Goal: Task Accomplishment & Management: Complete application form

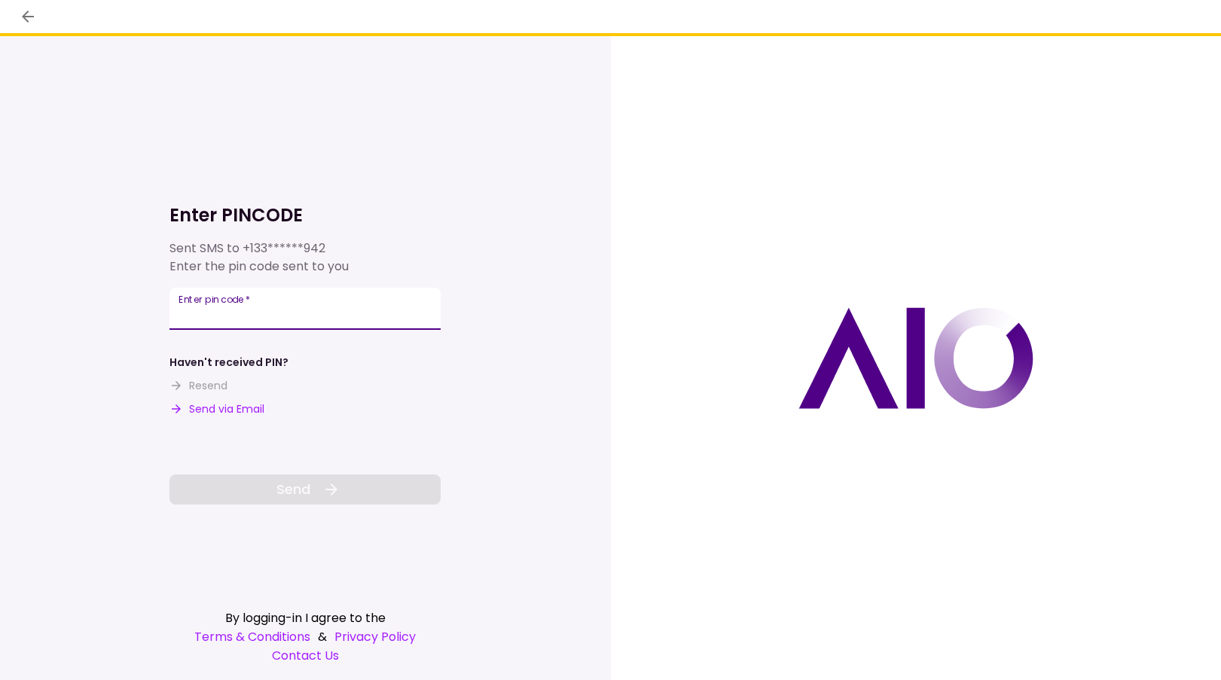
click at [267, 319] on input "Enter pin code   *" at bounding box center [305, 309] width 271 height 42
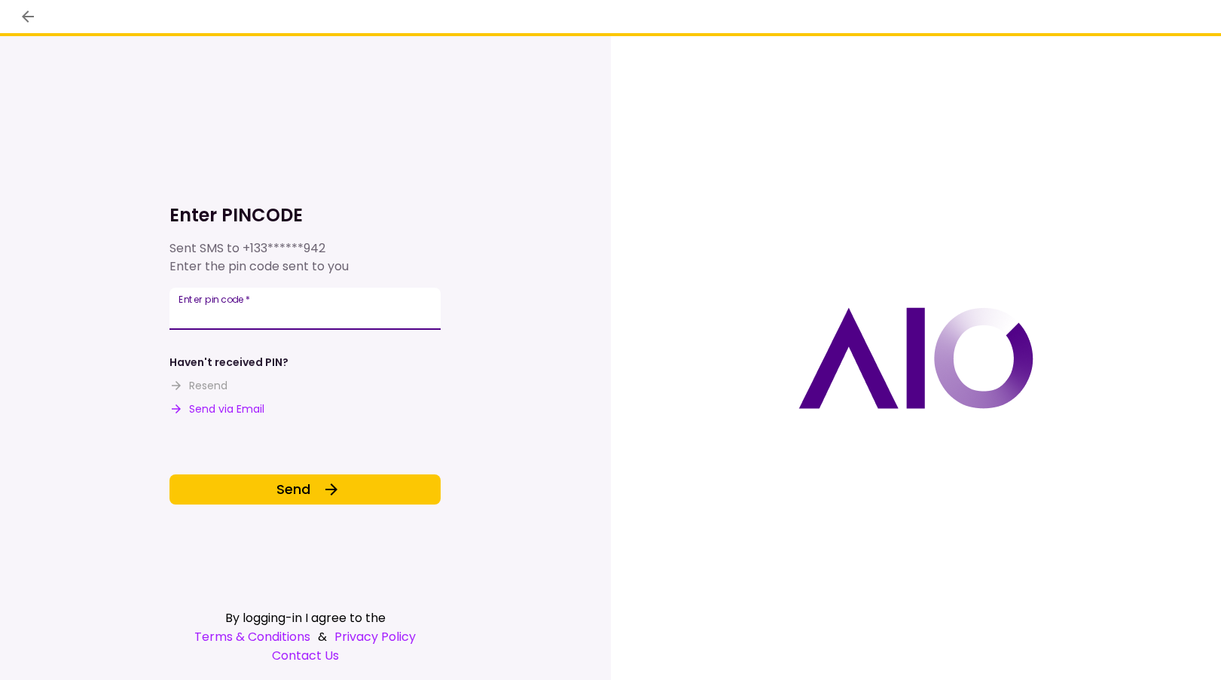
type input "******"
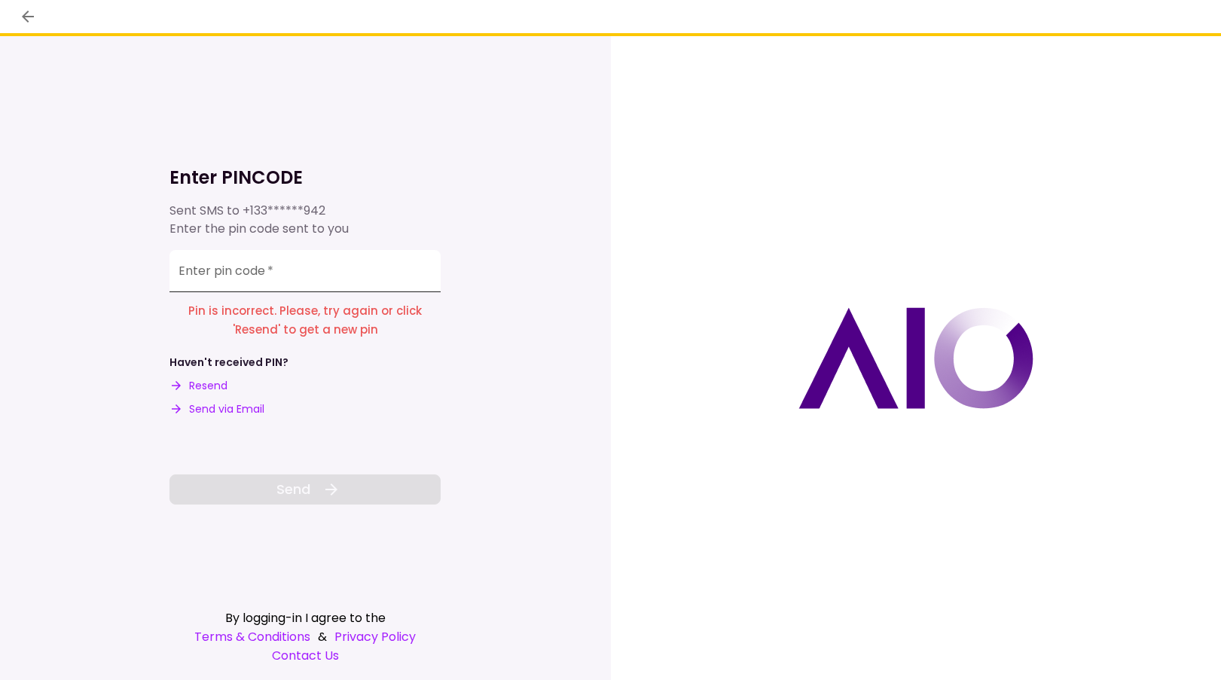
click at [275, 285] on input "Enter pin code   *" at bounding box center [305, 271] width 271 height 42
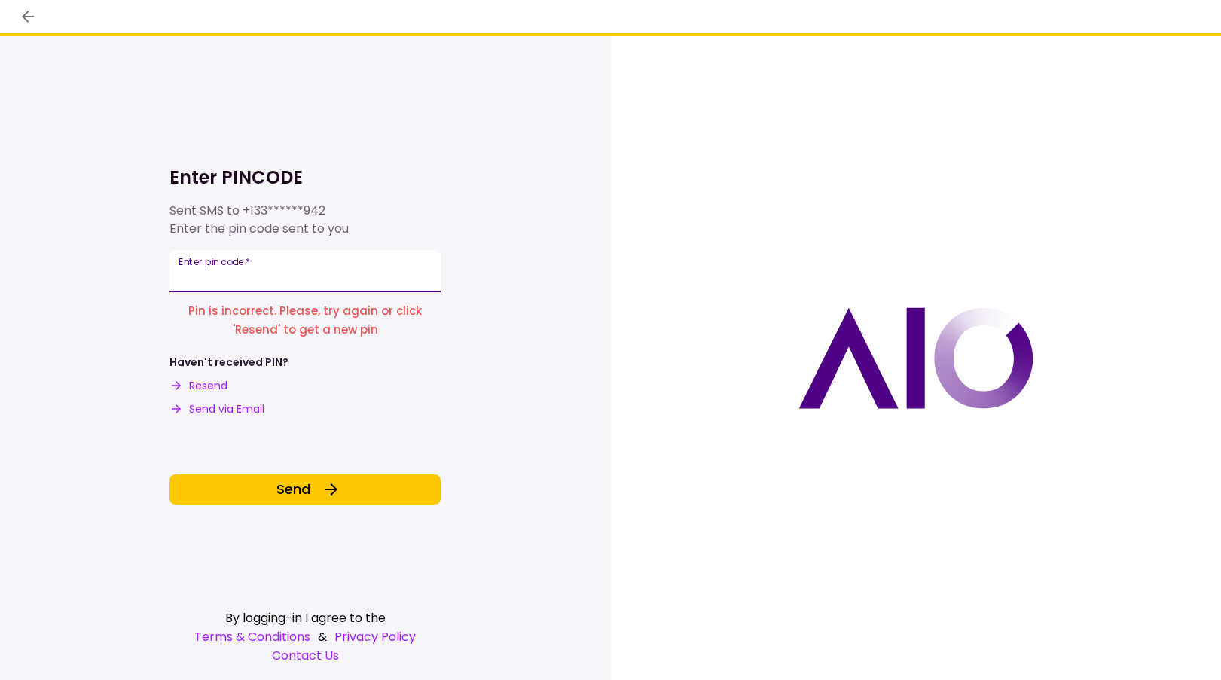
type input "******"
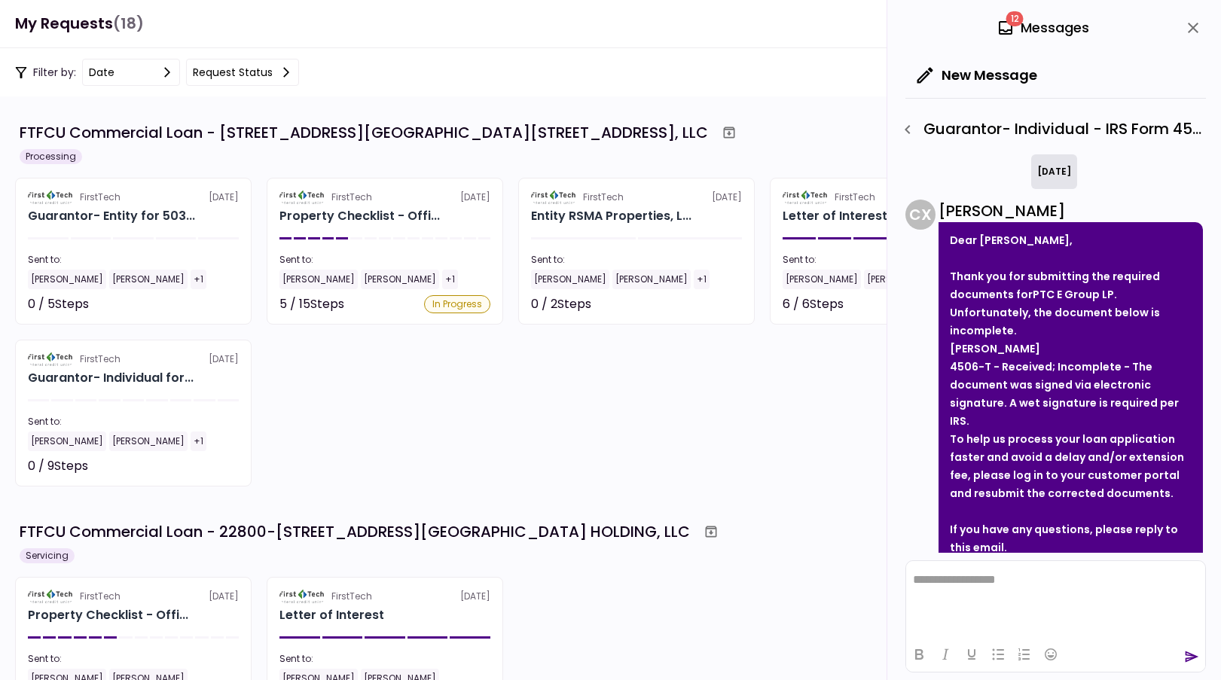
scroll to position [90, 0]
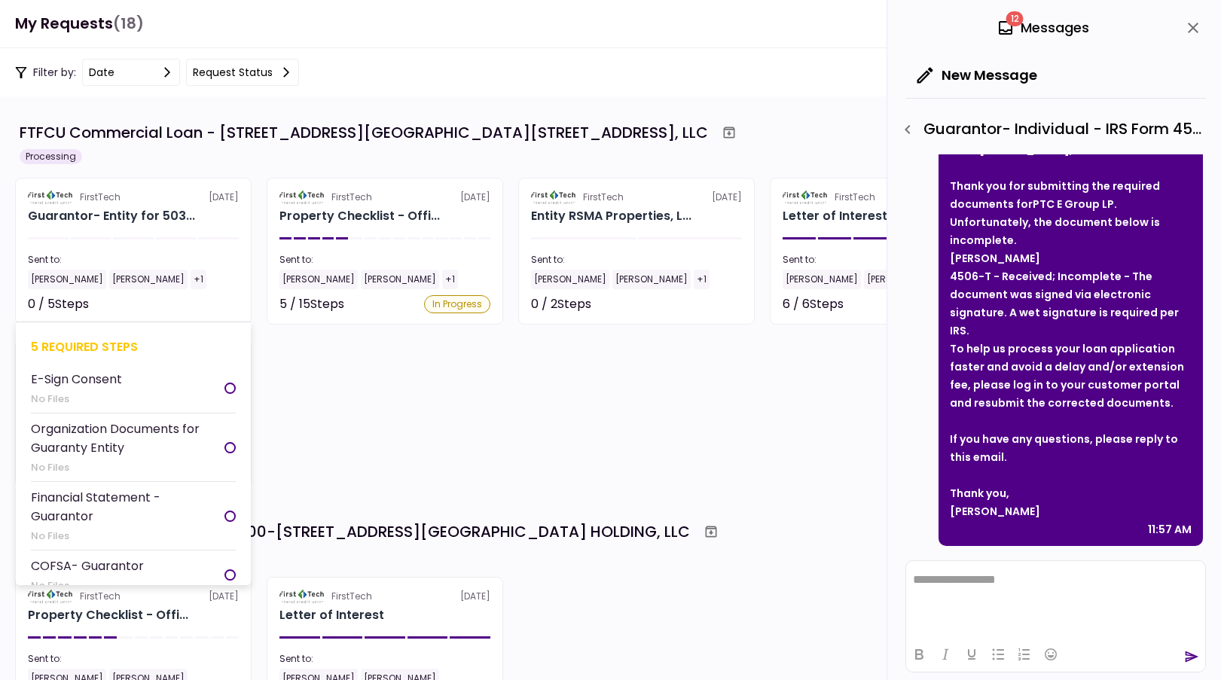
click at [124, 225] on section "FirstTech 12 Sep Guarantor- Entity for 503... Sent to: Jeremy Hamilton Aaron Ma…" at bounding box center [133, 251] width 237 height 147
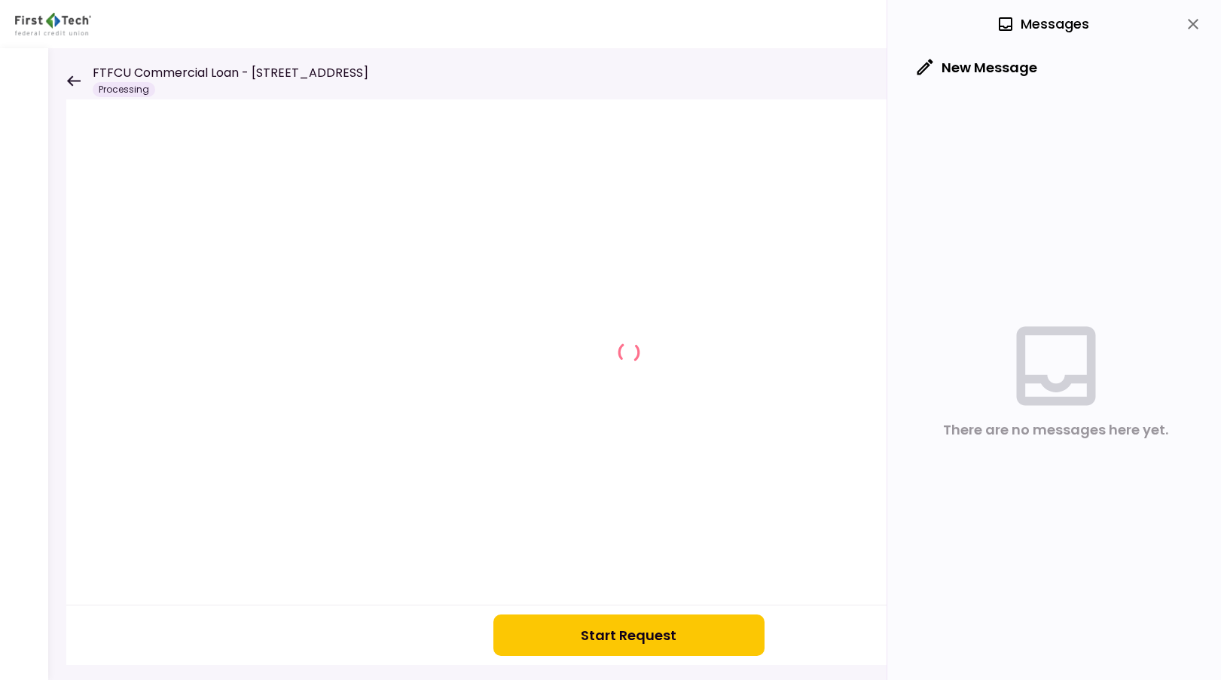
click at [687, 622] on button "Start Request" at bounding box center [629, 635] width 271 height 41
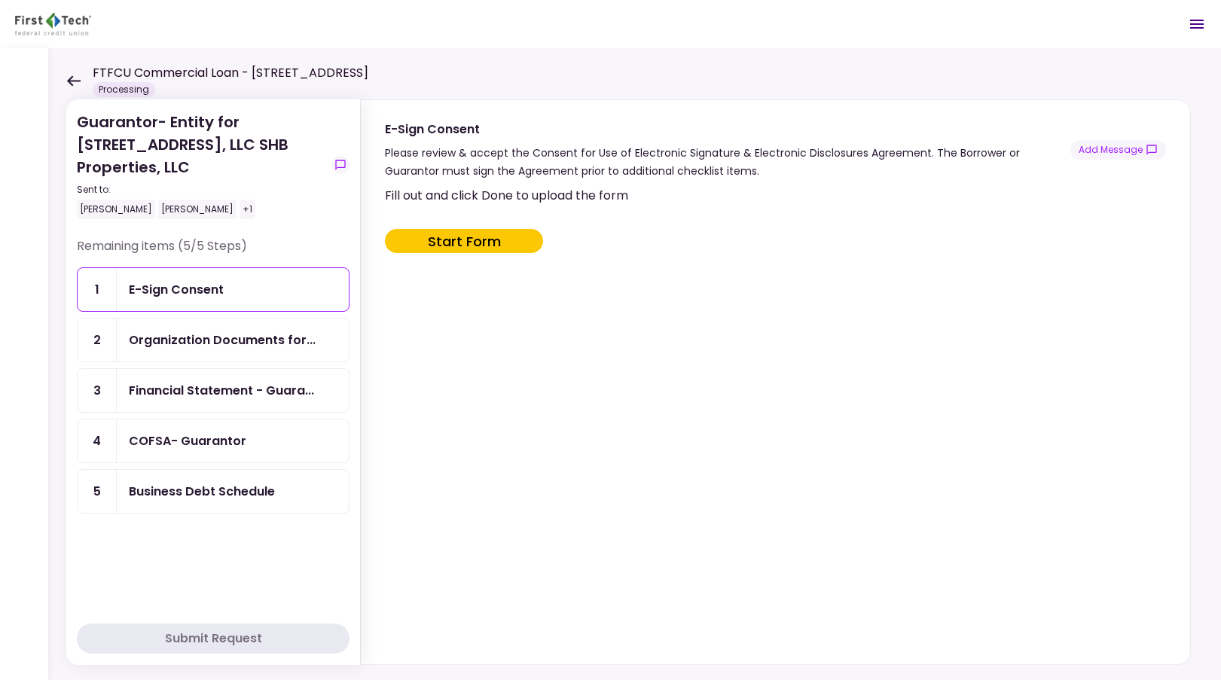
click at [445, 242] on button "Start Form" at bounding box center [464, 241] width 158 height 24
type input "***"
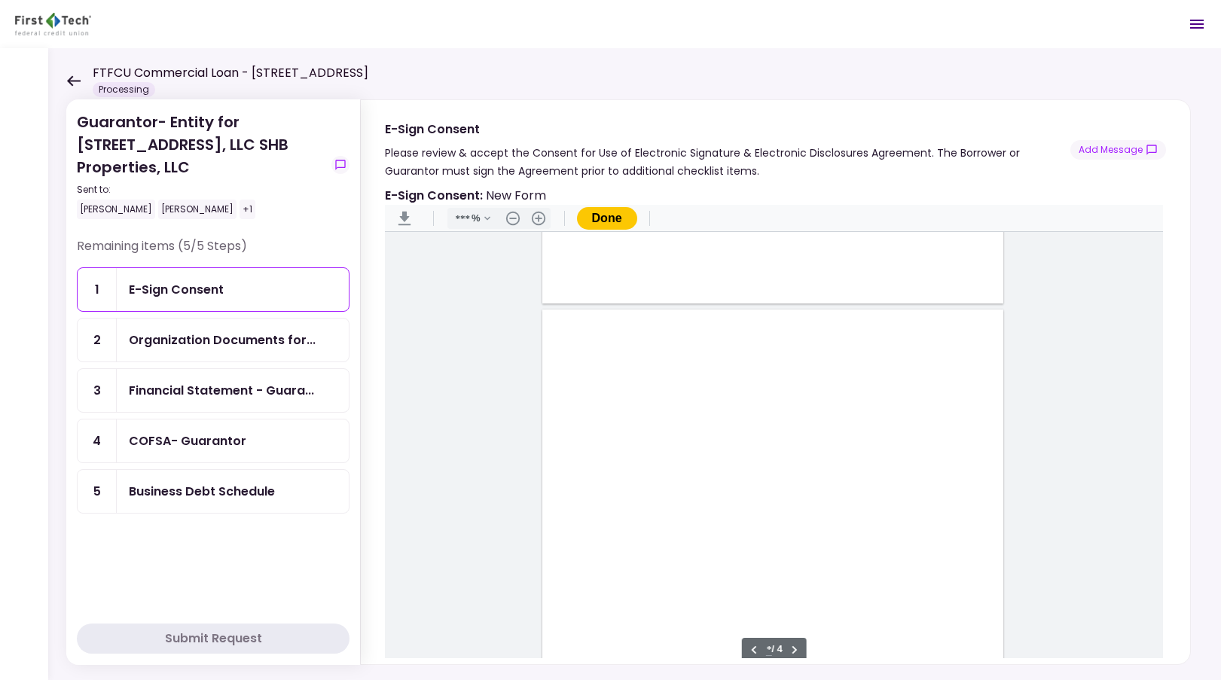
scroll to position [905, 0]
type input "*"
click at [571, 545] on div "Document Content" at bounding box center [576, 545] width 12 height 12
click at [613, 601] on div "Sign here" at bounding box center [625, 599] width 39 height 16
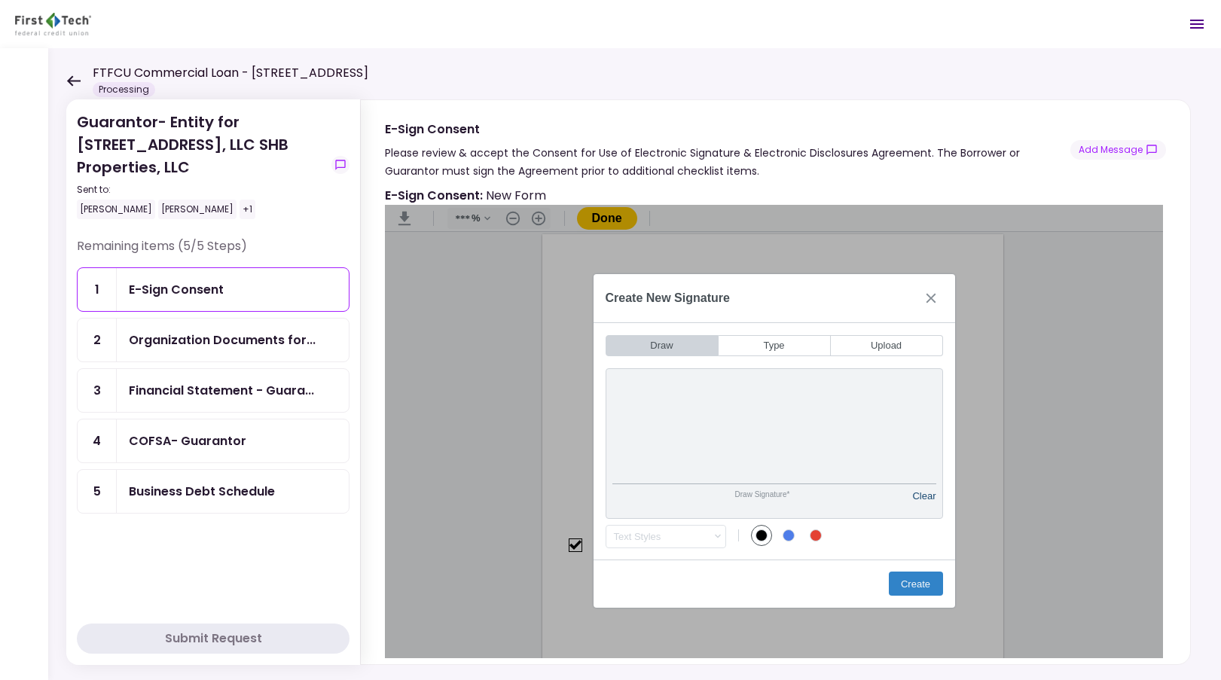
click at [918, 494] on button "Clear" at bounding box center [923, 501] width 23 height 21
click at [922, 497] on button "Clear" at bounding box center [923, 501] width 23 height 21
click at [931, 487] on div "Draw Signature* Clear" at bounding box center [775, 443] width 338 height 151
click at [917, 497] on button "Clear" at bounding box center [923, 501] width 23 height 21
click at [913, 582] on button "Create" at bounding box center [916, 584] width 54 height 24
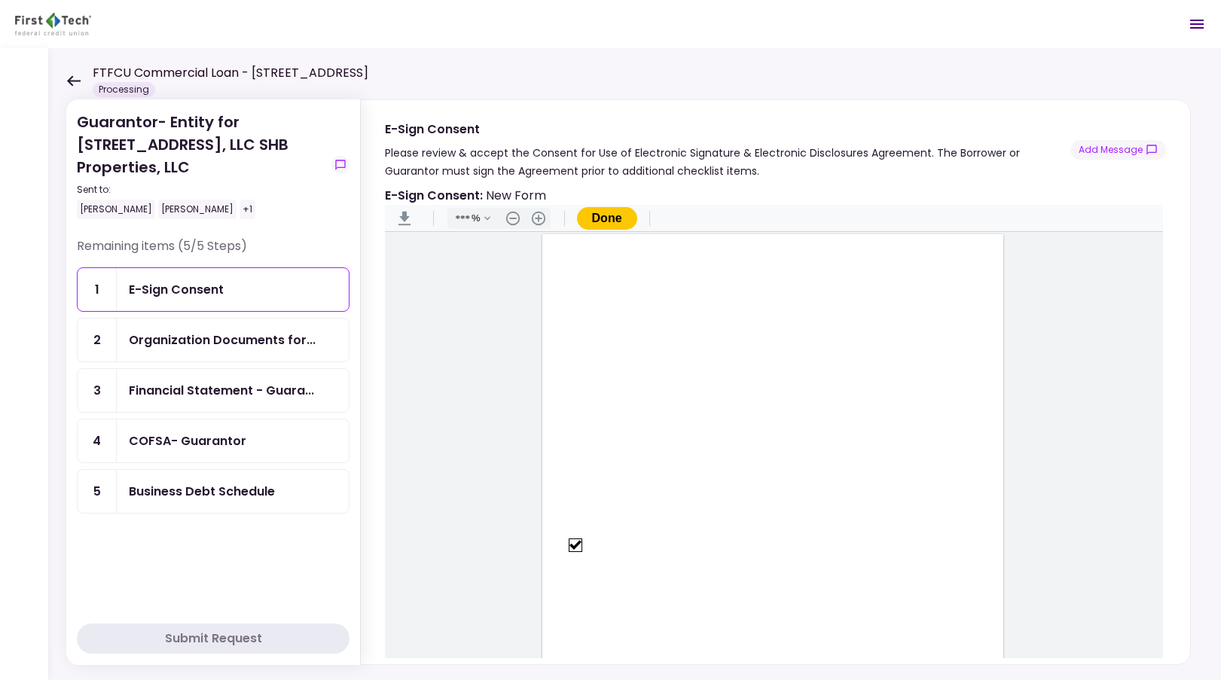
click at [598, 222] on button "Done" at bounding box center [607, 218] width 60 height 23
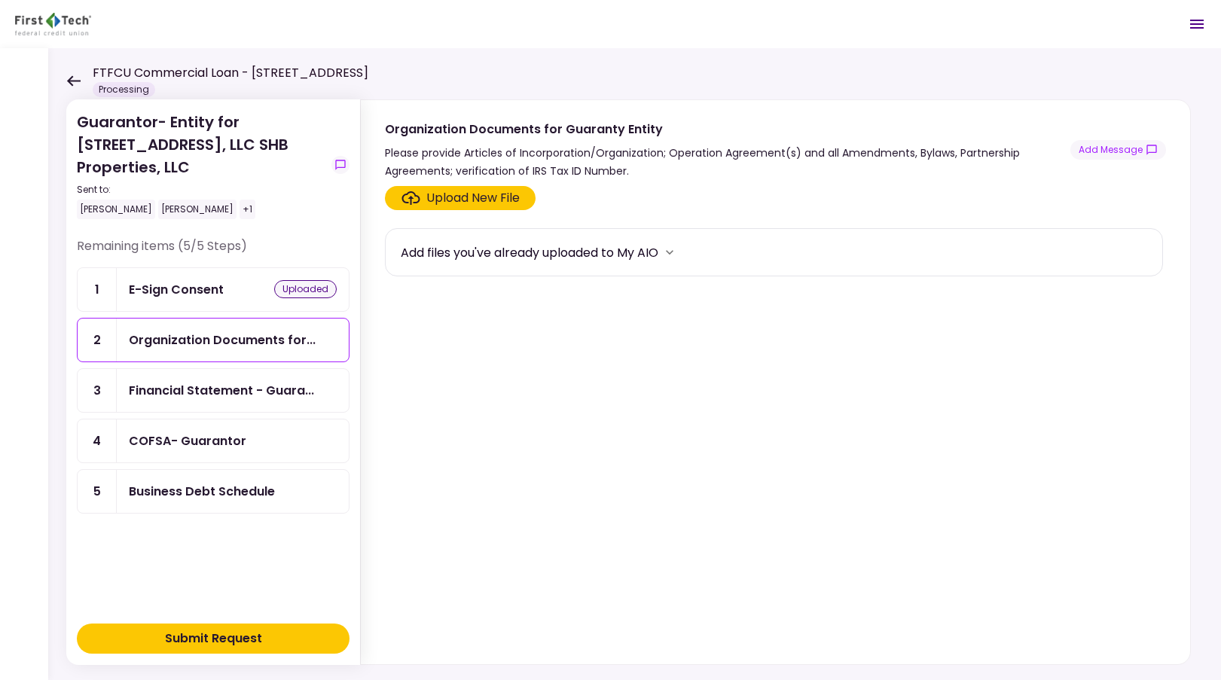
click at [503, 200] on div "Upload New File" at bounding box center [472, 198] width 93 height 18
click at [0, 0] on input "Upload New File" at bounding box center [0, 0] width 0 height 0
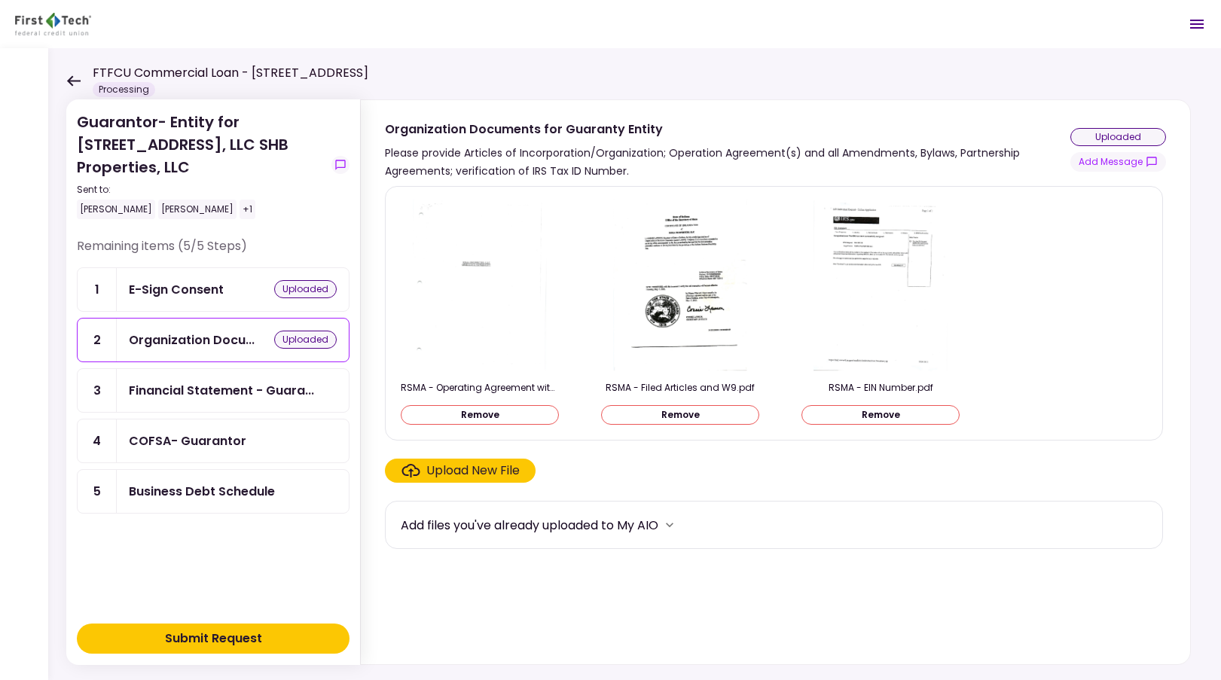
click at [493, 413] on button "Remove" at bounding box center [480, 415] width 158 height 20
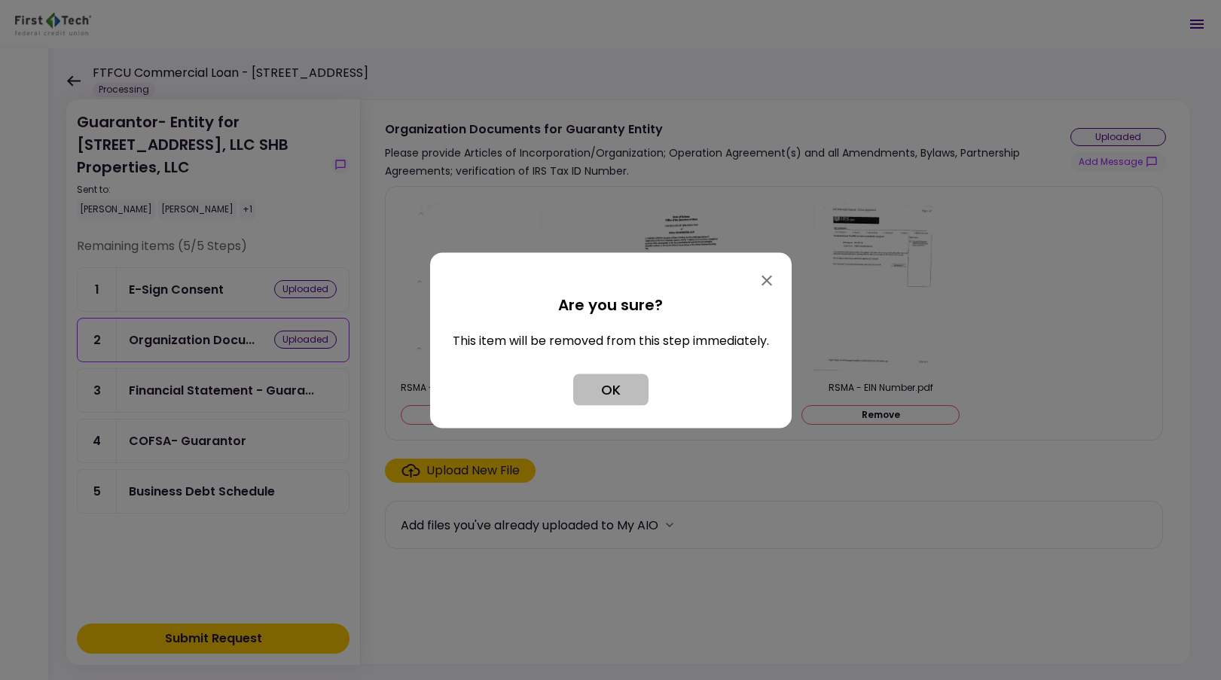
click at [616, 386] on button "OK" at bounding box center [610, 390] width 75 height 32
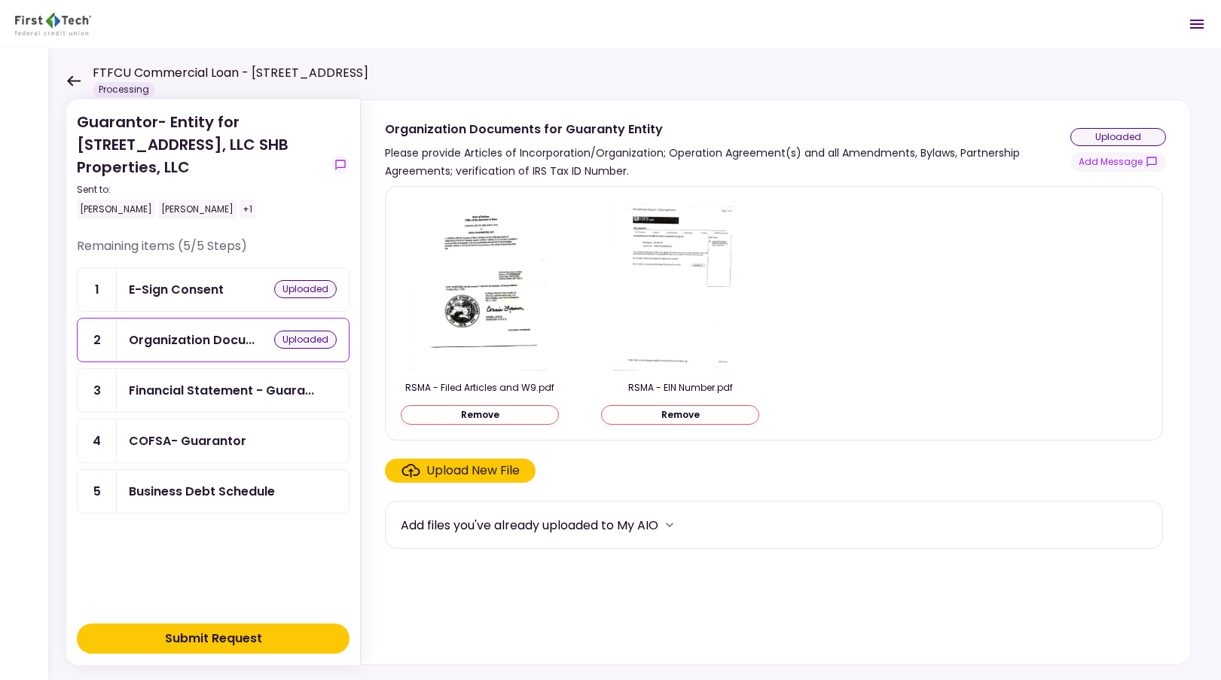
click at [506, 414] on button "Remove" at bounding box center [480, 415] width 158 height 20
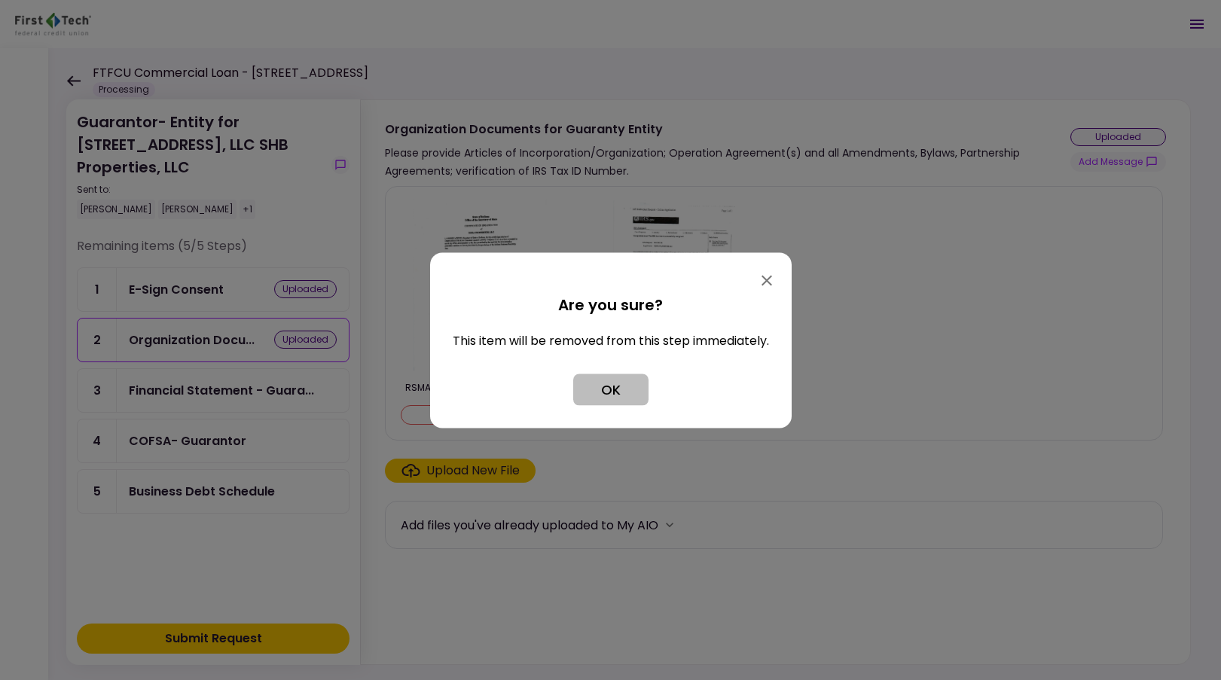
click at [607, 385] on button "OK" at bounding box center [610, 390] width 75 height 32
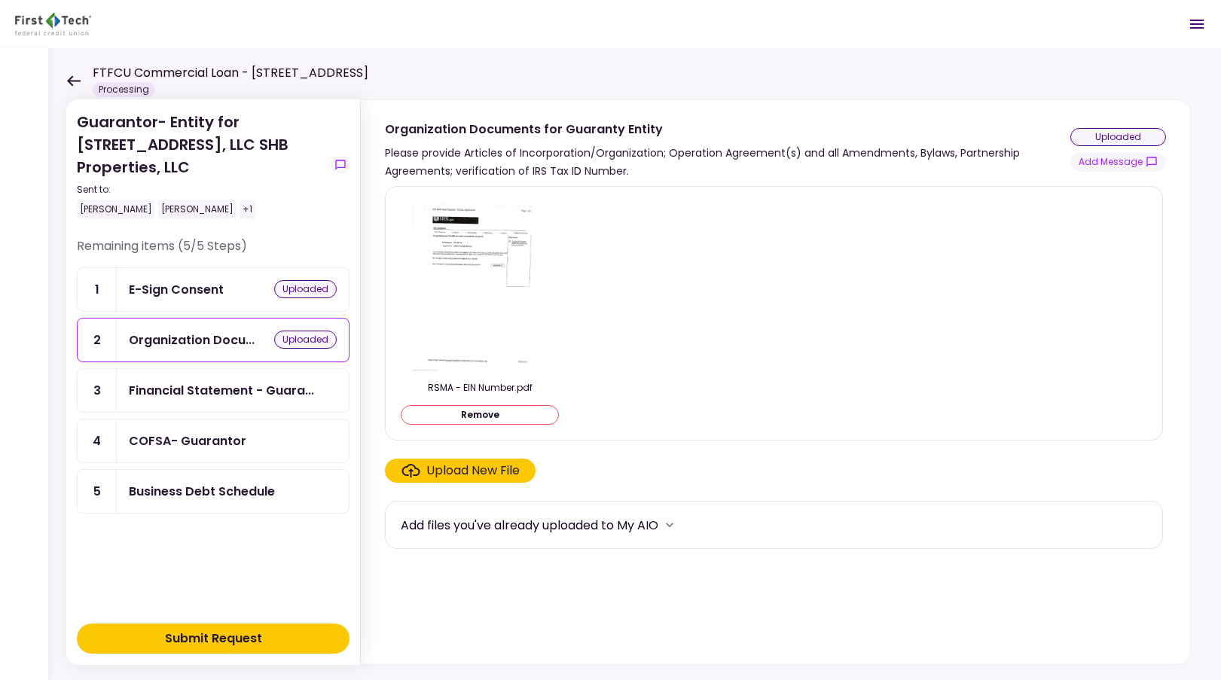
click at [487, 413] on button "Remove" at bounding box center [480, 415] width 158 height 20
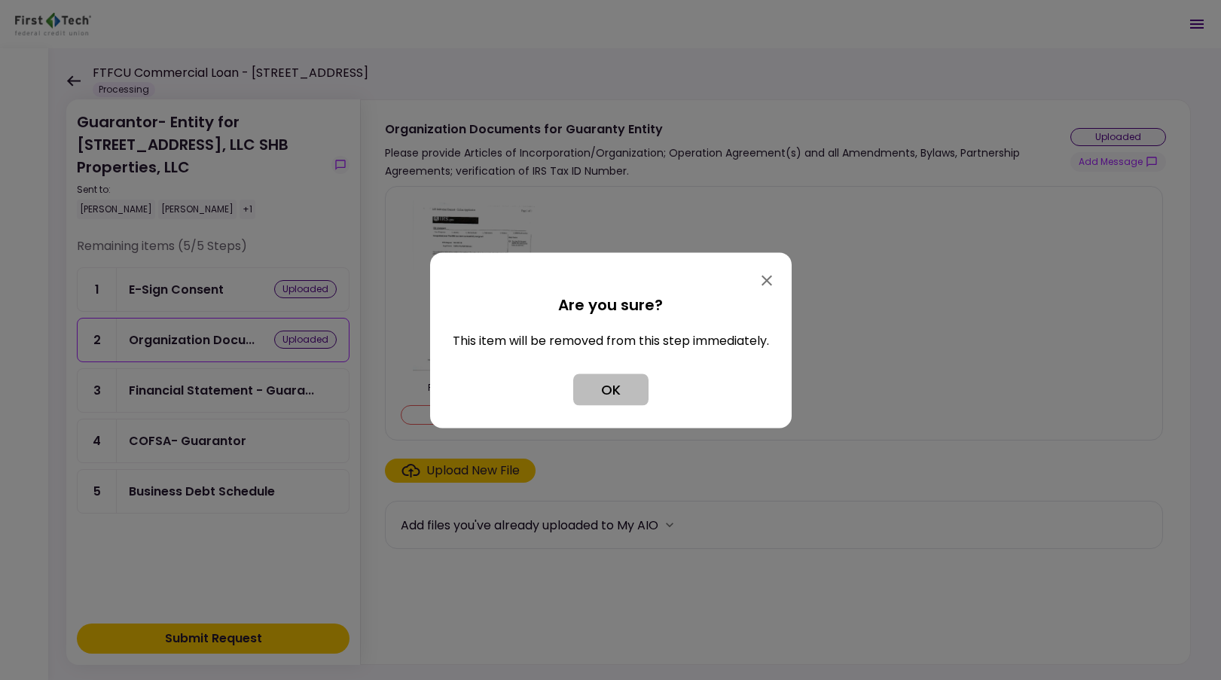
click at [600, 389] on button "OK" at bounding box center [610, 390] width 75 height 32
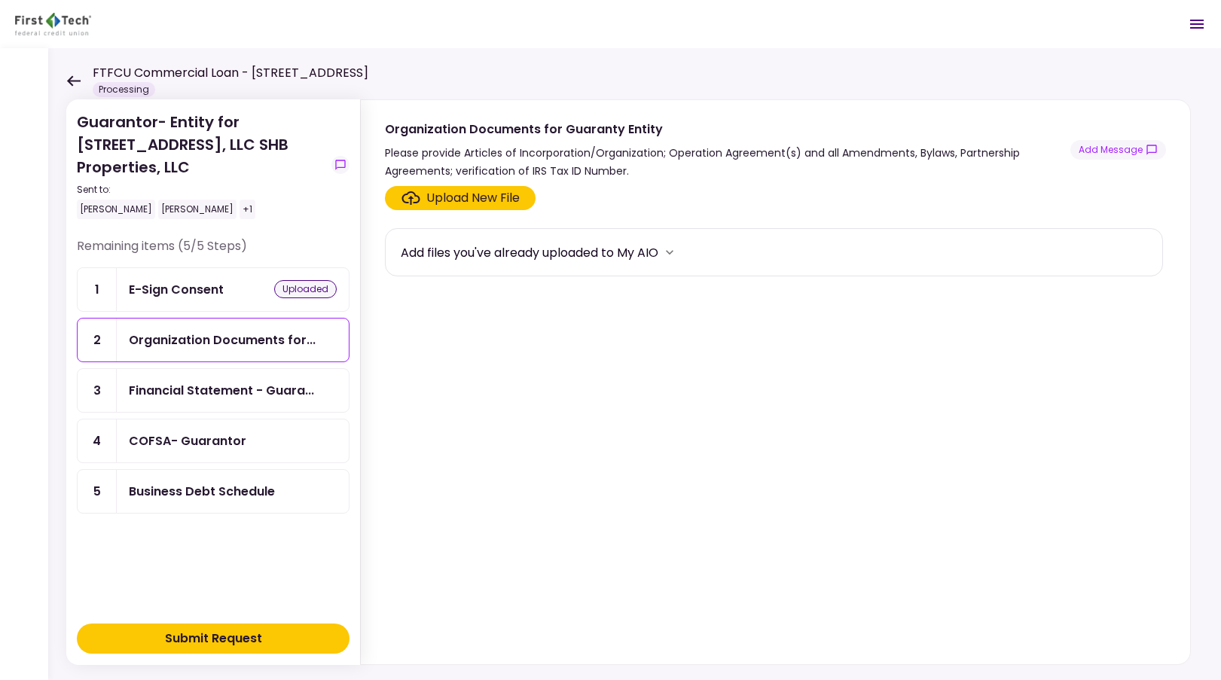
click at [469, 199] on div "Upload New File" at bounding box center [472, 198] width 93 height 18
click at [0, 0] on input "Upload New File" at bounding box center [0, 0] width 0 height 0
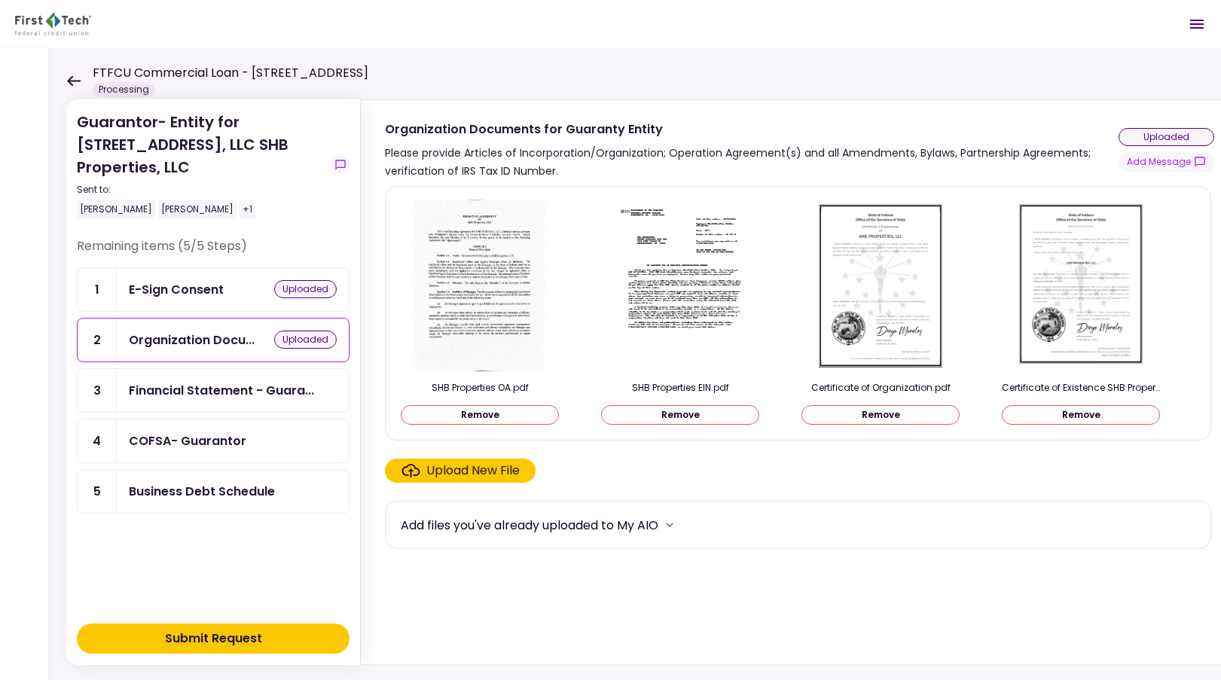
click at [285, 629] on button "Submit Request" at bounding box center [213, 639] width 273 height 30
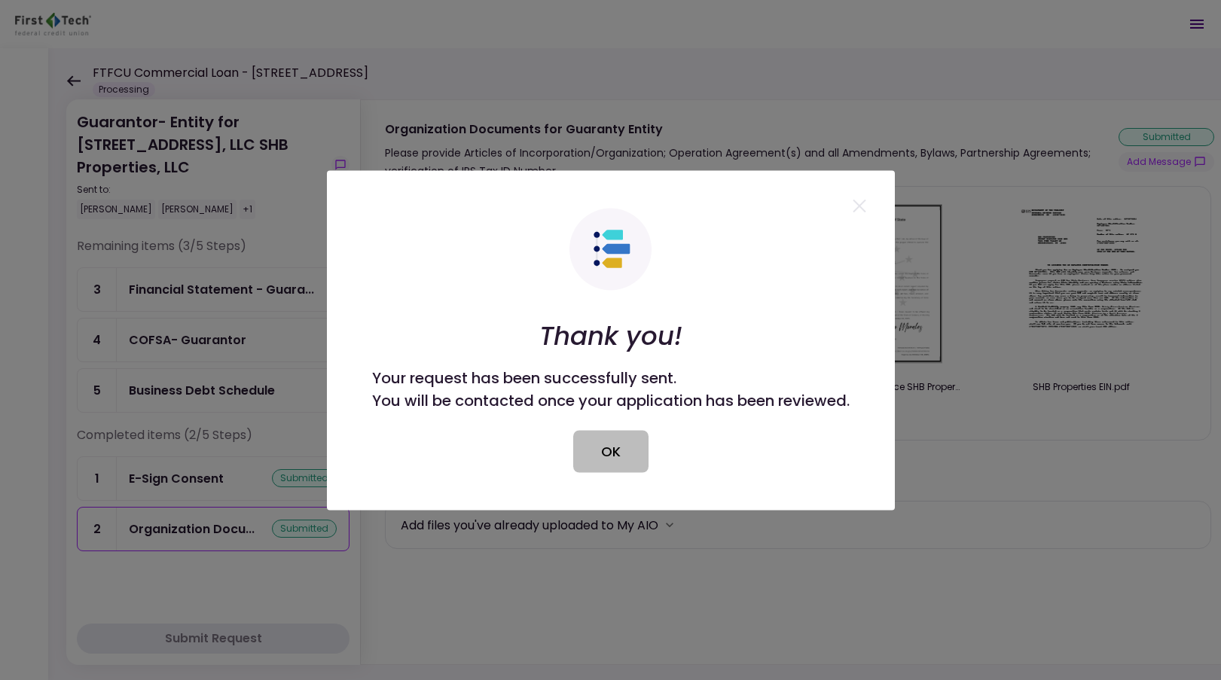
click at [605, 447] on button "OK" at bounding box center [610, 451] width 75 height 42
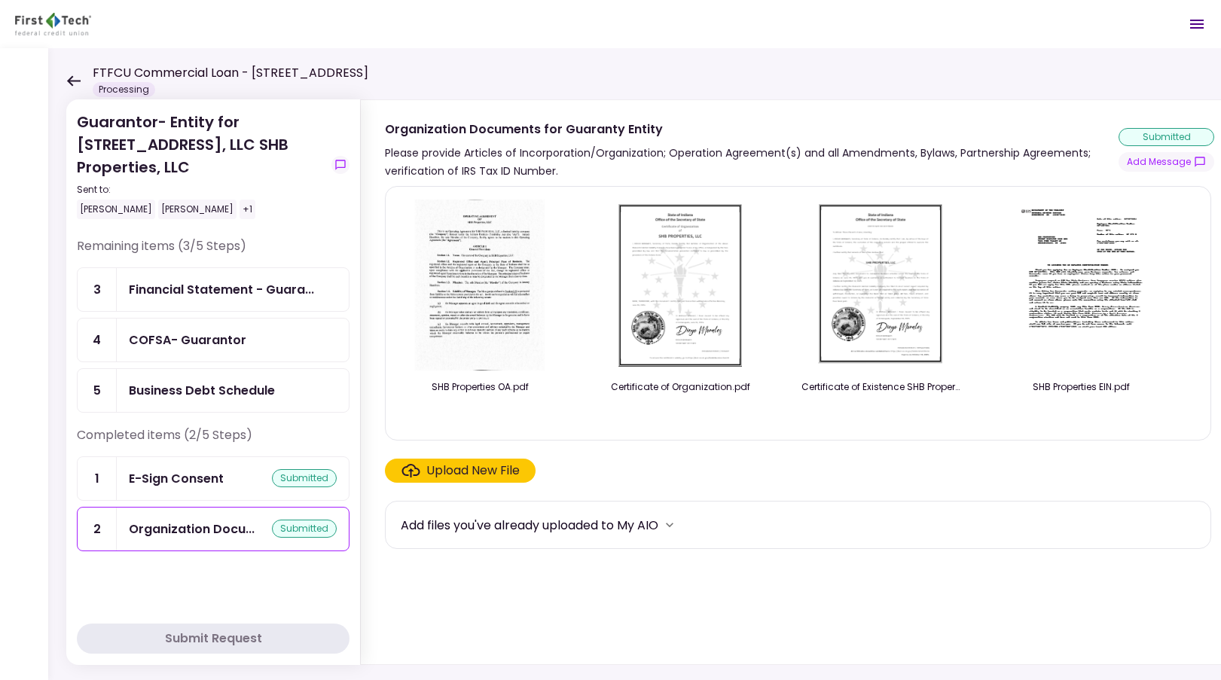
click at [259, 281] on div "Financial Statement - Guara..." at bounding box center [221, 289] width 185 height 19
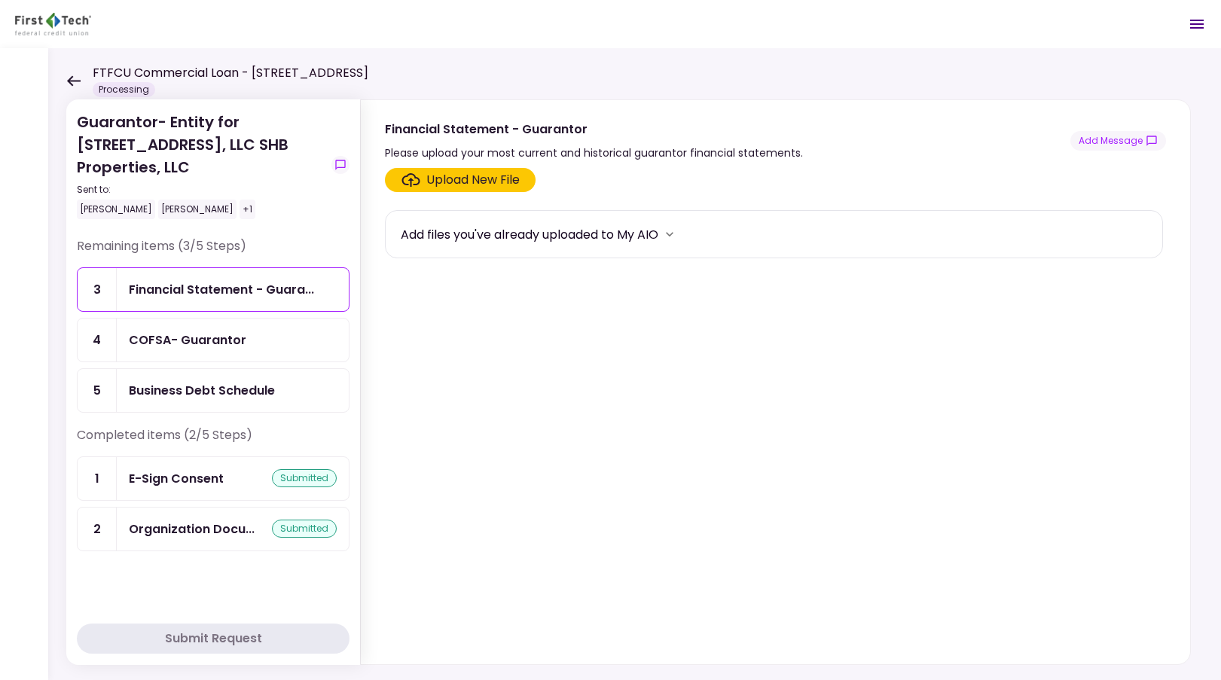
click at [466, 174] on div "Upload New File" at bounding box center [472, 180] width 93 height 18
click at [0, 0] on input "Upload New File" at bounding box center [0, 0] width 0 height 0
click at [198, 356] on div "COFSA- Guarantor" at bounding box center [233, 340] width 232 height 43
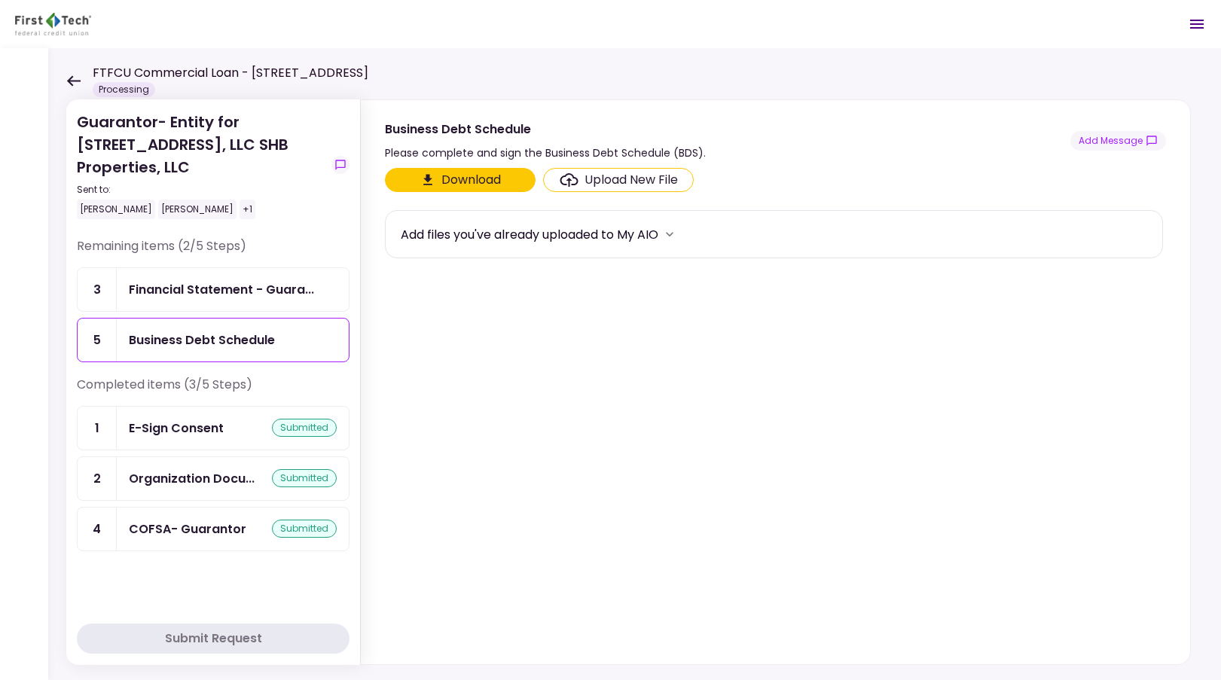
click at [499, 176] on button "Download" at bounding box center [460, 180] width 151 height 24
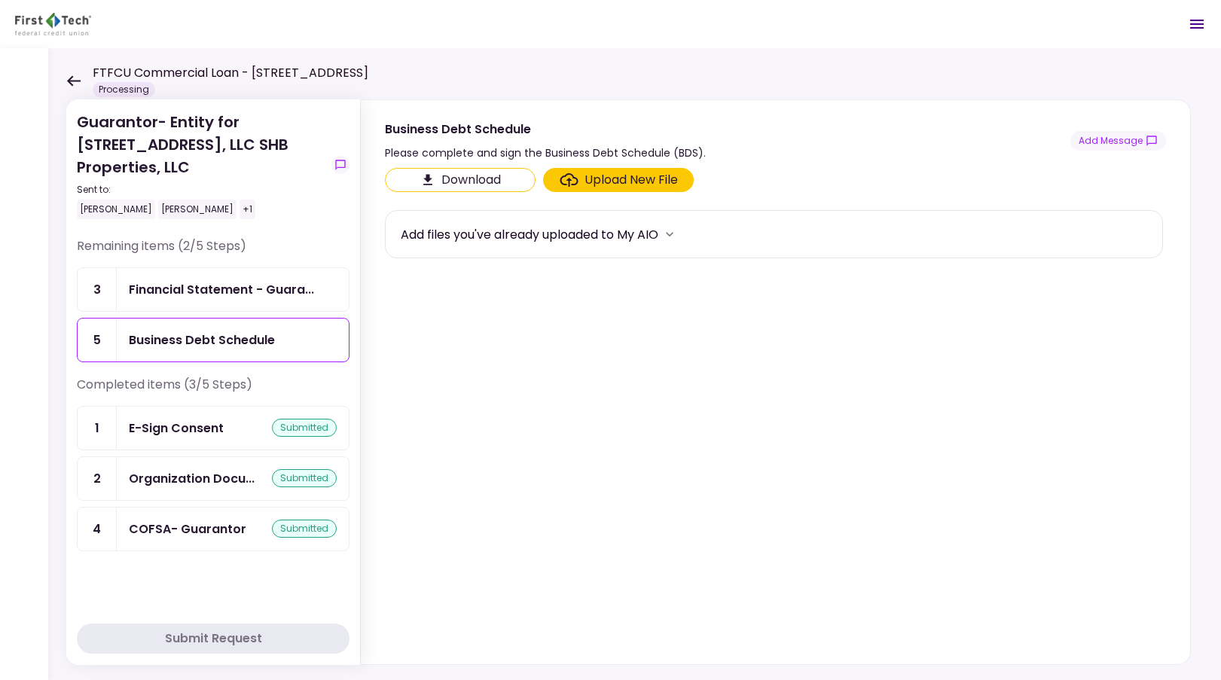
click at [659, 182] on div "Upload New File" at bounding box center [631, 180] width 93 height 18
click at [0, 0] on input "Upload New File" at bounding box center [0, 0] width 0 height 0
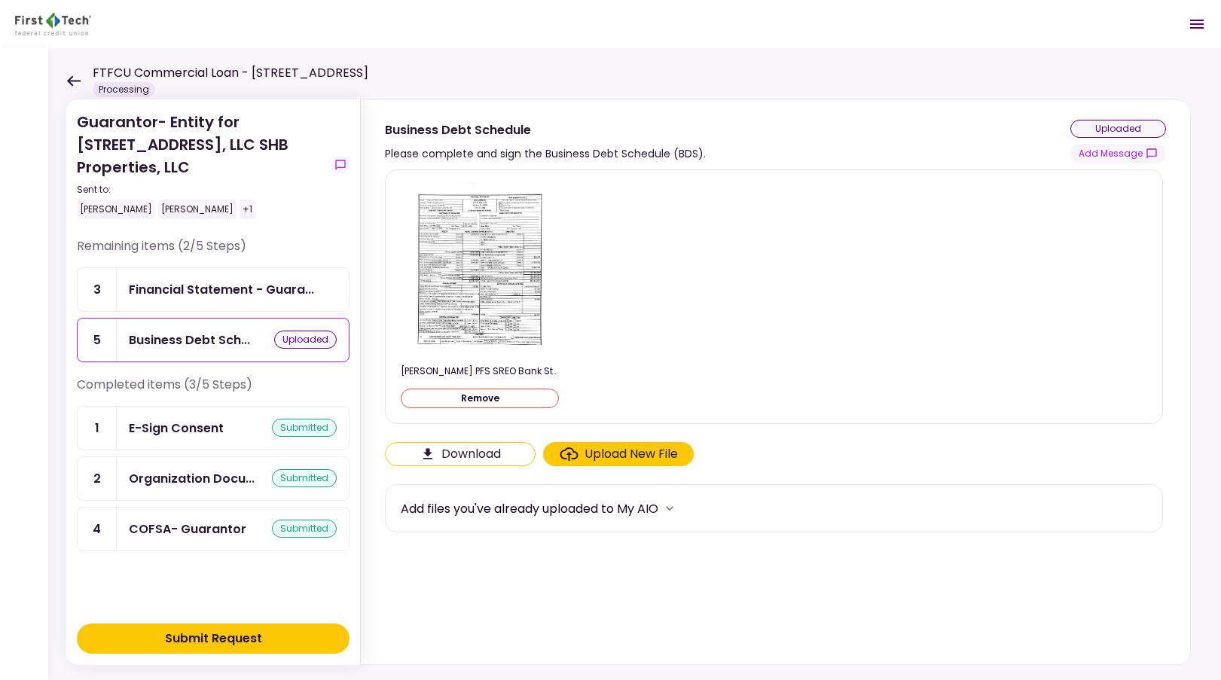
click at [234, 637] on div "Submit Request" at bounding box center [213, 639] width 97 height 18
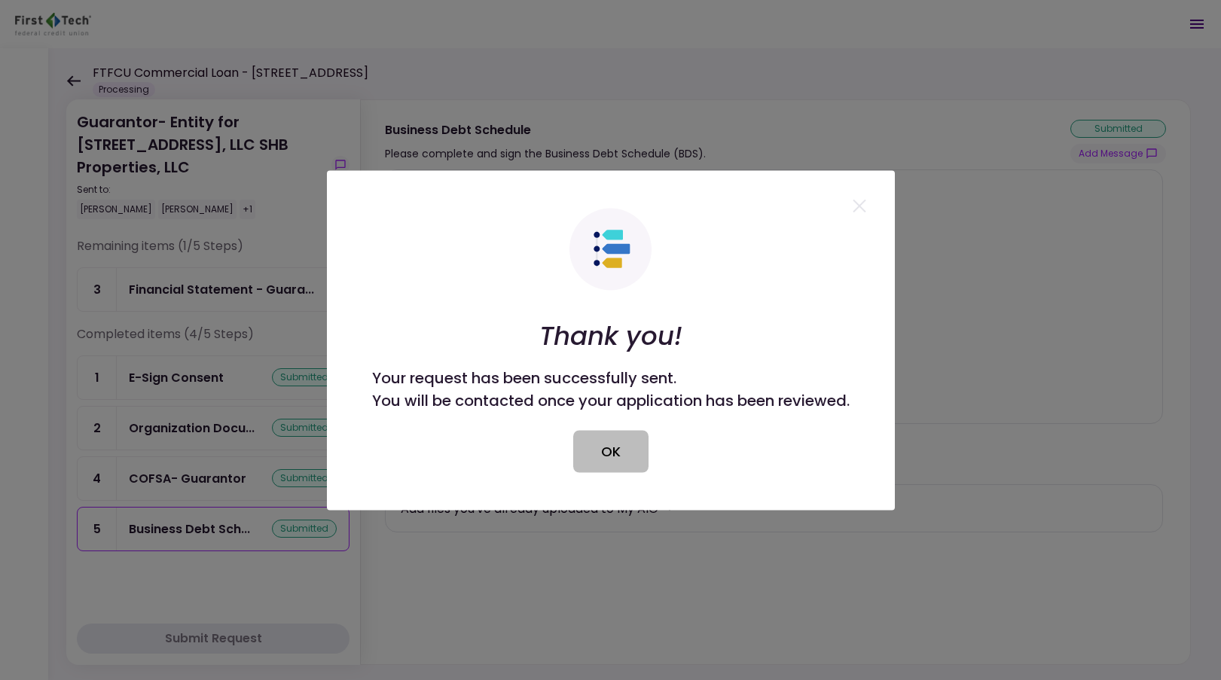
click at [614, 452] on button "OK" at bounding box center [610, 451] width 75 height 42
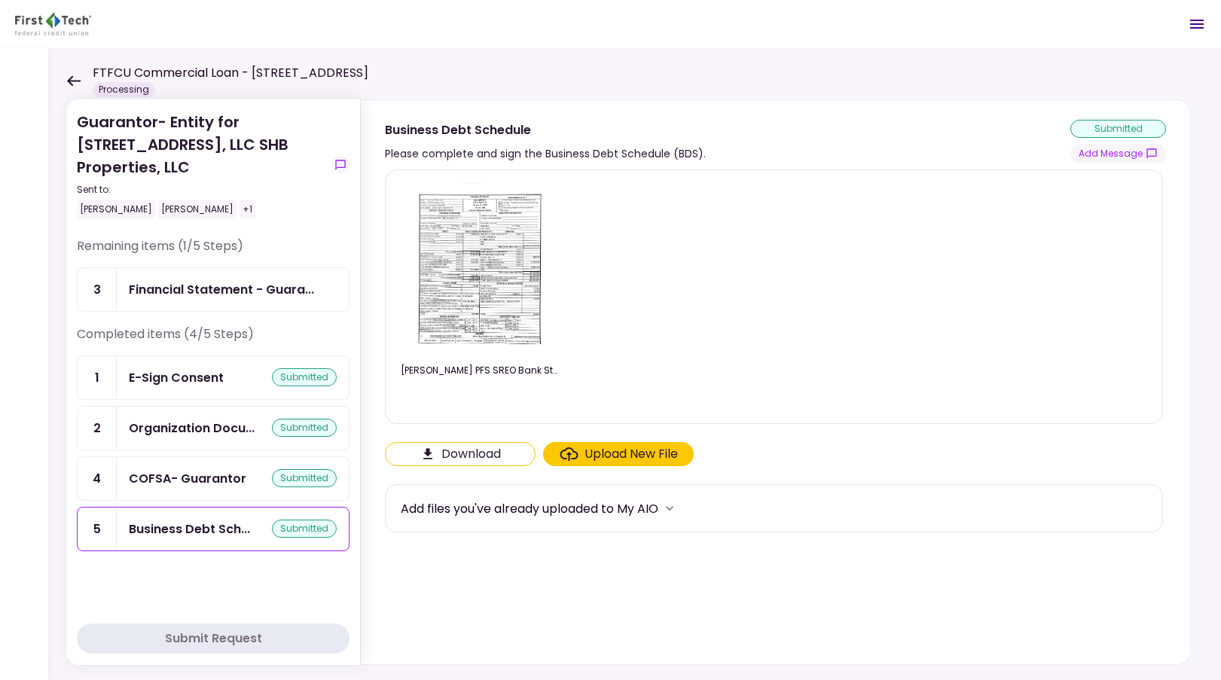
click at [74, 84] on icon at bounding box center [73, 80] width 14 height 11
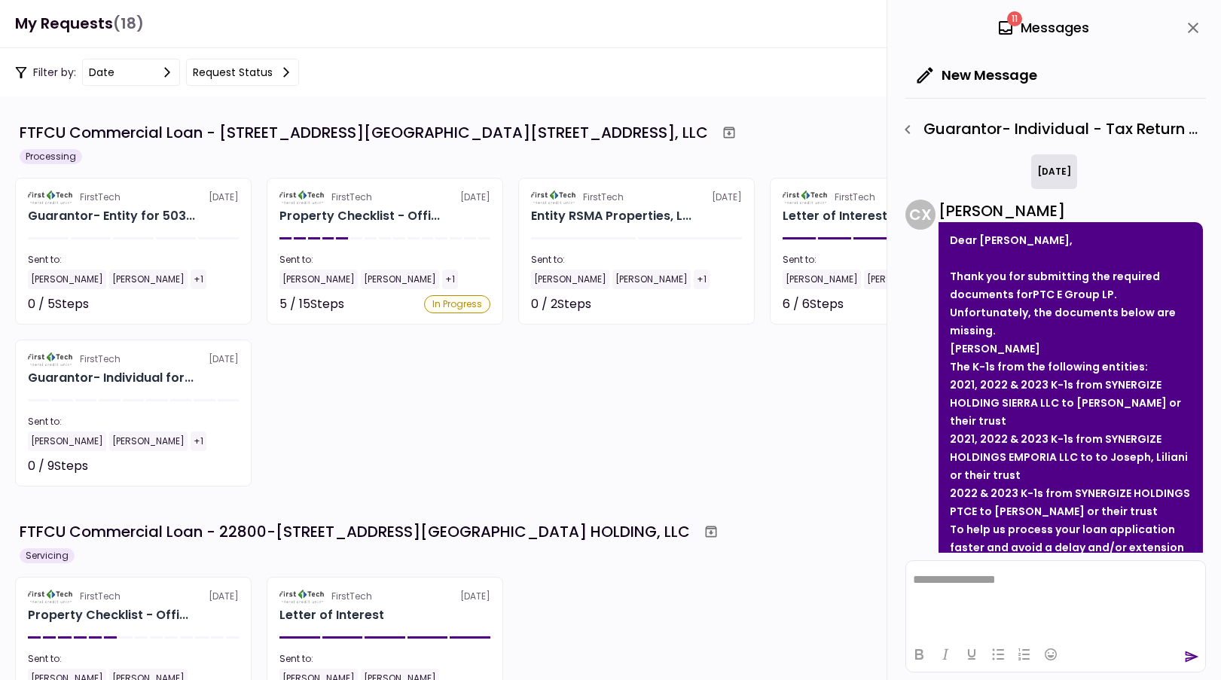
scroll to position [181, 0]
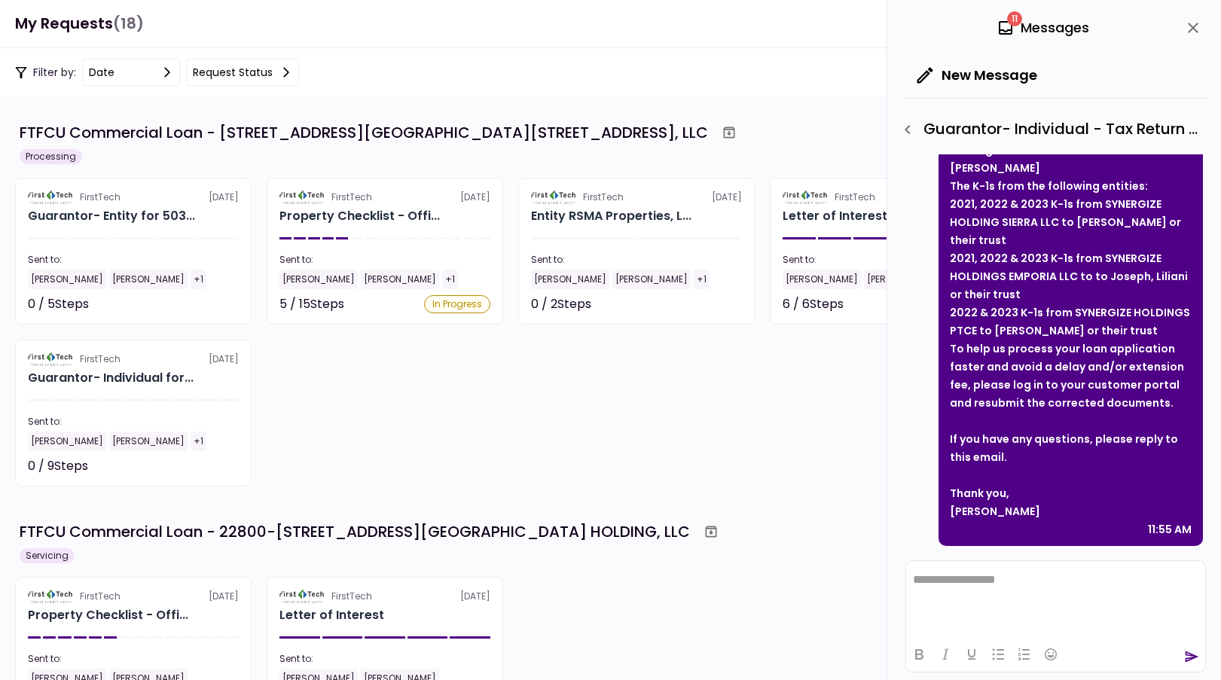
click at [467, 385] on div "FirstTech 12 Sep Guarantor- Entity for 503... Sent to: Jeremy Hamilton Aaron Ma…" at bounding box center [610, 332] width 1191 height 309
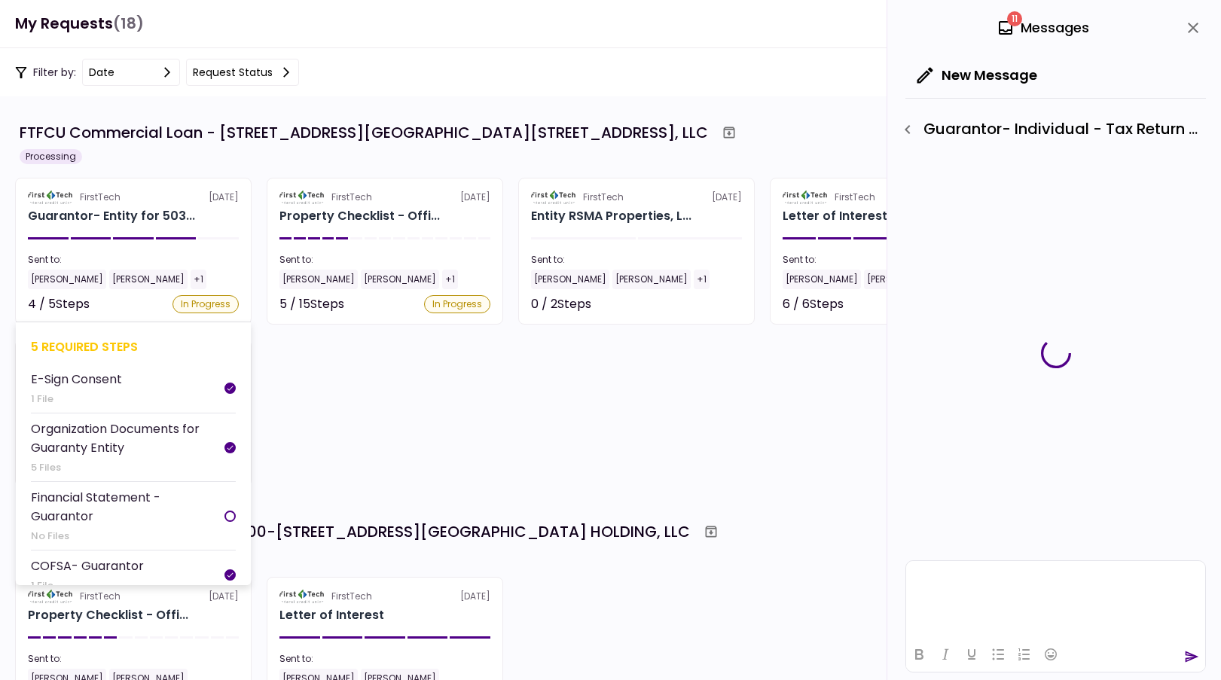
click at [173, 208] on div "Guarantor- Entity for 503..." at bounding box center [111, 216] width 167 height 18
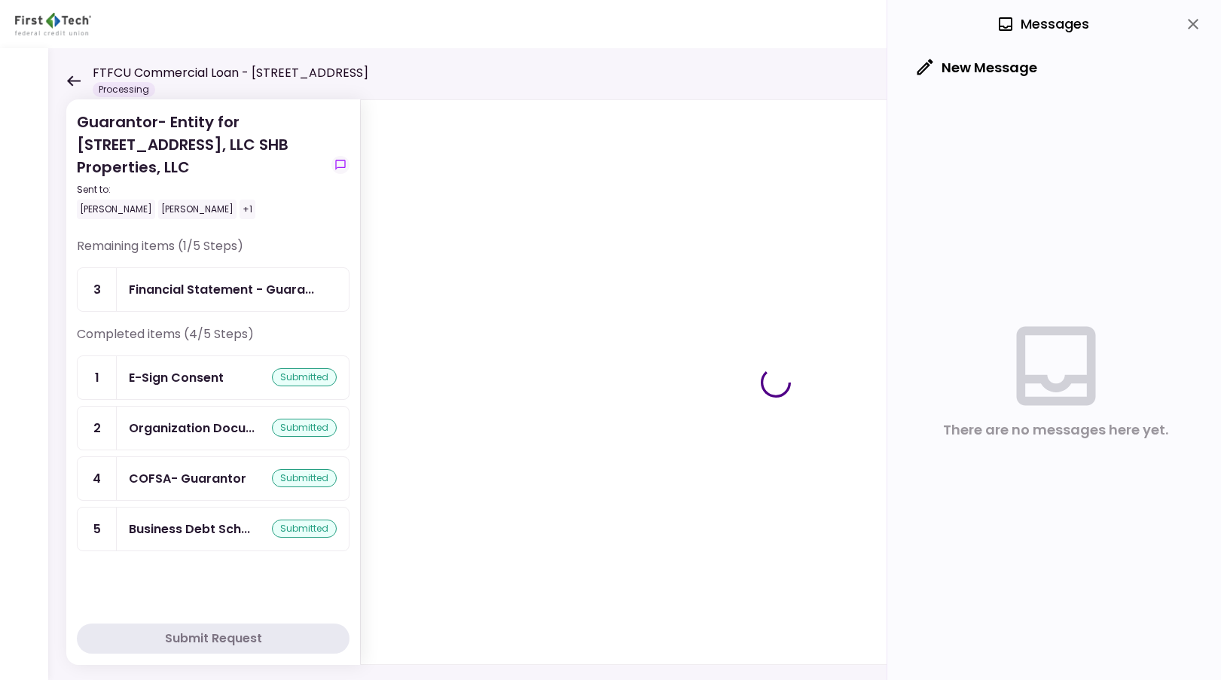
click at [59, 80] on div "Guarantor- Entity for 503 E 6th Street Del Rio TX, LLC SHB Properties, LLC Sent…" at bounding box center [634, 364] width 1173 height 632
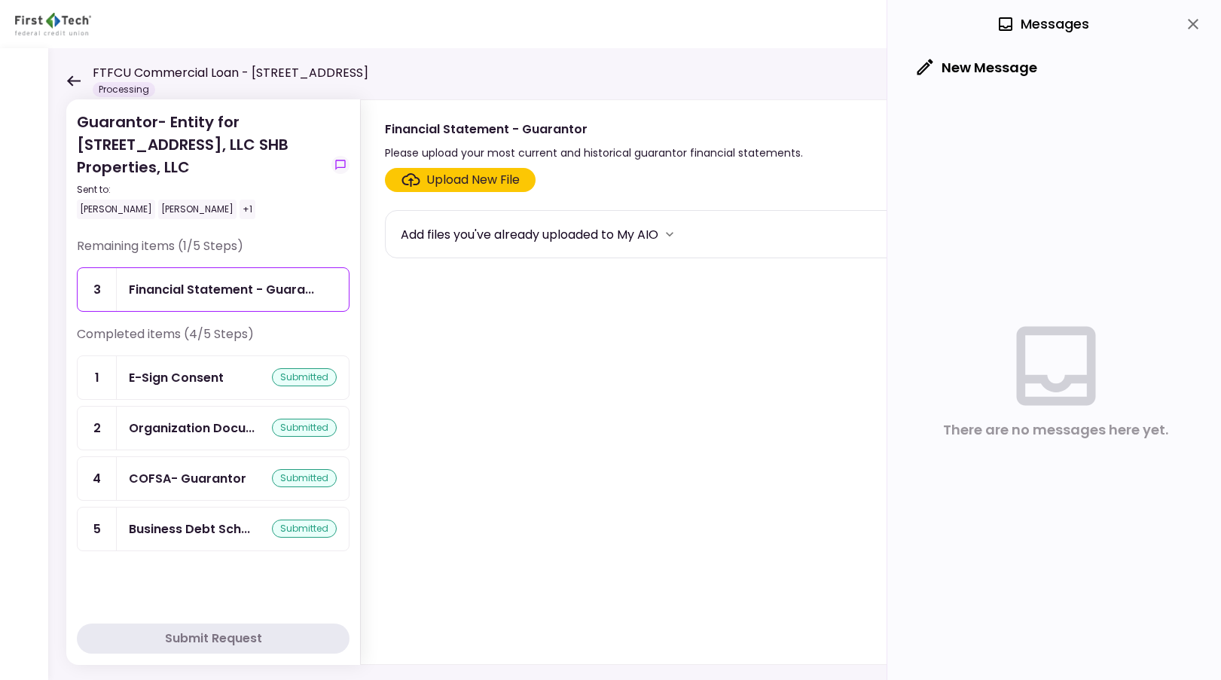
click at [79, 81] on icon at bounding box center [74, 80] width 14 height 11
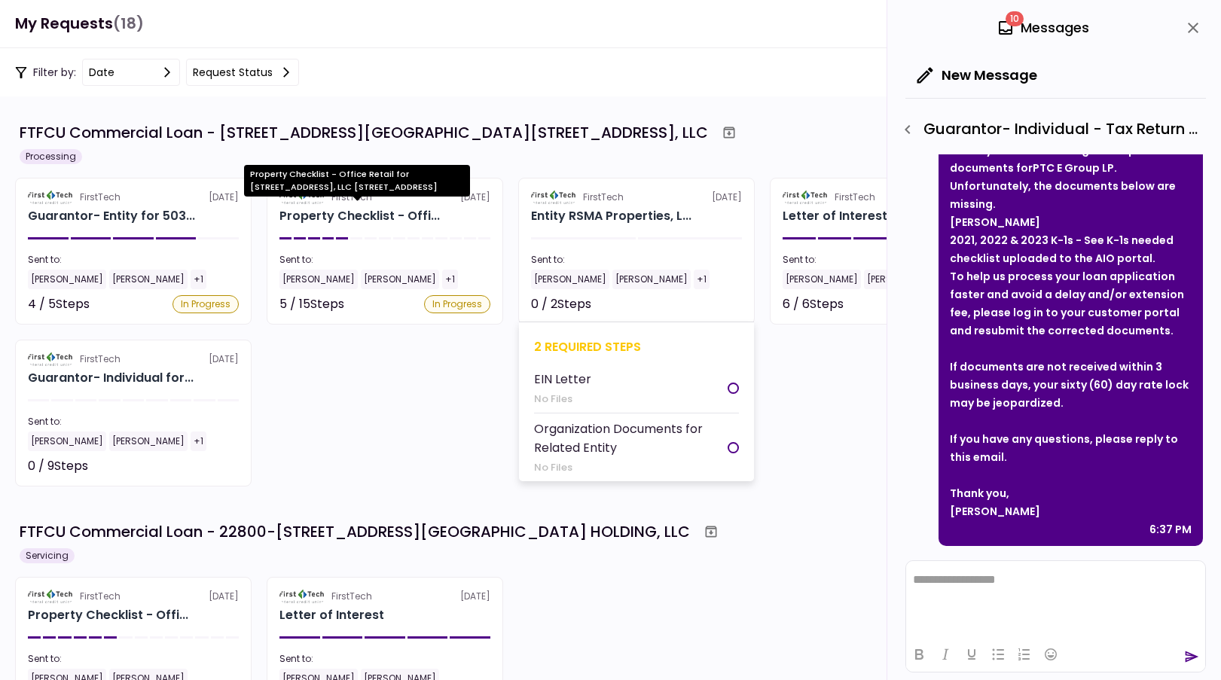
click at [641, 223] on div "Entity RSMA Properties, L..." at bounding box center [611, 216] width 160 height 18
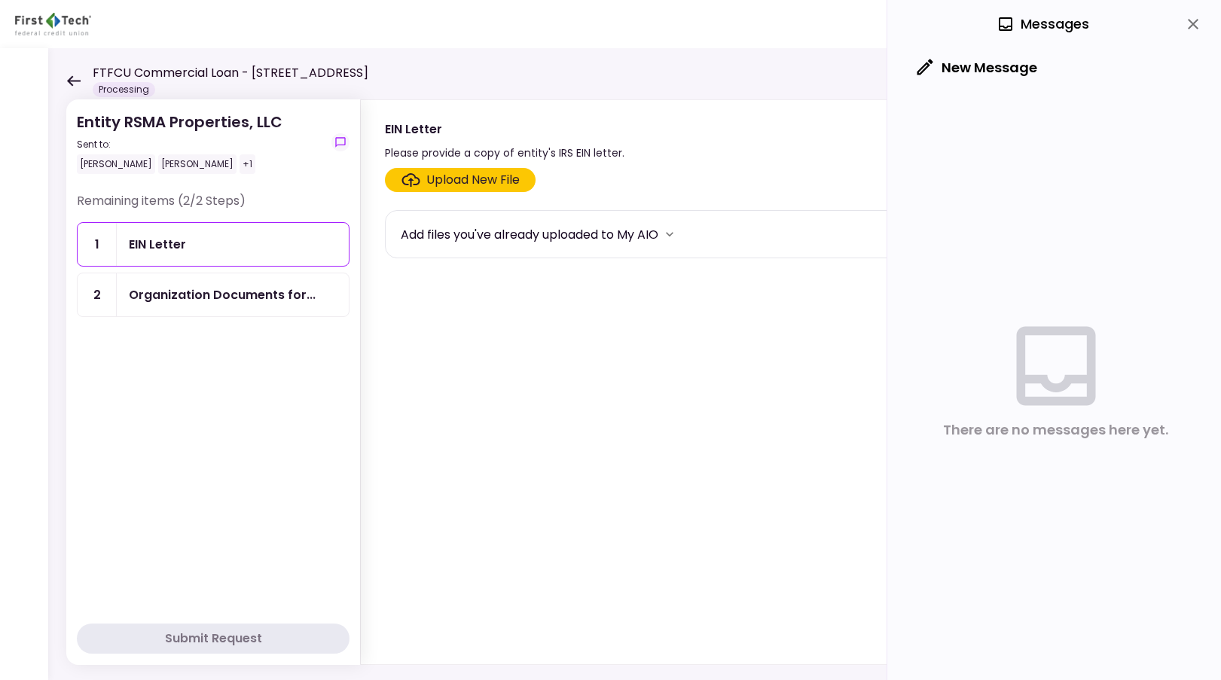
click at [464, 186] on div "Upload New File" at bounding box center [472, 180] width 93 height 18
click at [0, 0] on input "Upload New File" at bounding box center [0, 0] width 0 height 0
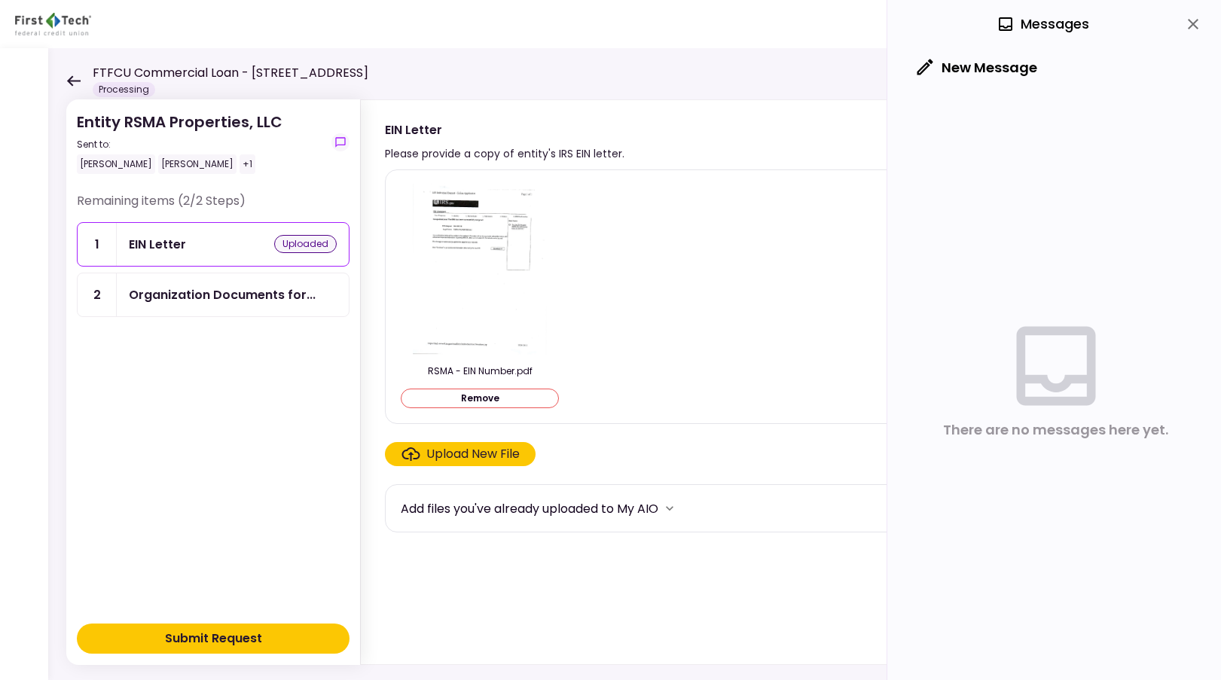
click at [259, 652] on button "Submit Request" at bounding box center [213, 639] width 273 height 30
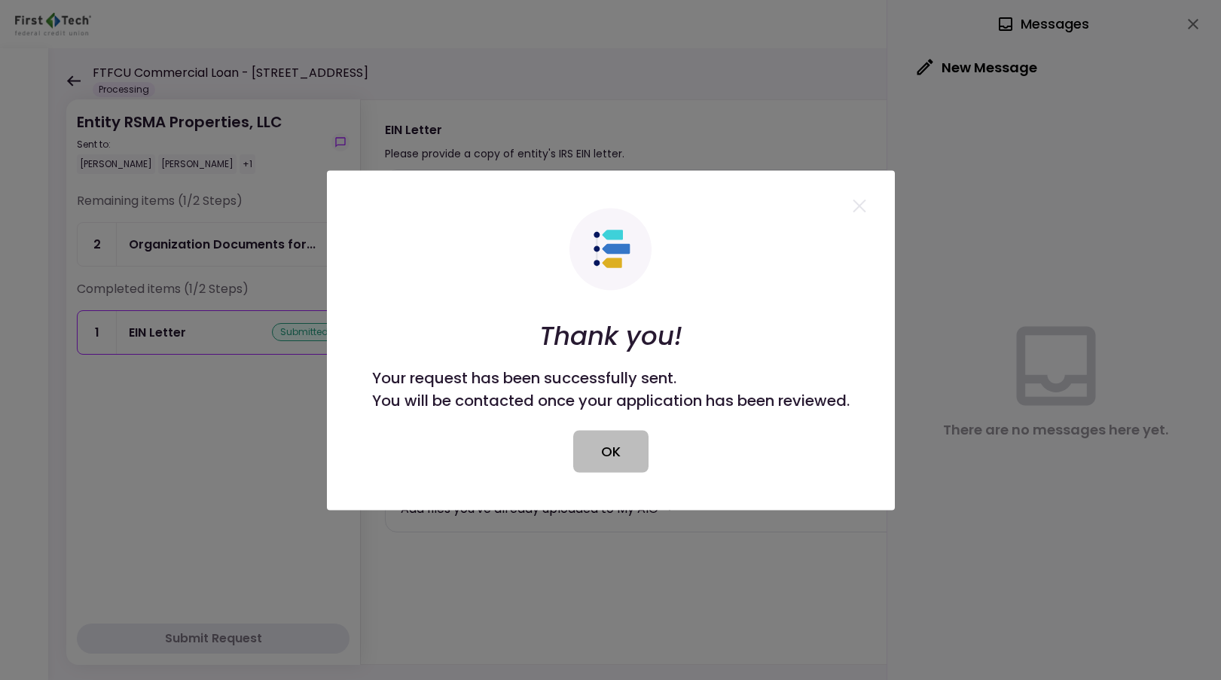
click at [599, 458] on button "OK" at bounding box center [610, 451] width 75 height 42
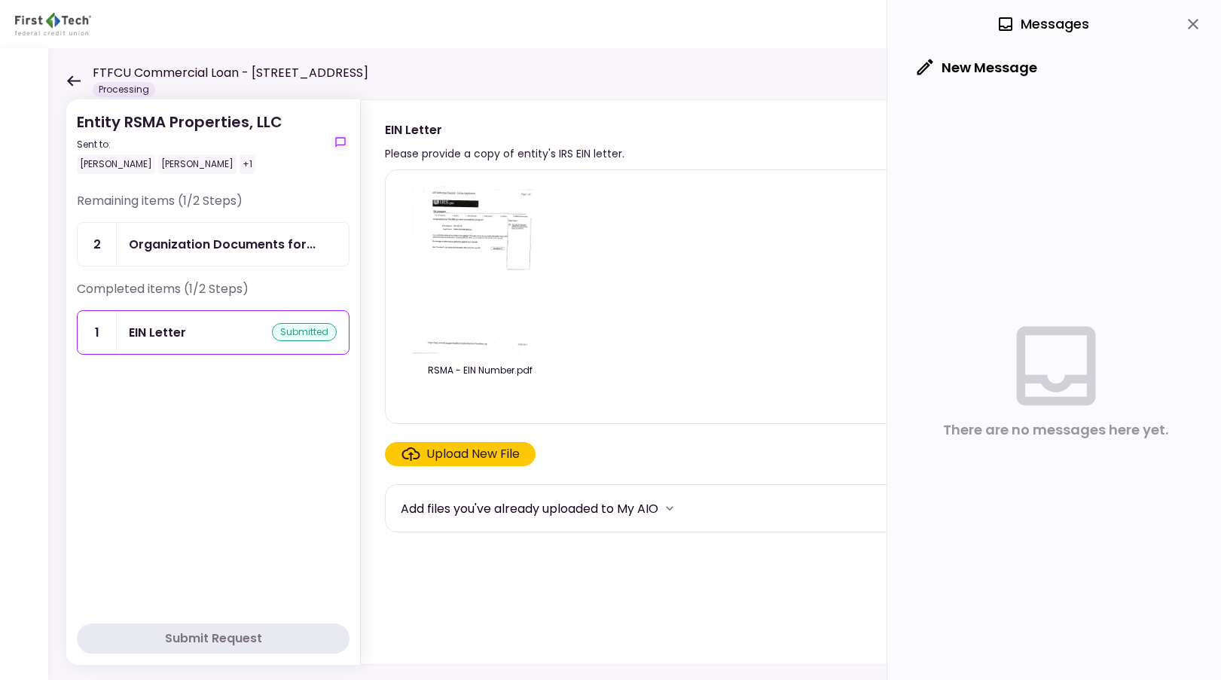
click at [245, 255] on div "Organization Documents for..." at bounding box center [233, 244] width 232 height 43
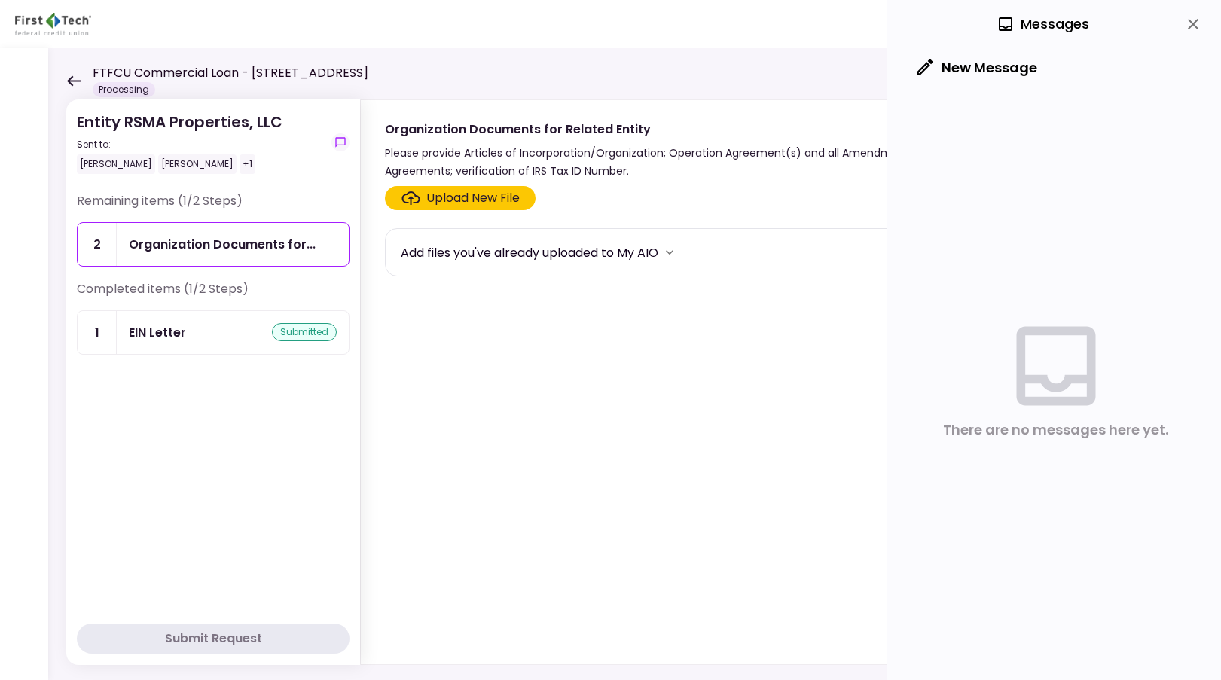
click at [460, 202] on div "Upload New File" at bounding box center [472, 198] width 93 height 18
click at [0, 0] on input "Upload New File" at bounding box center [0, 0] width 0 height 0
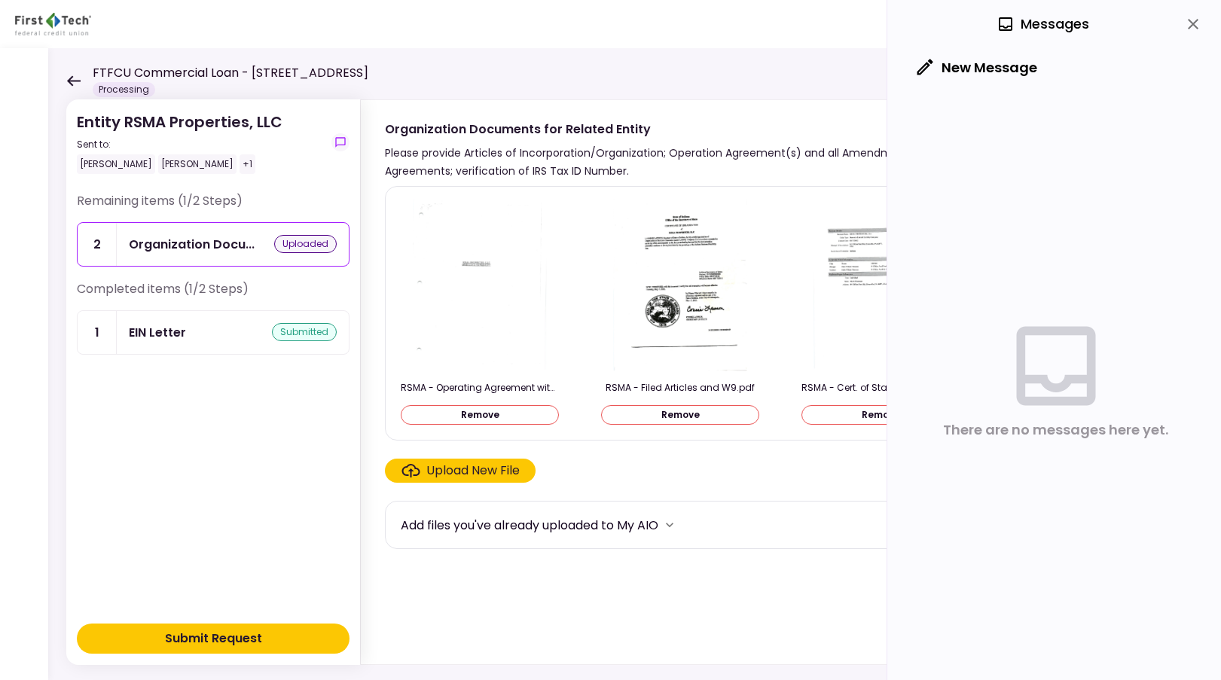
click at [302, 632] on button "Submit Request" at bounding box center [213, 639] width 273 height 30
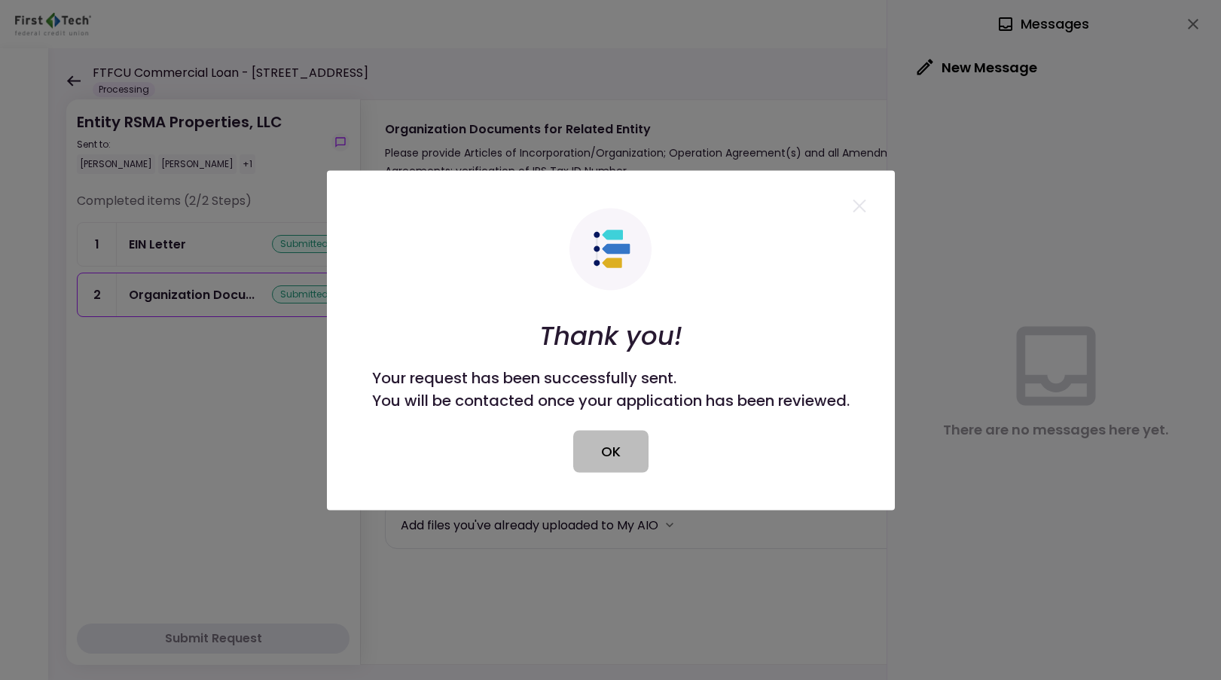
click at [594, 456] on button "OK" at bounding box center [610, 451] width 75 height 42
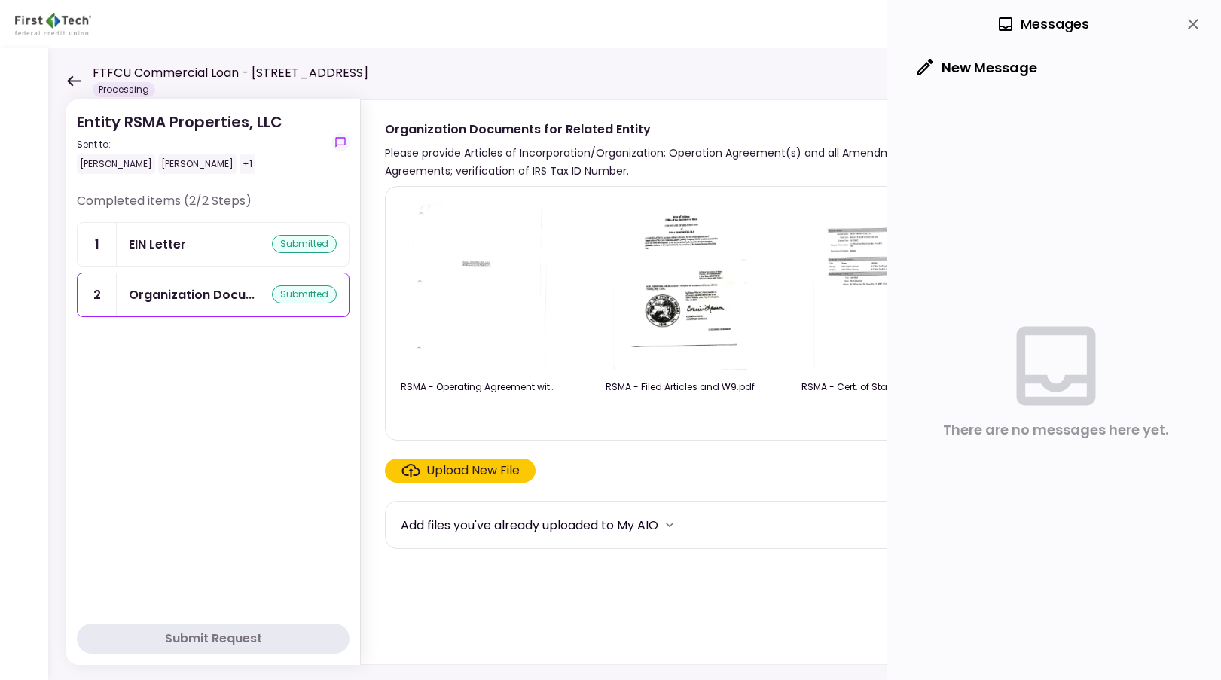
click at [70, 79] on icon at bounding box center [74, 80] width 14 height 11
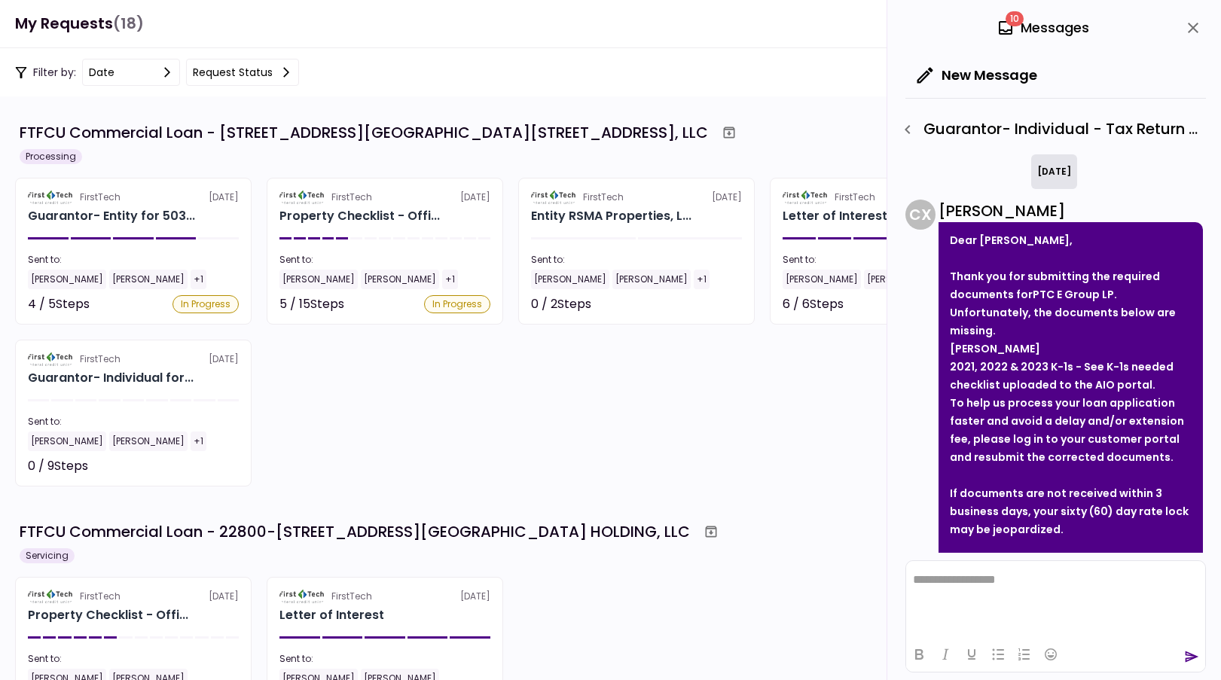
scroll to position [127, 0]
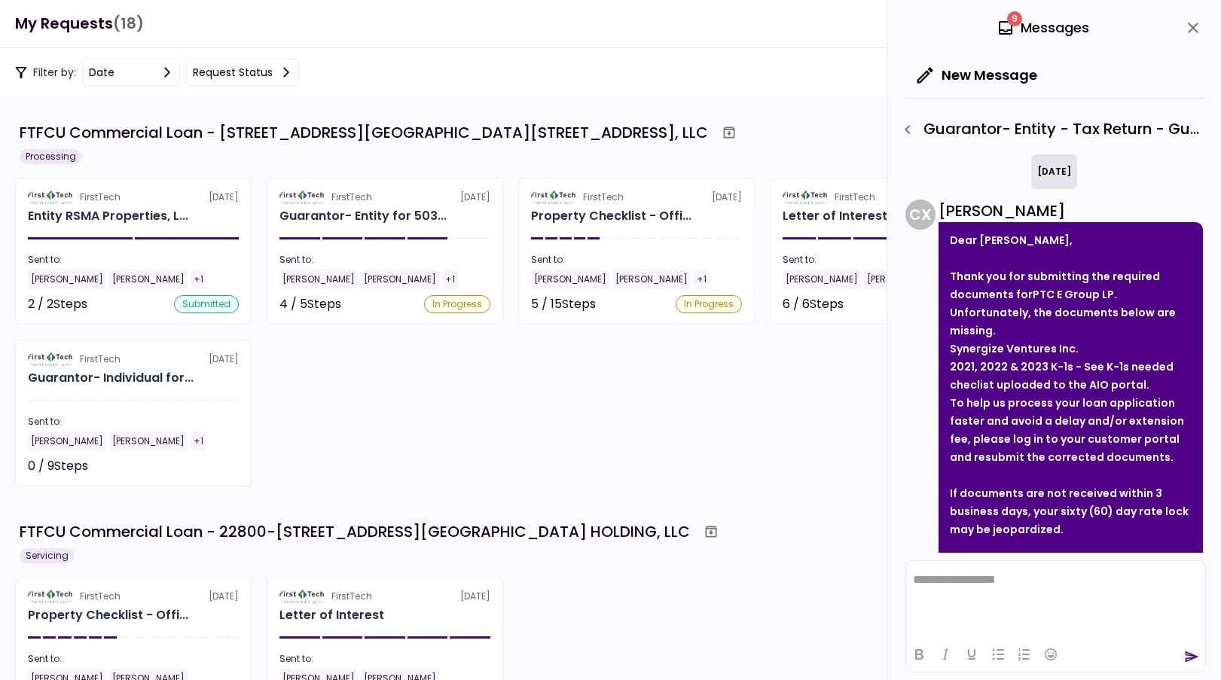
scroll to position [127, 0]
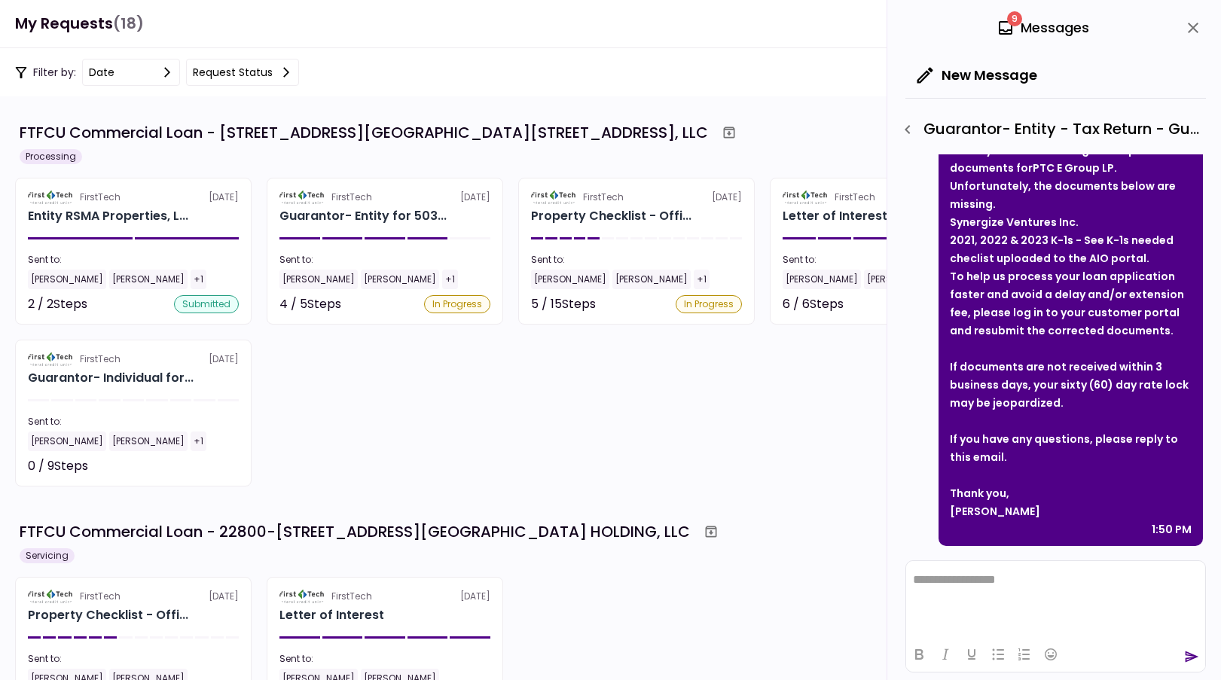
click at [463, 100] on section "FTFCU Commercial Loan - 503 E 6th Street Del Rio for 503 E 6th Street Del Rio T…" at bounding box center [610, 388] width 1221 height 584
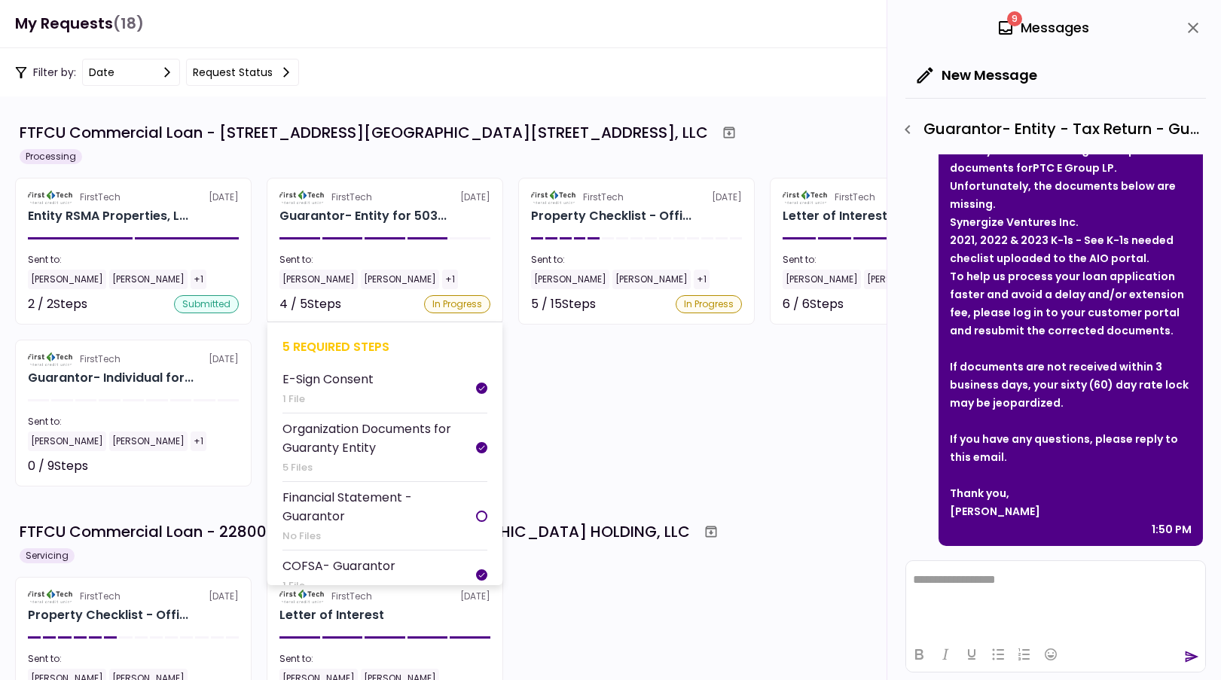
click at [387, 237] on section "FirstTech 15 Sep Guarantor- Entity for 503... Sent to: Jeremy Hamilton Aaron Ma…" at bounding box center [385, 251] width 237 height 147
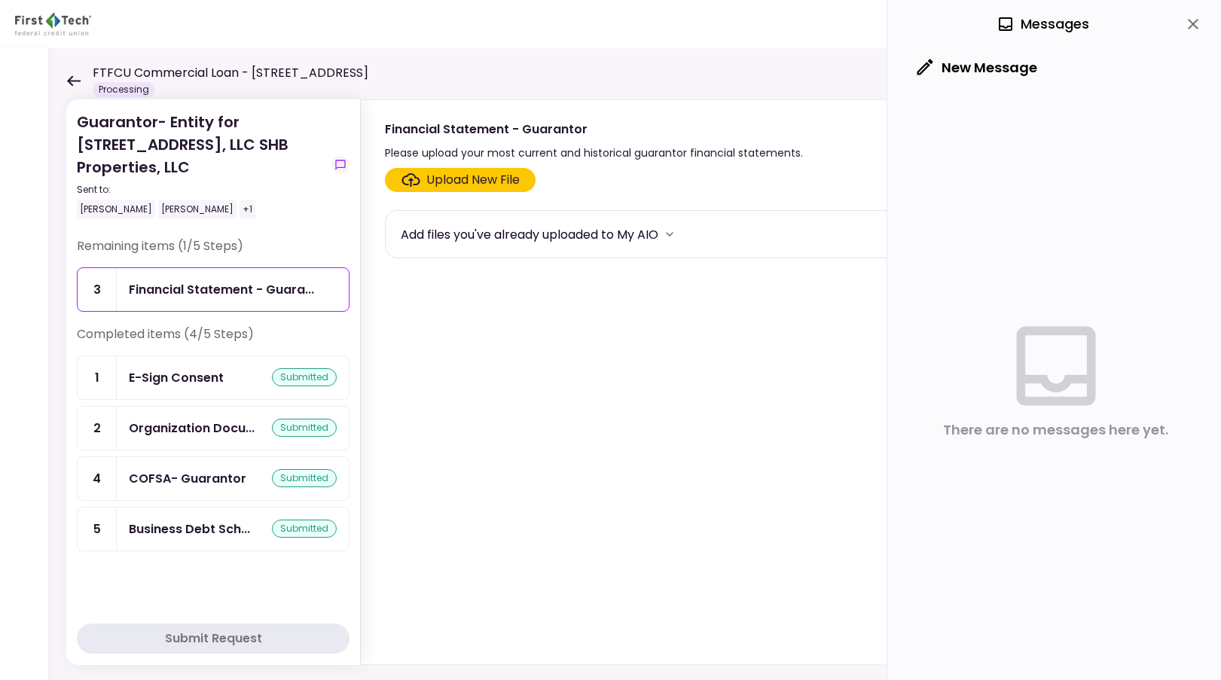
click at [258, 296] on div "Financial Statement - Guara..." at bounding box center [221, 289] width 185 height 19
click at [258, 295] on div "Financial Statement - Guara..." at bounding box center [221, 289] width 185 height 19
click at [453, 184] on div "Upload New File" at bounding box center [472, 180] width 93 height 18
click at [0, 0] on input "Upload New File" at bounding box center [0, 0] width 0 height 0
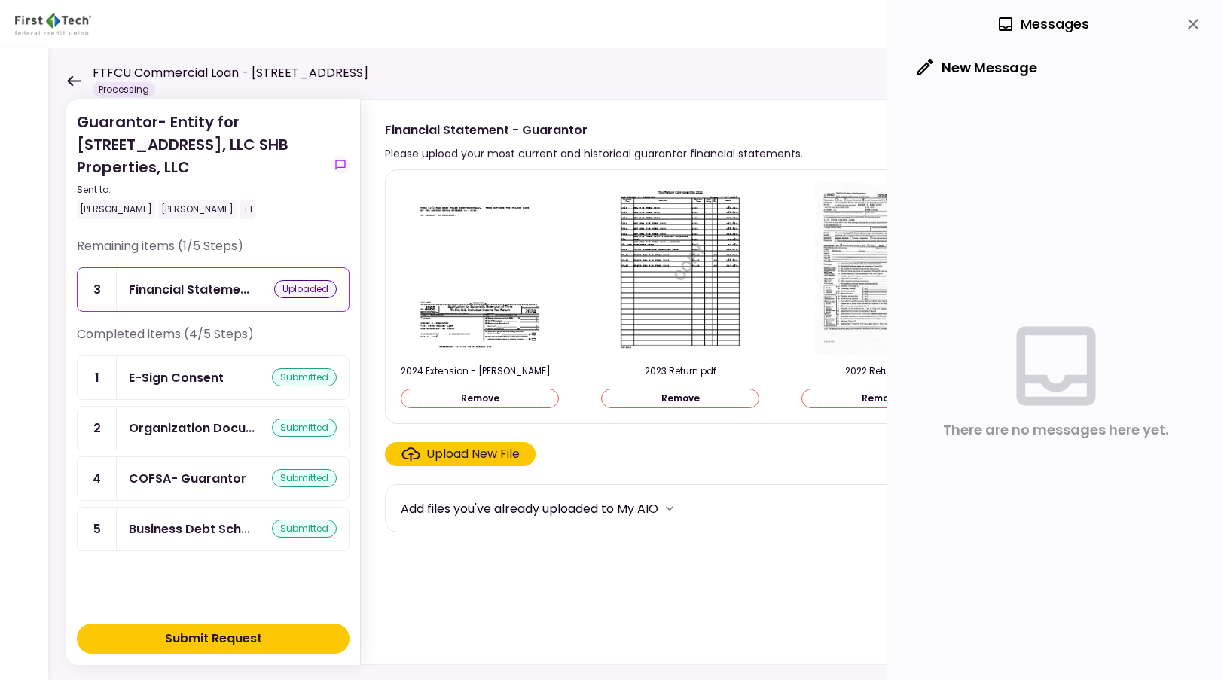
click at [490, 503] on div "Add files you've already uploaded to My AIO" at bounding box center [530, 509] width 258 height 19
click at [475, 515] on div "Add files you've already uploaded to My AIO" at bounding box center [530, 509] width 258 height 19
click at [299, 634] on button "Submit Request" at bounding box center [213, 639] width 273 height 30
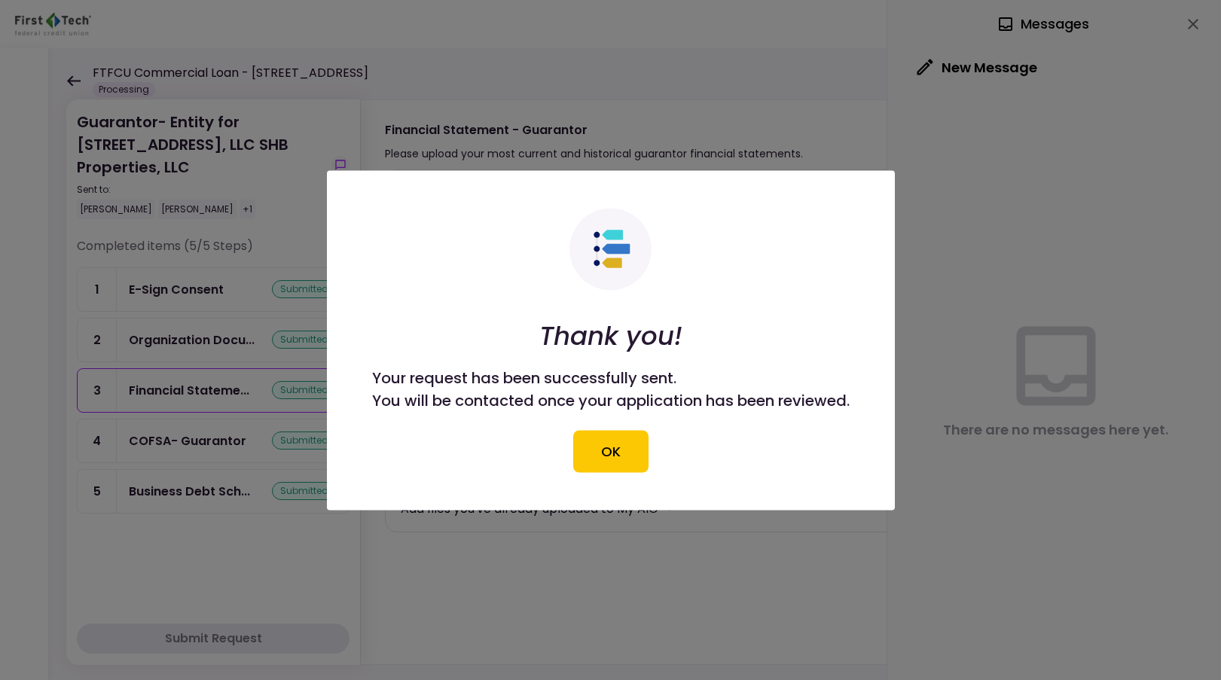
drag, startPoint x: 639, startPoint y: 450, endPoint x: 622, endPoint y: 453, distance: 16.8
click at [631, 451] on button "OK" at bounding box center [610, 451] width 75 height 42
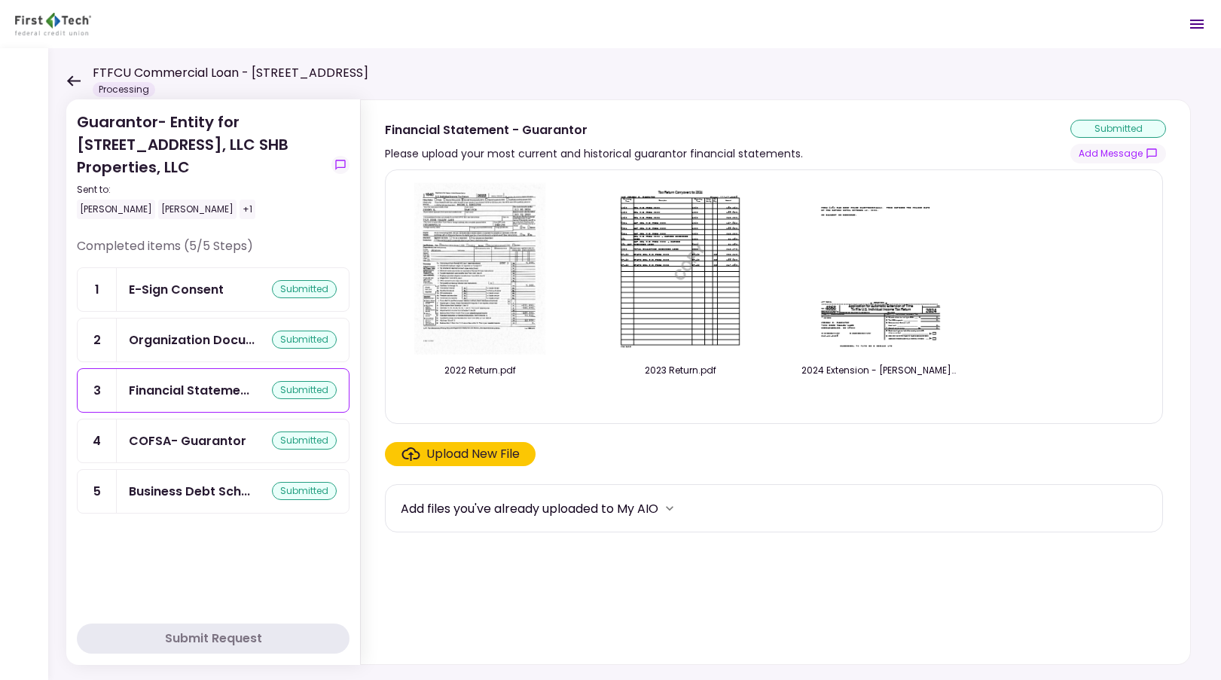
click at [75, 82] on icon at bounding box center [73, 80] width 14 height 11
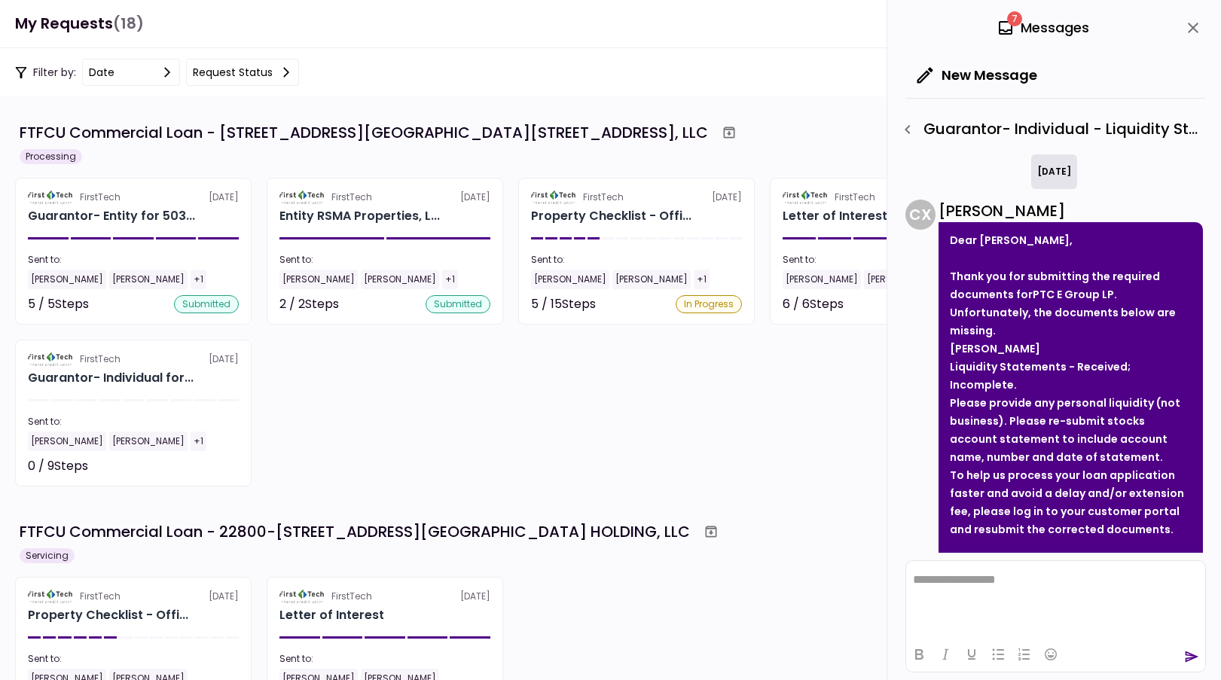
scroll to position [199, 0]
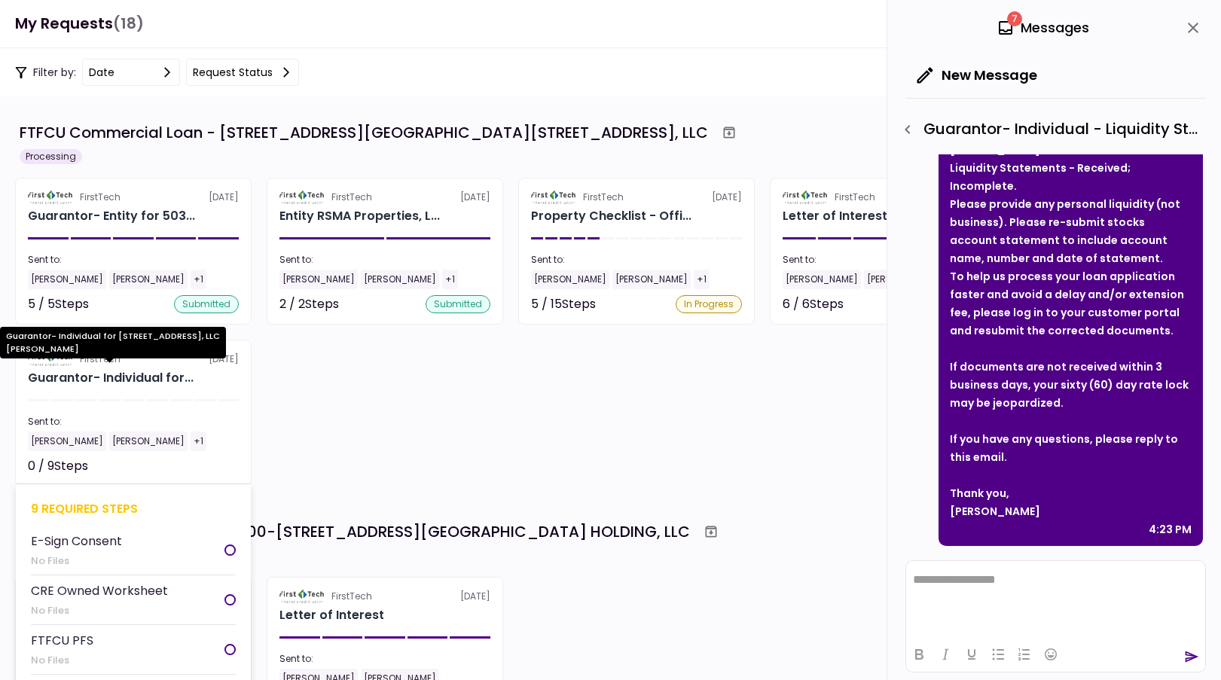
click at [181, 381] on div "Guarantor- Individual for..." at bounding box center [111, 378] width 166 height 18
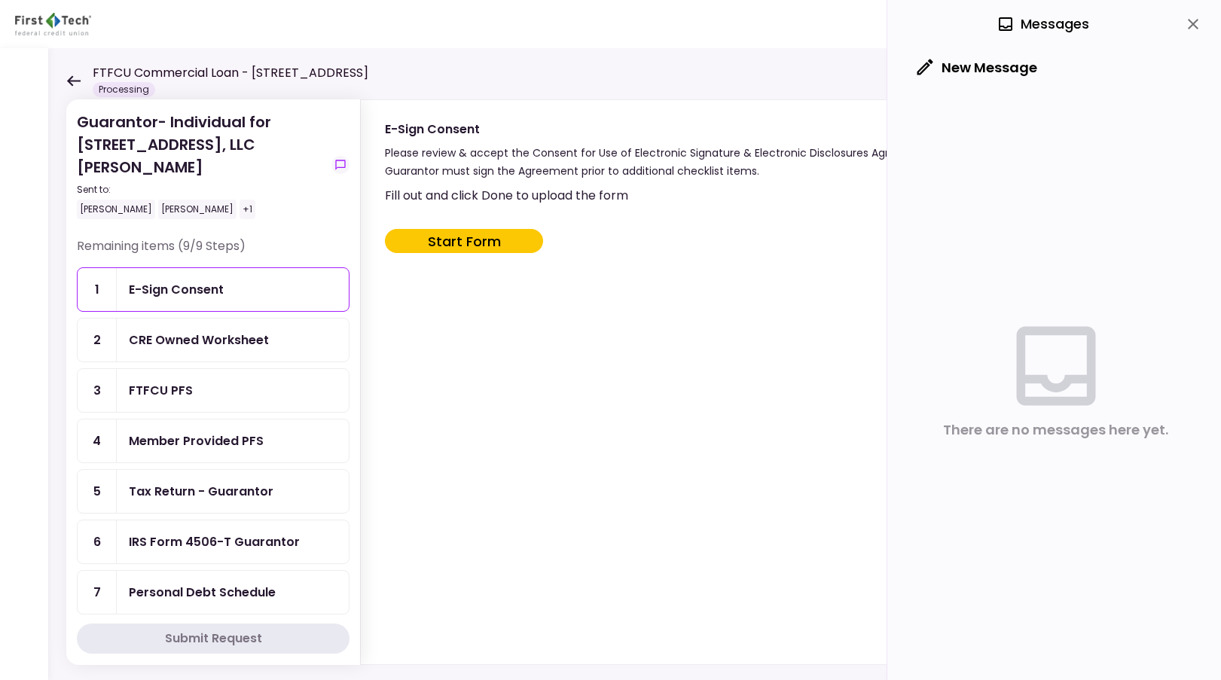
click at [512, 240] on button "Start Form" at bounding box center [464, 241] width 158 height 24
type input "***"
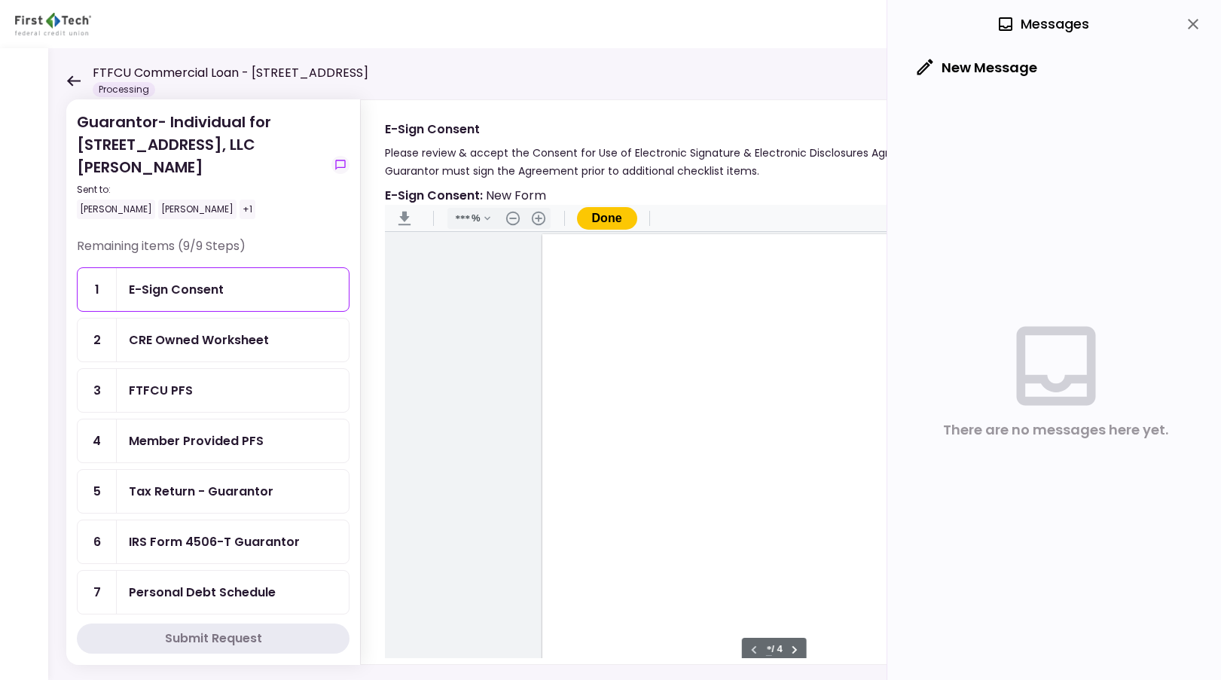
click at [1186, 19] on icon "close" at bounding box center [1193, 24] width 18 height 18
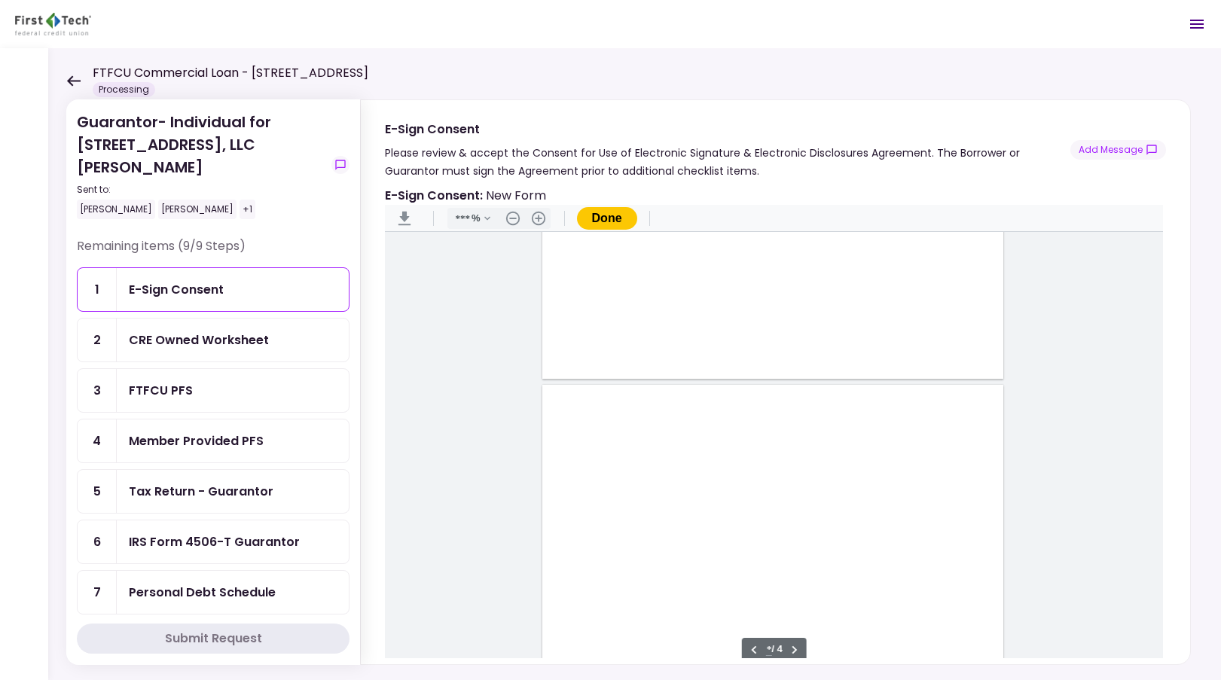
type input "*"
click at [573, 382] on Box1 "Document Content" at bounding box center [576, 389] width 14 height 14
click at [573, 387] on div "Document Content" at bounding box center [576, 389] width 12 height 12
click at [628, 439] on div "Sign here" at bounding box center [625, 443] width 39 height 16
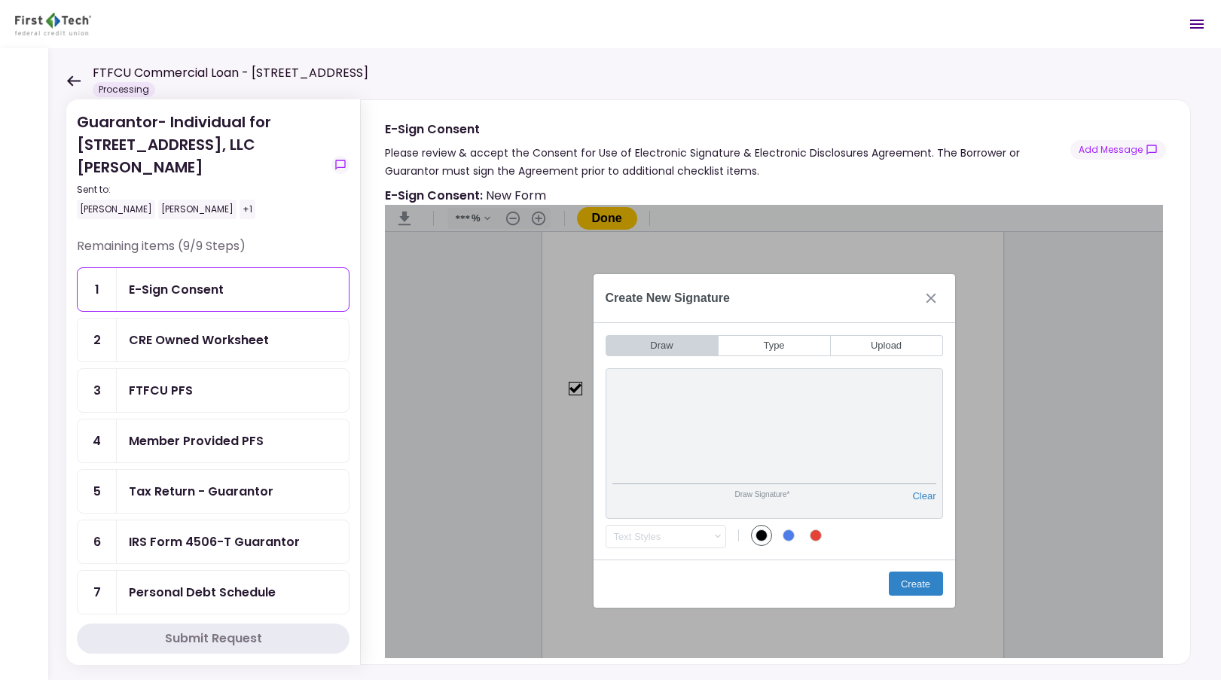
click at [980, 390] on div "Create New Signature Draw Type Upload Draw Signature* Clear Draw Initials* Clea…" at bounding box center [774, 441] width 778 height 472
click at [915, 592] on button "Create" at bounding box center [916, 584] width 54 height 24
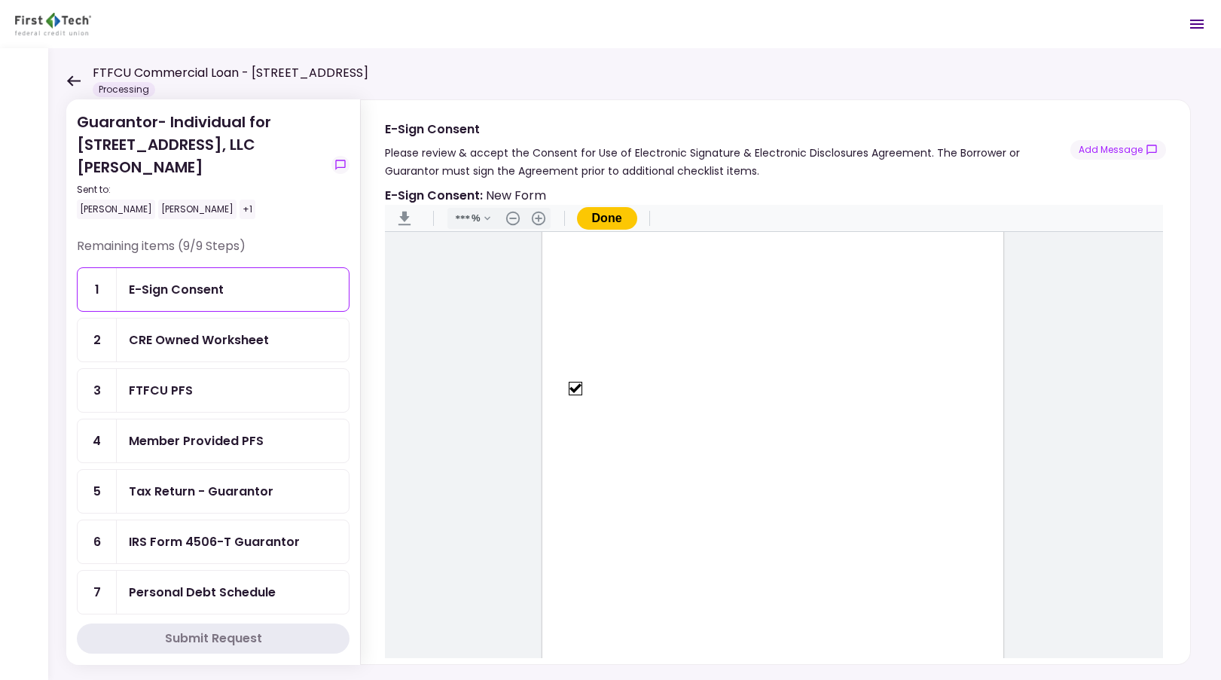
click at [607, 226] on button "Done" at bounding box center [607, 218] width 60 height 23
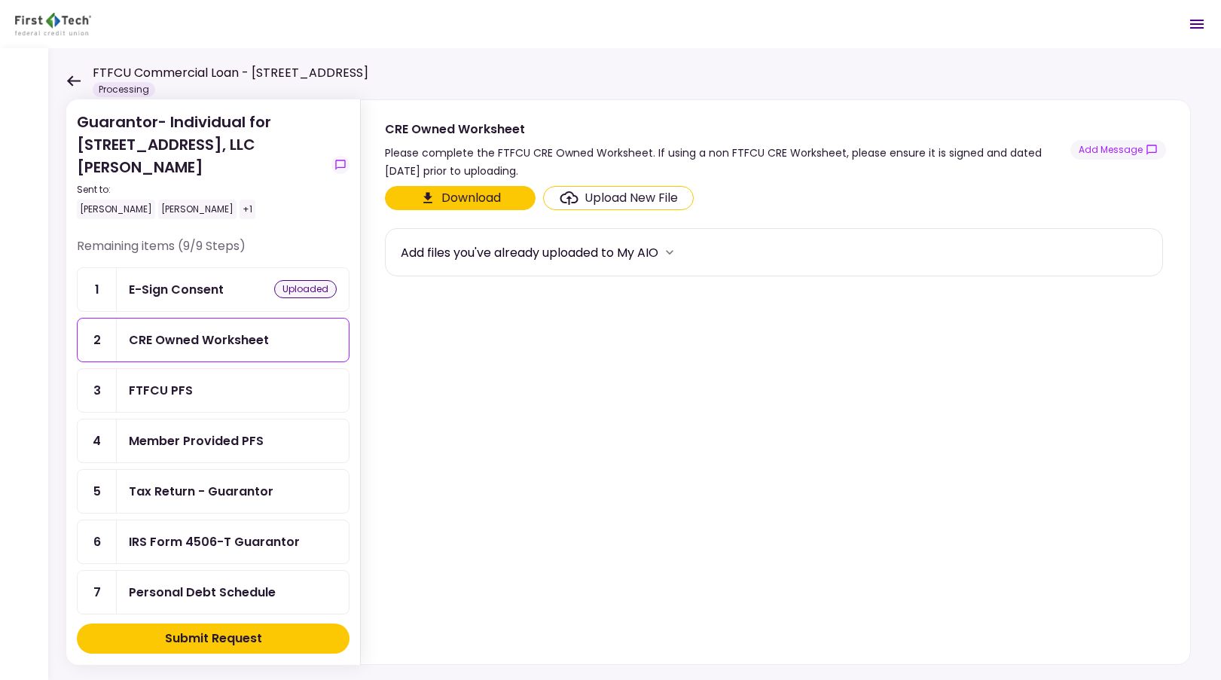
click at [576, 197] on icon "Click here to upload the required document" at bounding box center [569, 198] width 18 height 14
click at [0, 0] on input "Upload New File" at bounding box center [0, 0] width 0 height 0
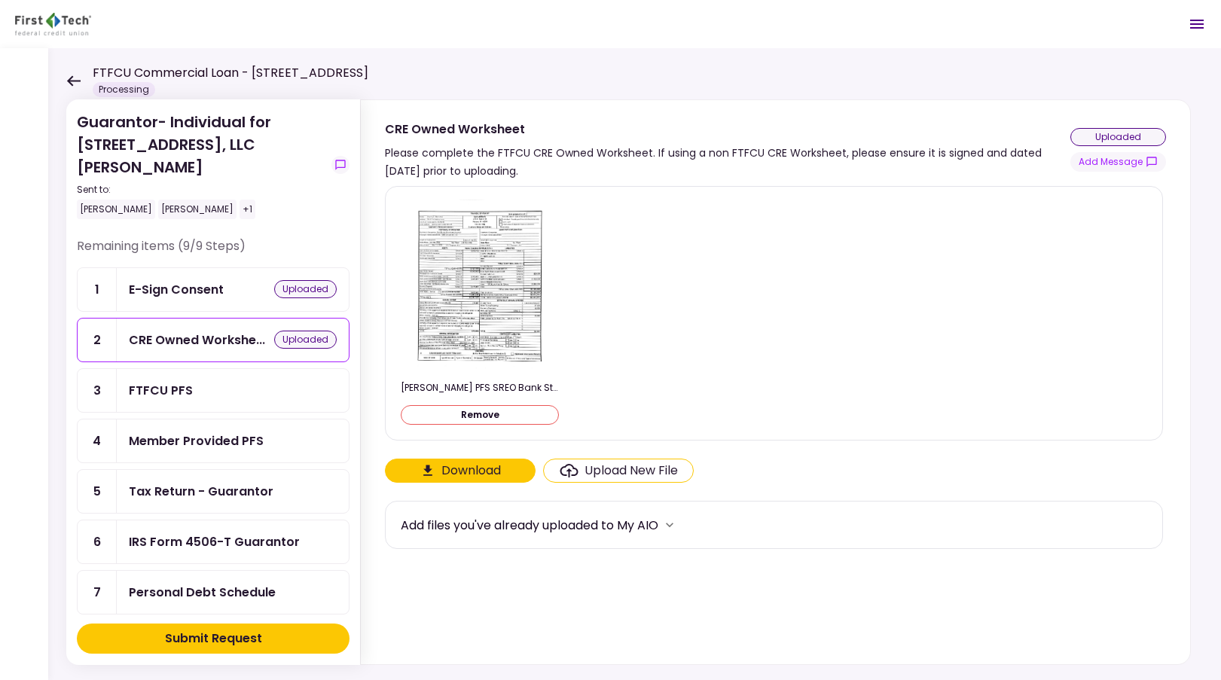
click at [226, 646] on div "Submit Request" at bounding box center [213, 639] width 97 height 18
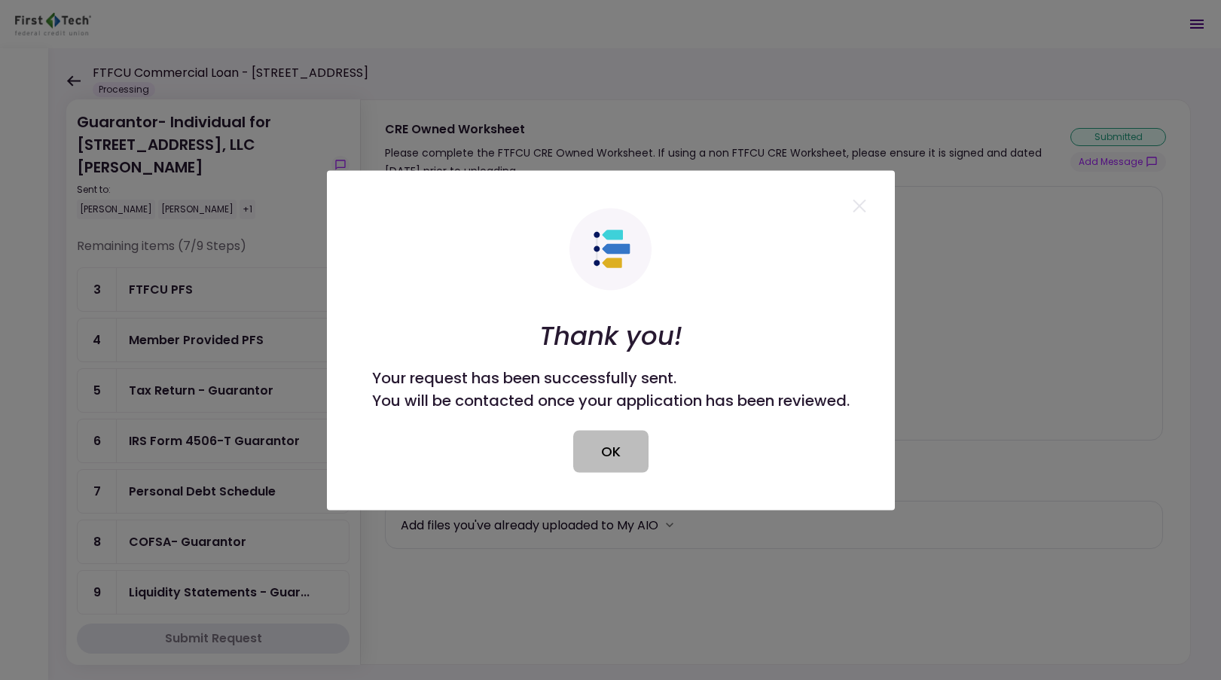
click at [626, 445] on button "OK" at bounding box center [610, 451] width 75 height 42
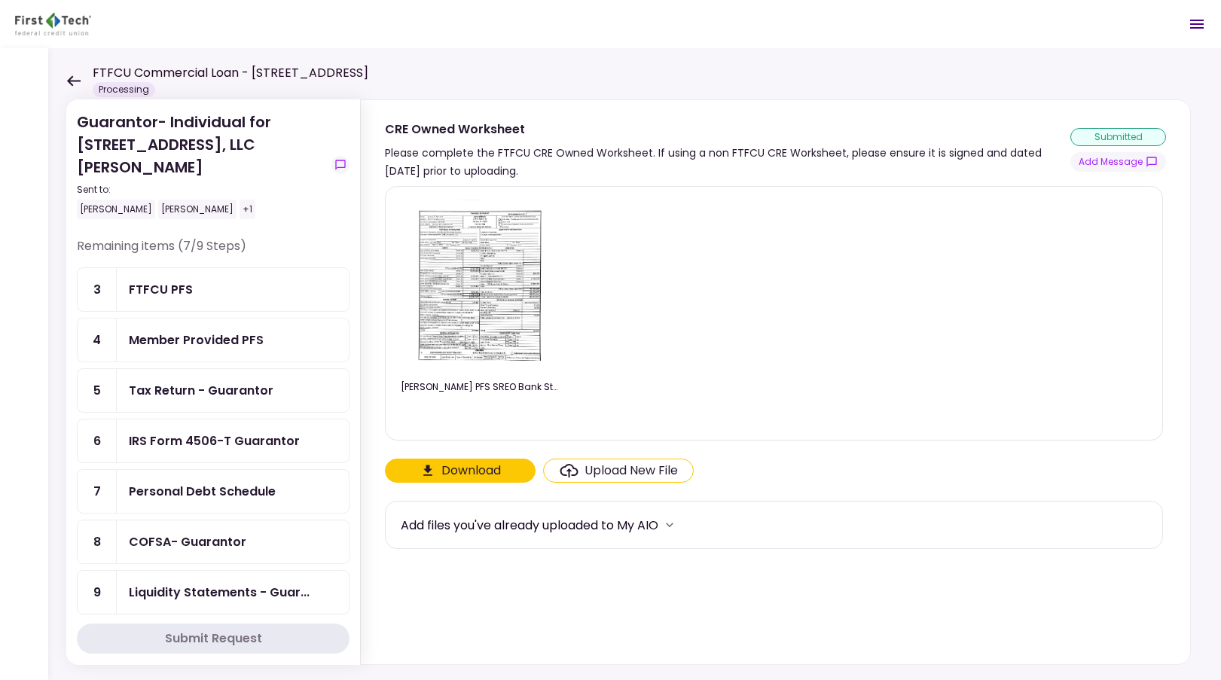
click at [255, 335] on div "Member Provided PFS" at bounding box center [196, 340] width 135 height 19
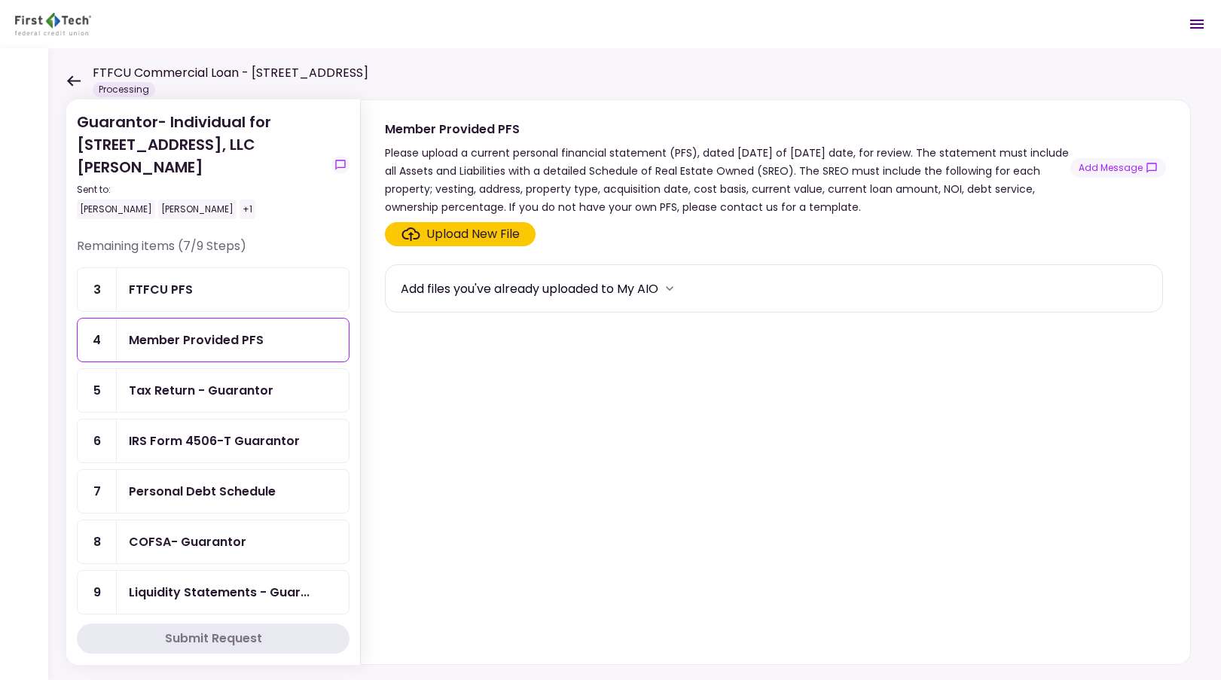
click at [454, 230] on div "Upload New File" at bounding box center [472, 234] width 93 height 18
click at [0, 0] on input "Upload New File" at bounding box center [0, 0] width 0 height 0
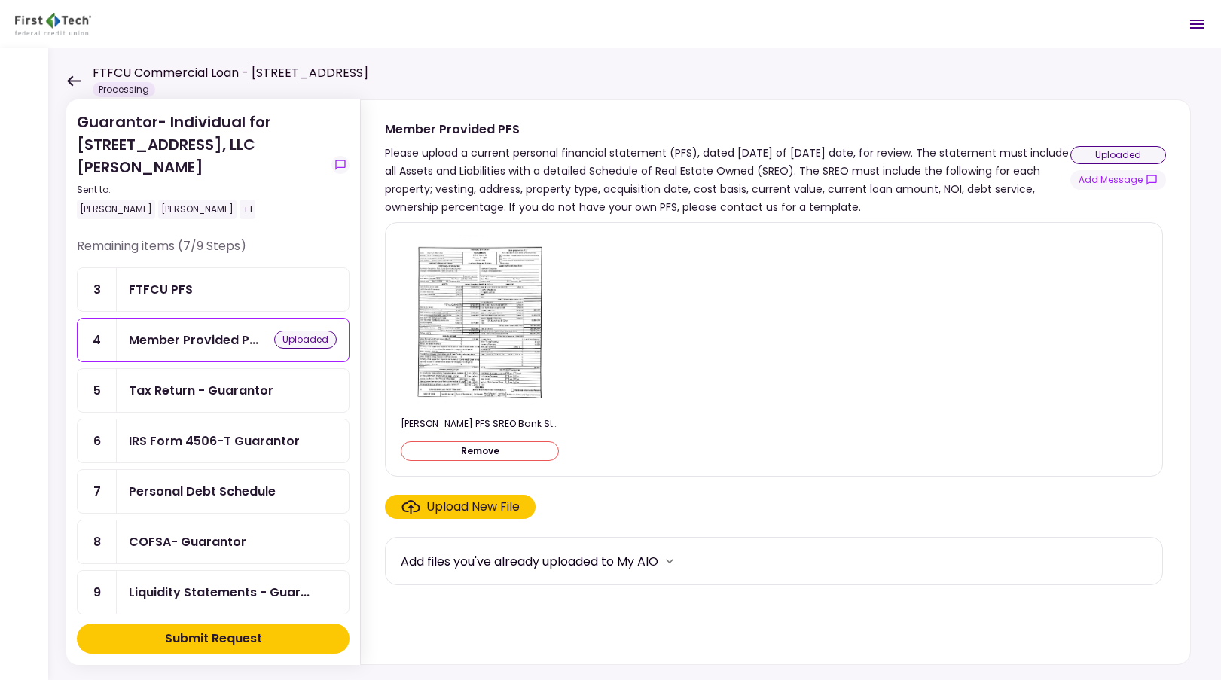
click at [297, 640] on button "Submit Request" at bounding box center [213, 639] width 273 height 30
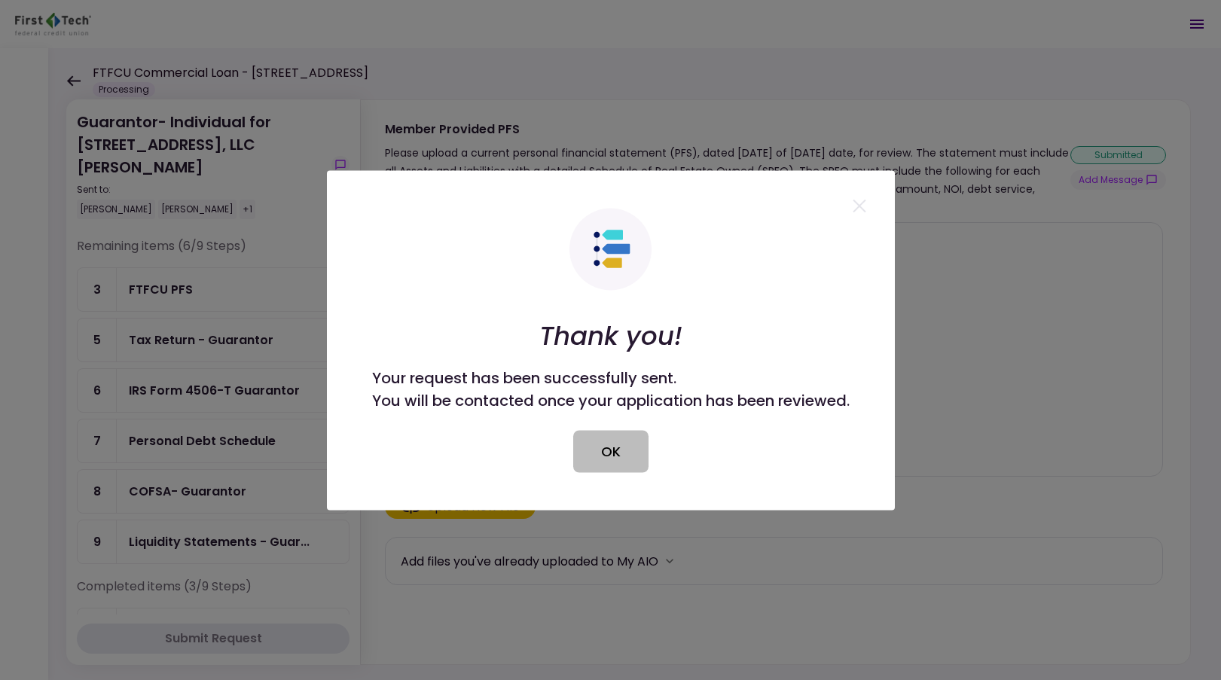
click at [610, 440] on button "OK" at bounding box center [610, 451] width 75 height 42
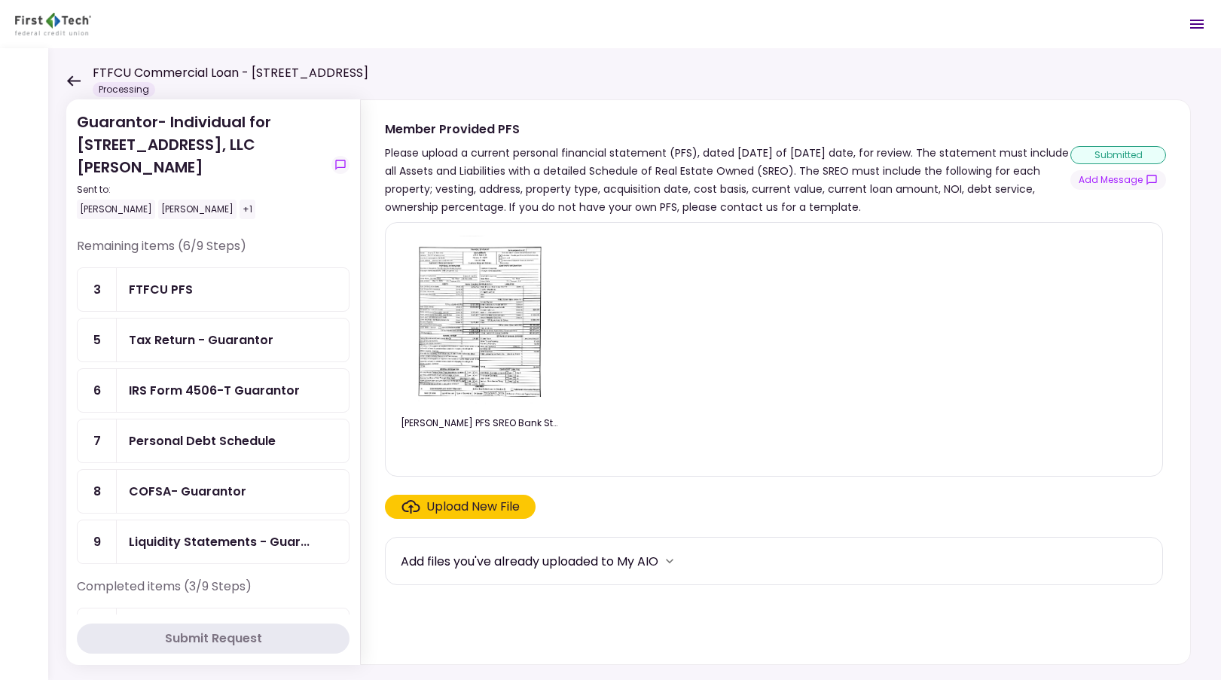
click at [229, 291] on div "FTFCU PFS" at bounding box center [233, 289] width 208 height 19
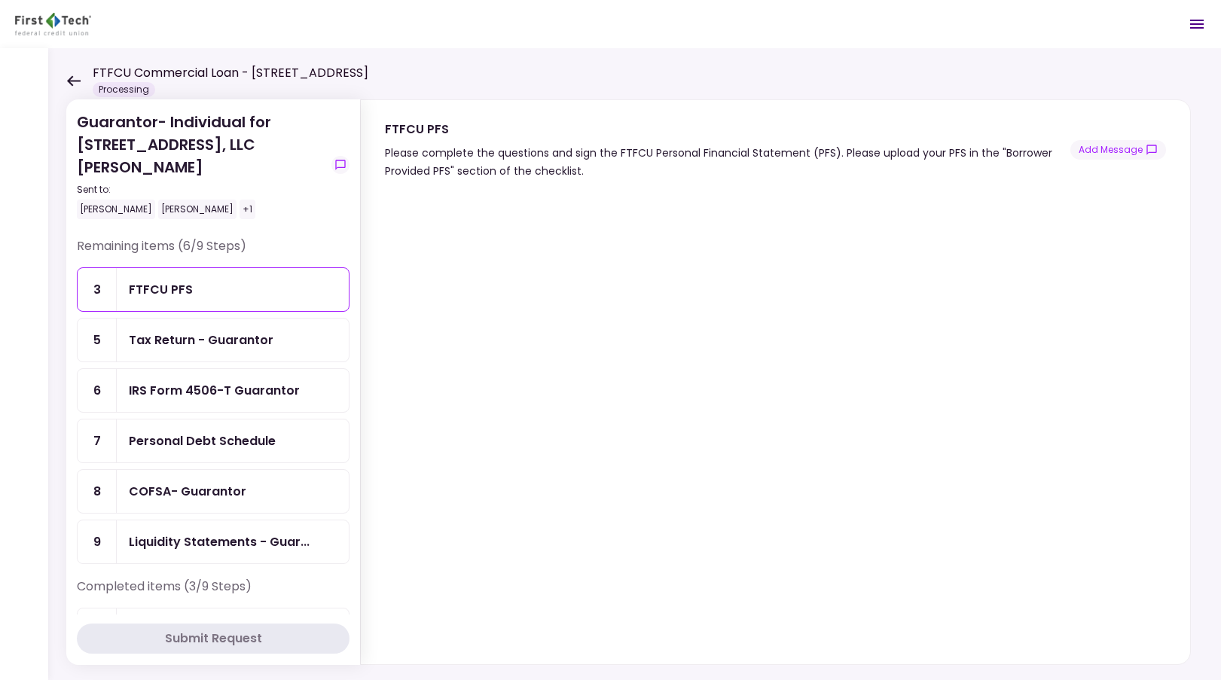
scroll to position [19, 0]
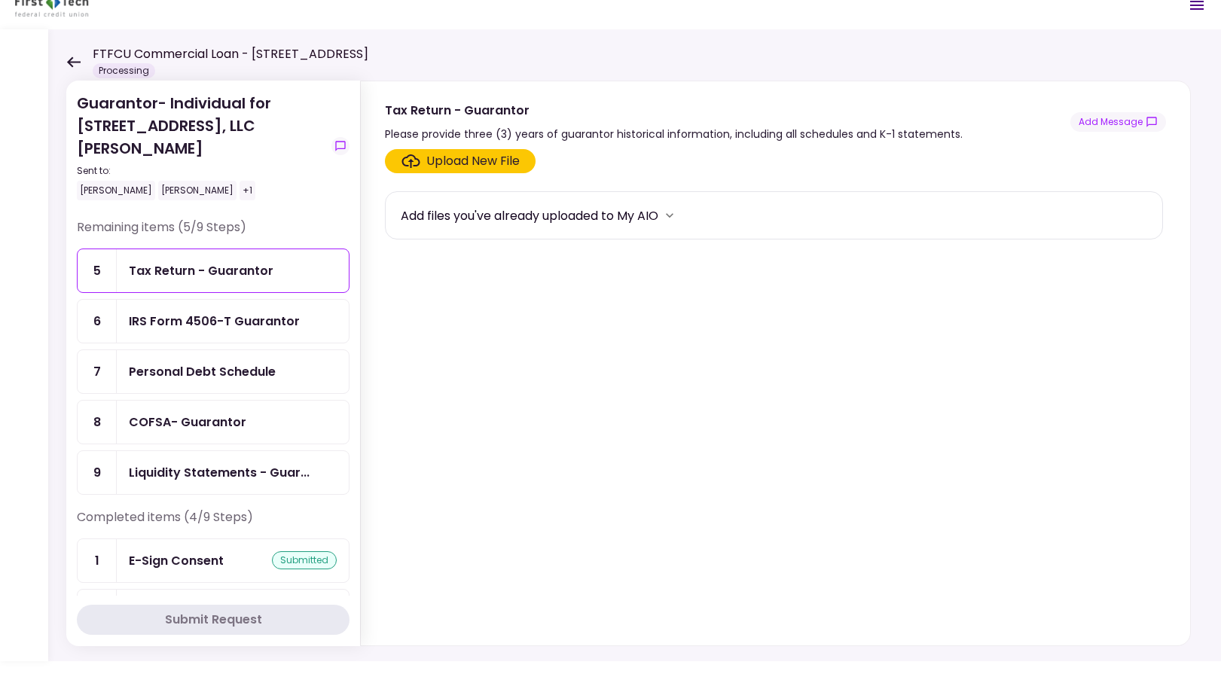
click at [458, 158] on div "Upload New File" at bounding box center [472, 161] width 93 height 18
click at [0, 0] on input "Upload New File" at bounding box center [0, 0] width 0 height 0
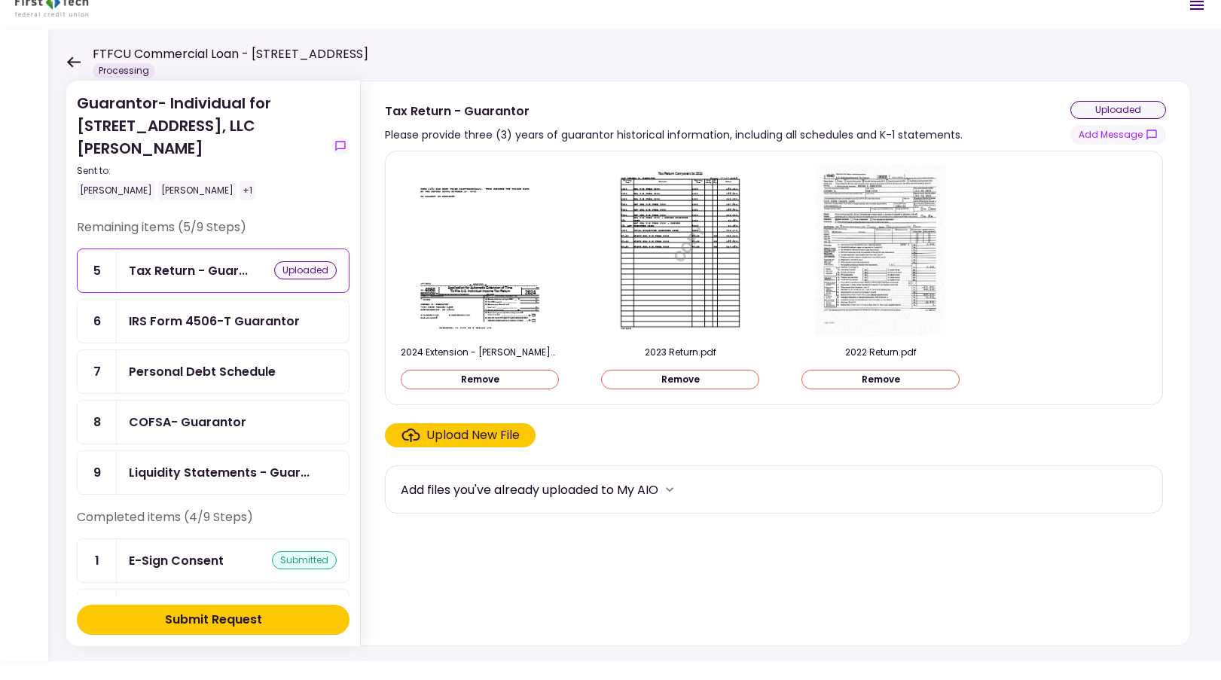
click at [303, 613] on button "Submit Request" at bounding box center [213, 620] width 273 height 30
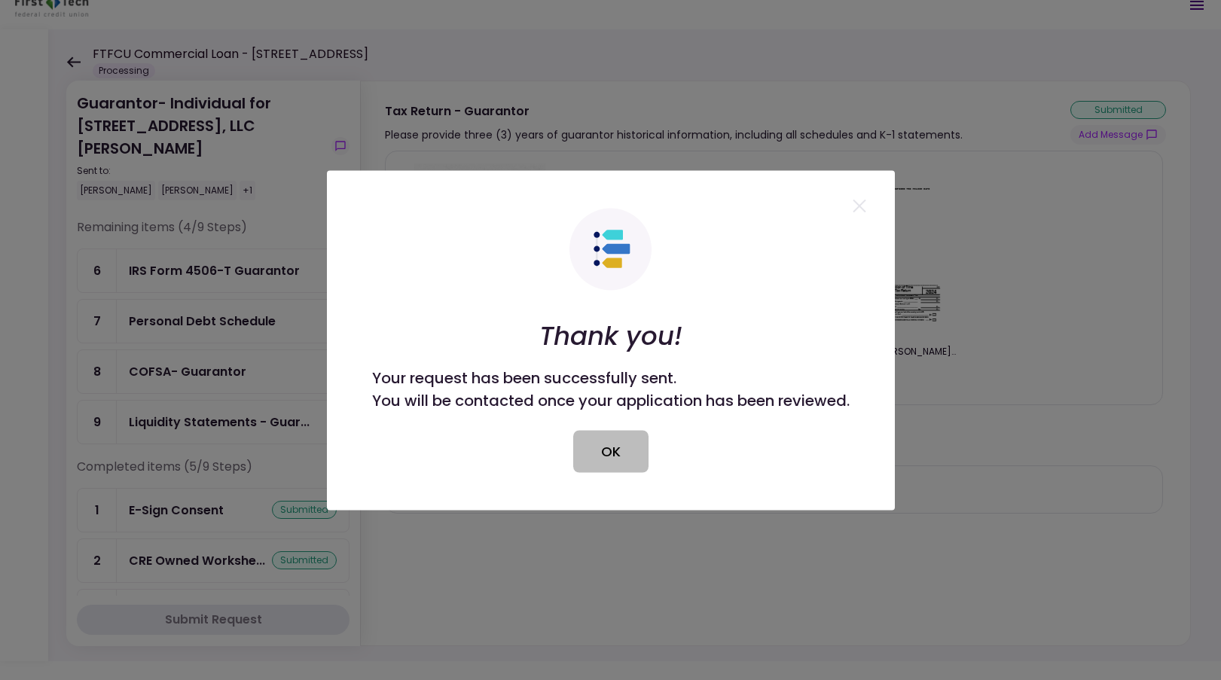
click at [628, 454] on button "OK" at bounding box center [610, 451] width 75 height 42
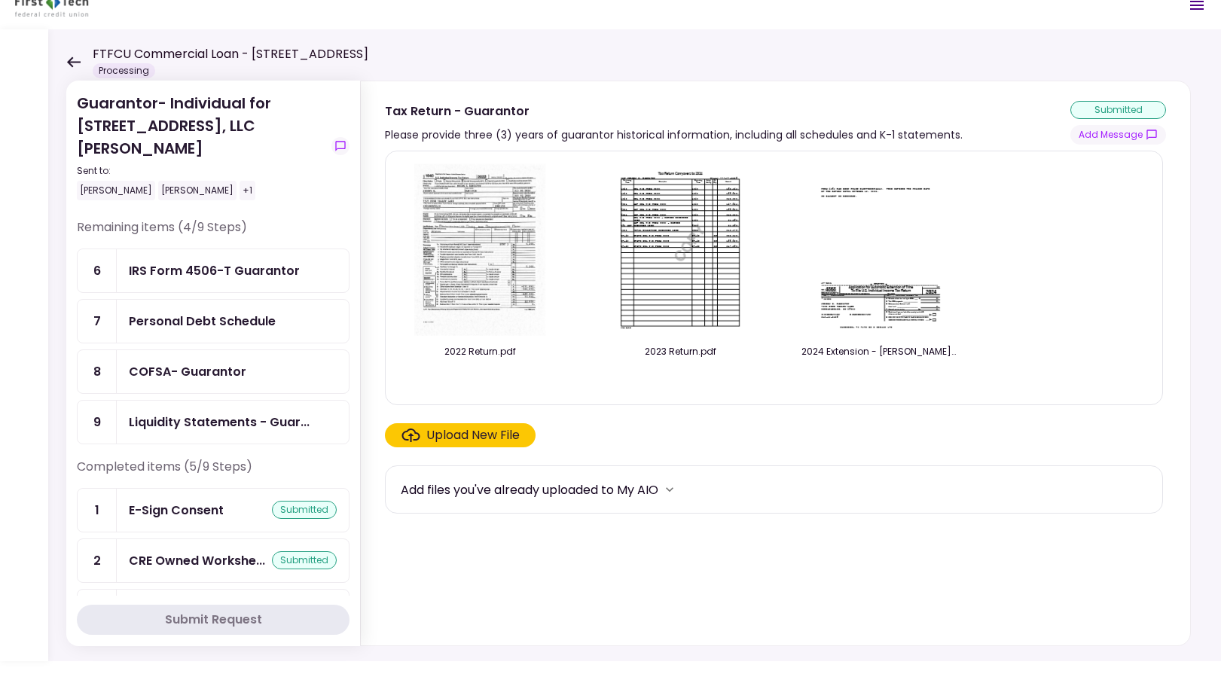
click at [215, 274] on div "IRS Form 4506-T Guarantor" at bounding box center [214, 270] width 171 height 19
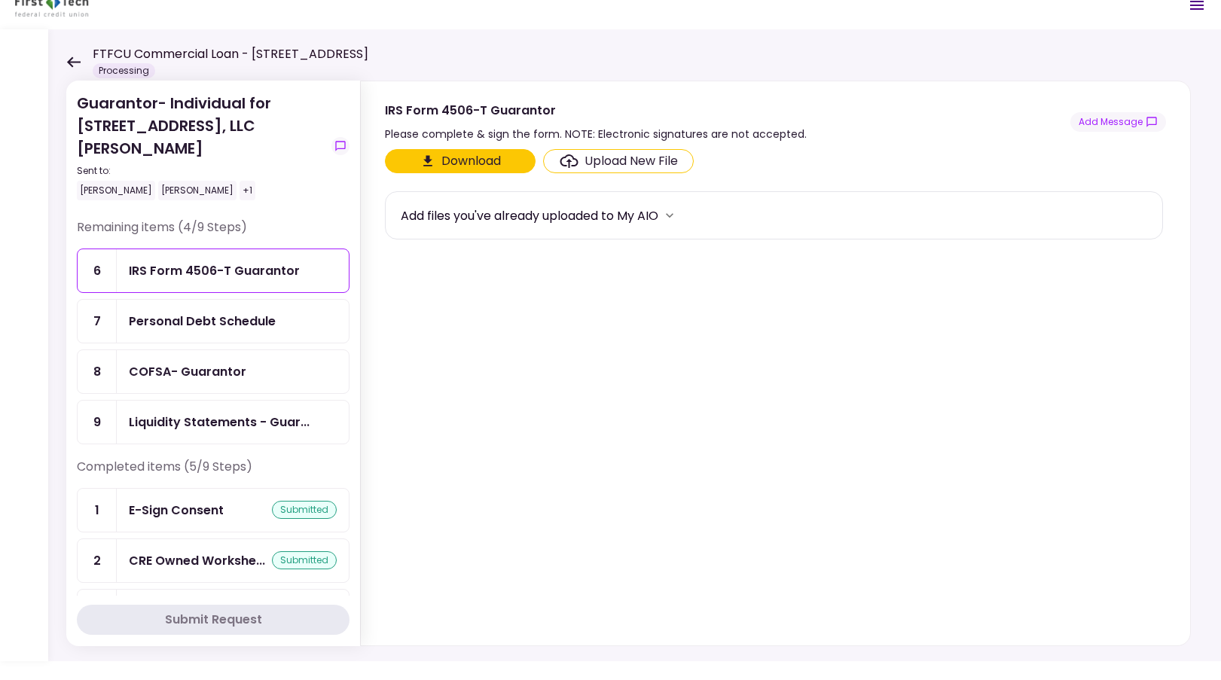
click at [228, 320] on div "Personal Debt Schedule" at bounding box center [202, 321] width 147 height 19
click at [604, 165] on div "Upload New File" at bounding box center [631, 161] width 93 height 18
click at [0, 0] on input "Upload New File" at bounding box center [0, 0] width 0 height 0
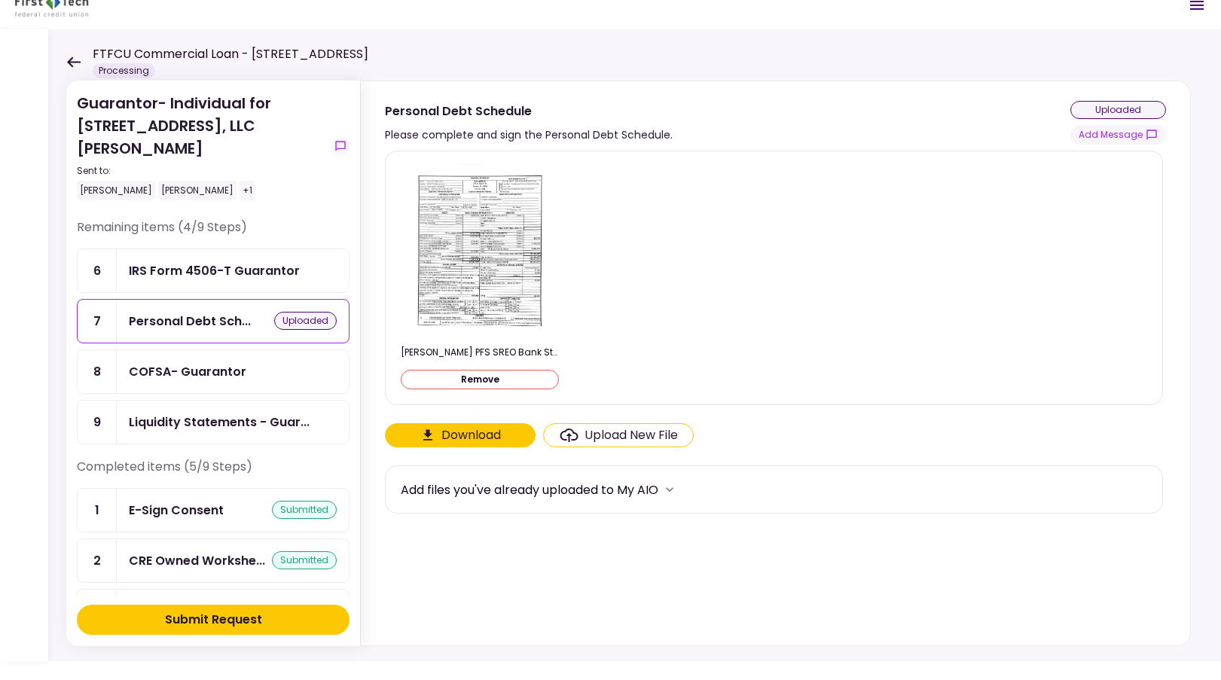
click at [271, 627] on button "Submit Request" at bounding box center [213, 620] width 273 height 30
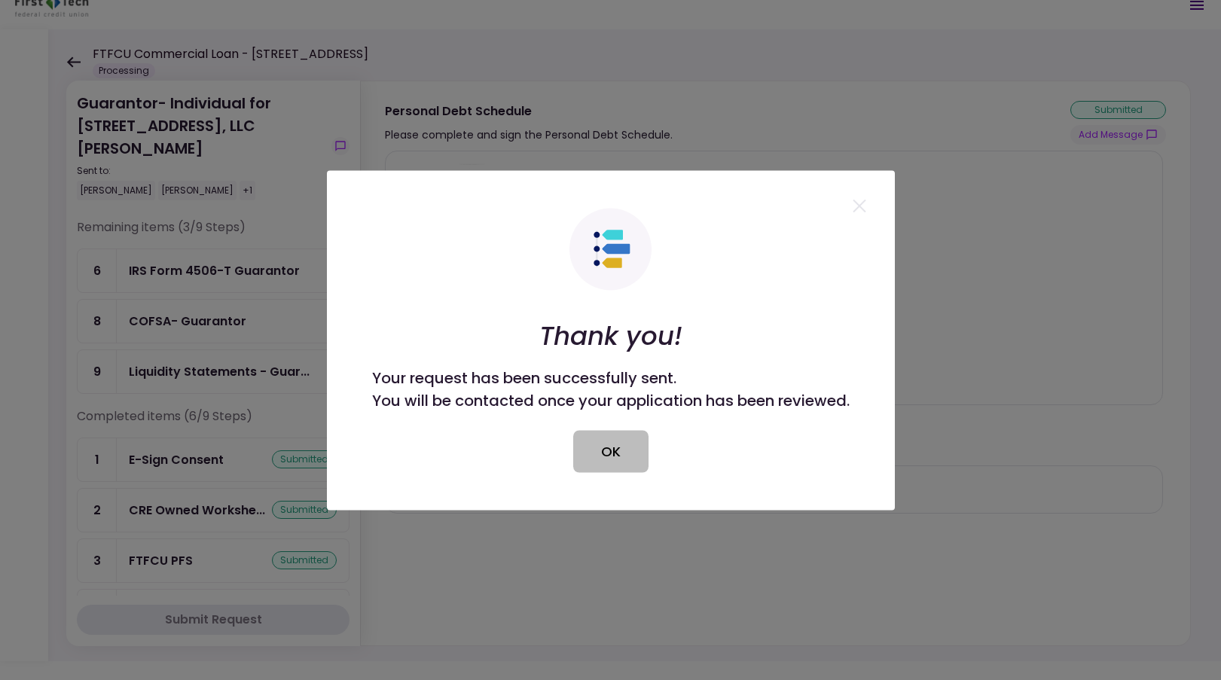
click at [606, 445] on button "OK" at bounding box center [610, 451] width 75 height 42
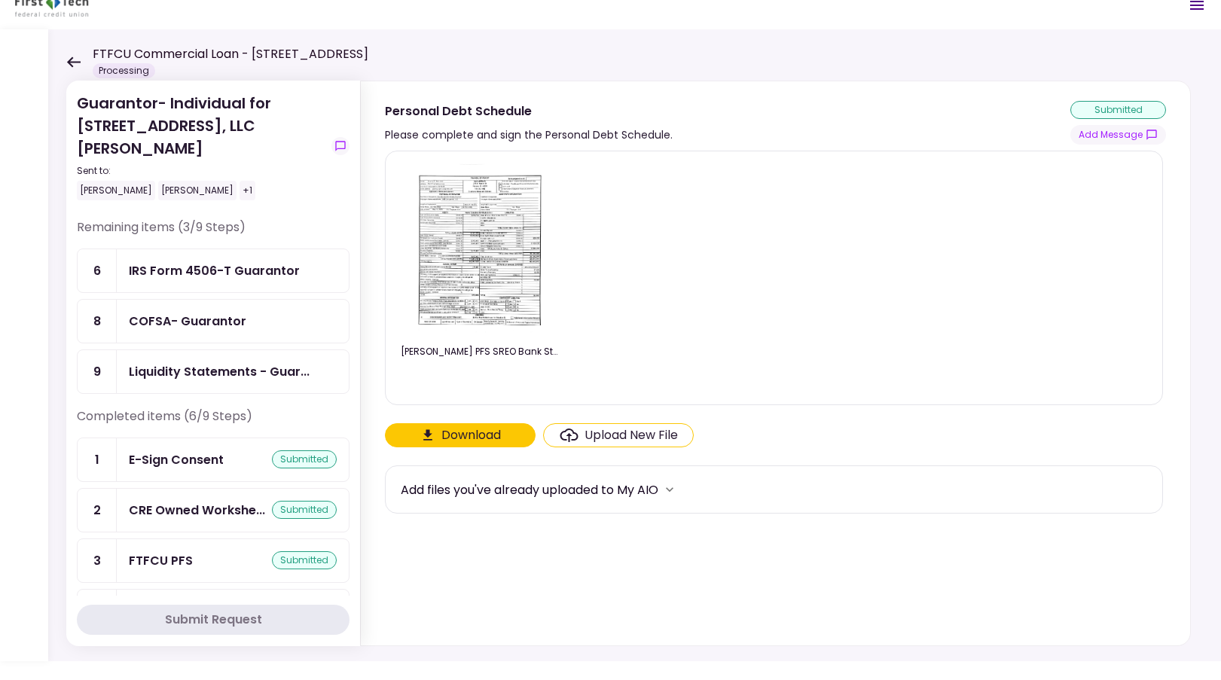
click at [212, 328] on div "COFSA- Guarantor" at bounding box center [188, 321] width 118 height 19
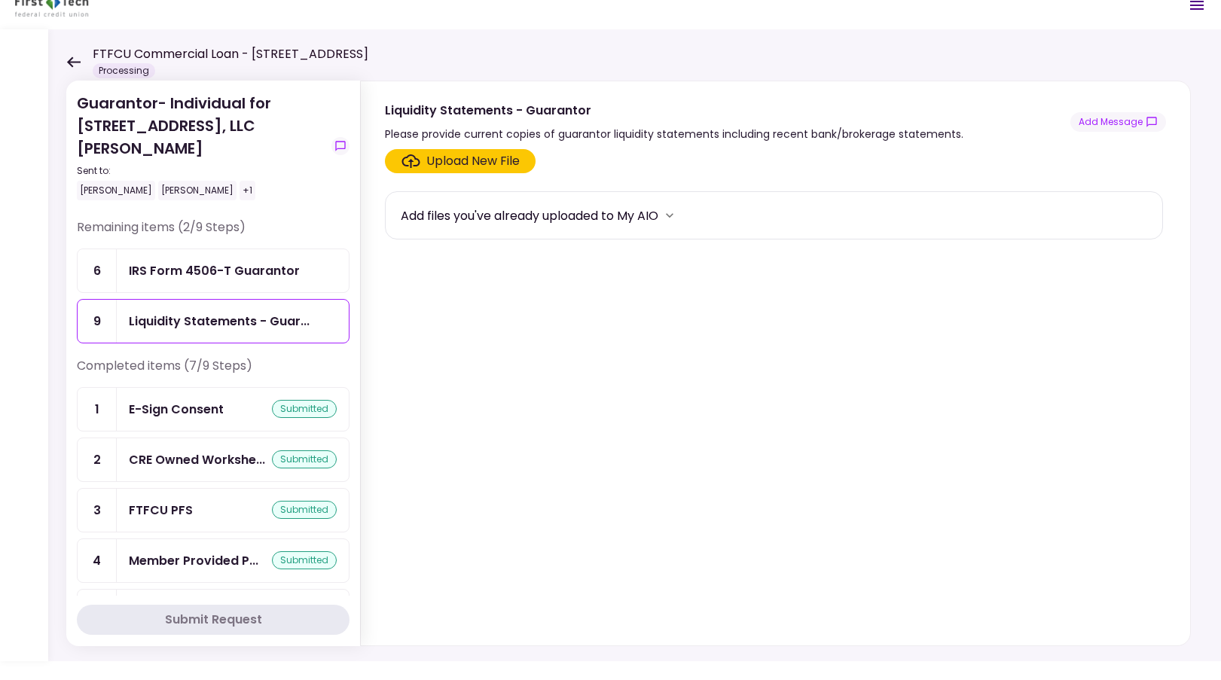
click at [78, 65] on icon at bounding box center [73, 62] width 14 height 11
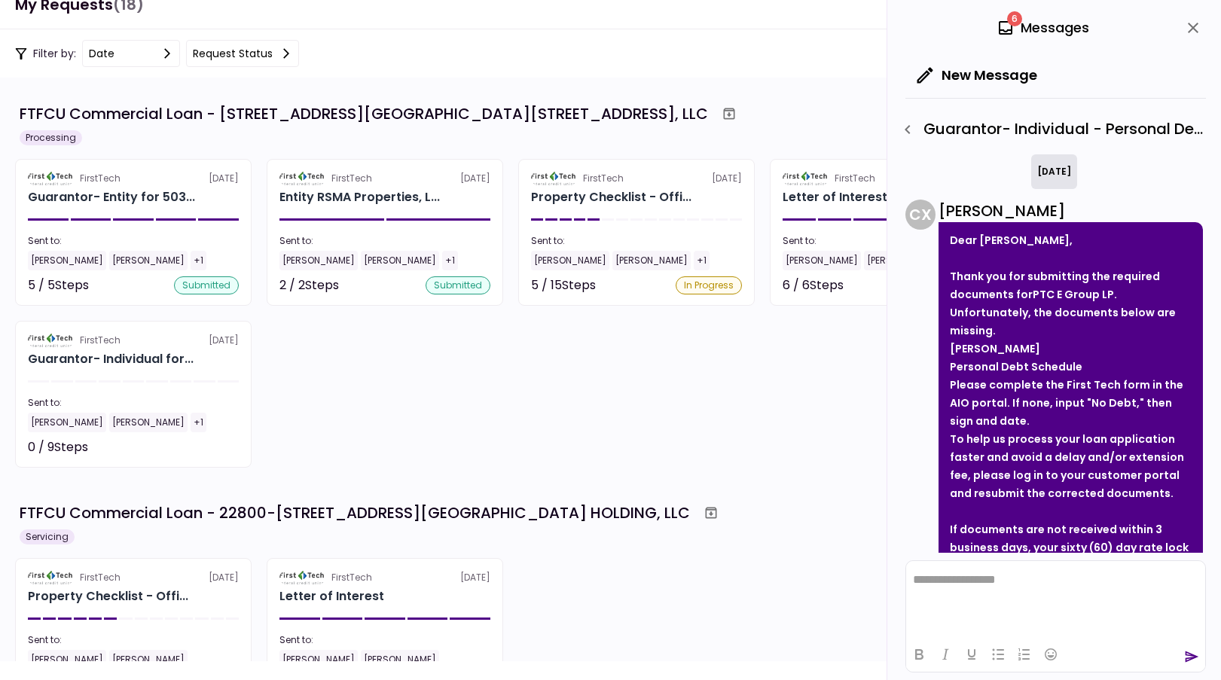
scroll to position [163, 0]
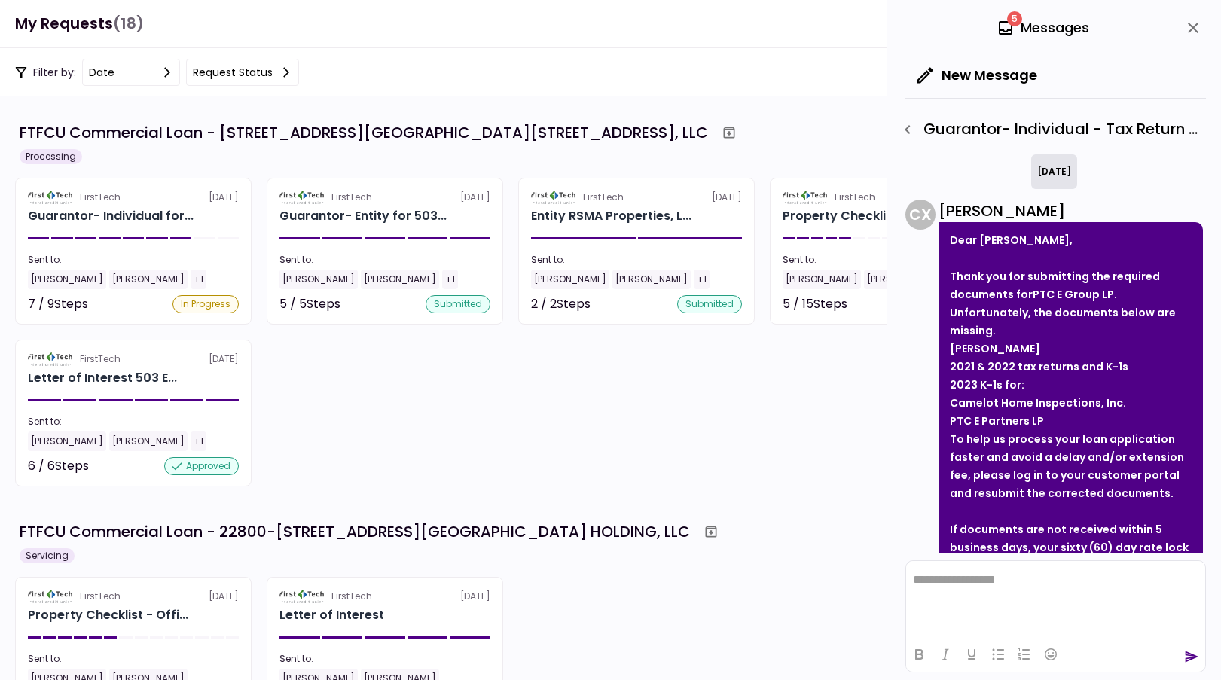
scroll to position [583, 0]
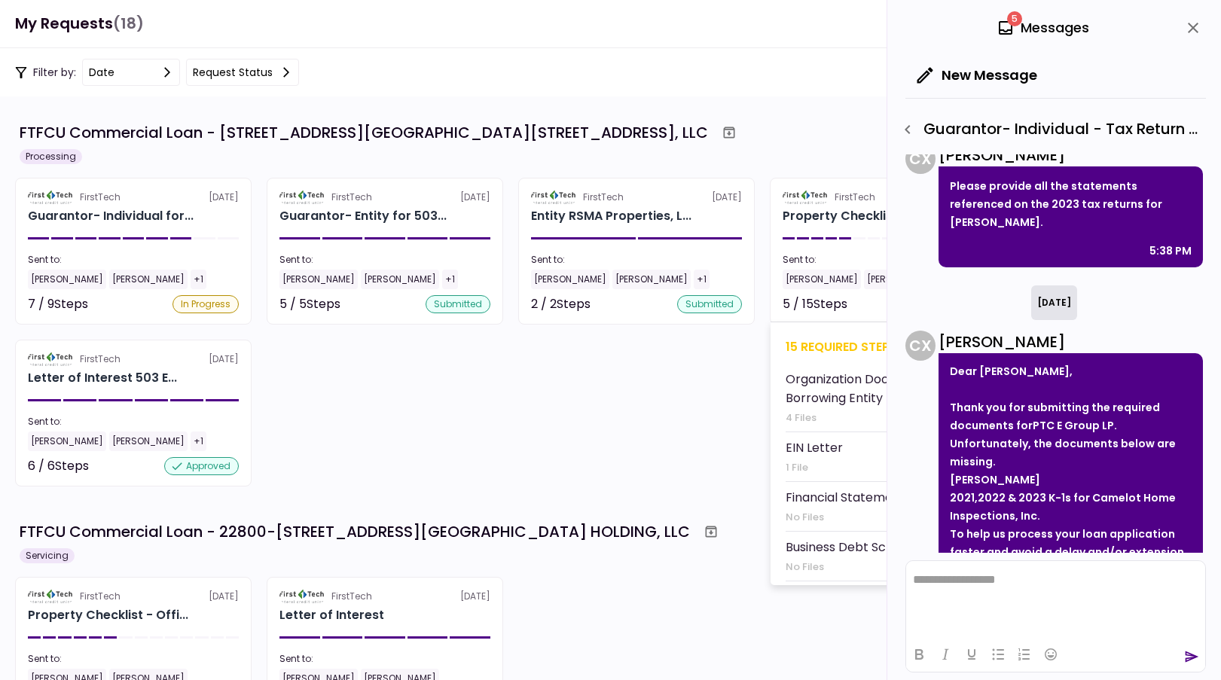
click at [801, 214] on div "Property Checklist - Offi..." at bounding box center [863, 216] width 160 height 18
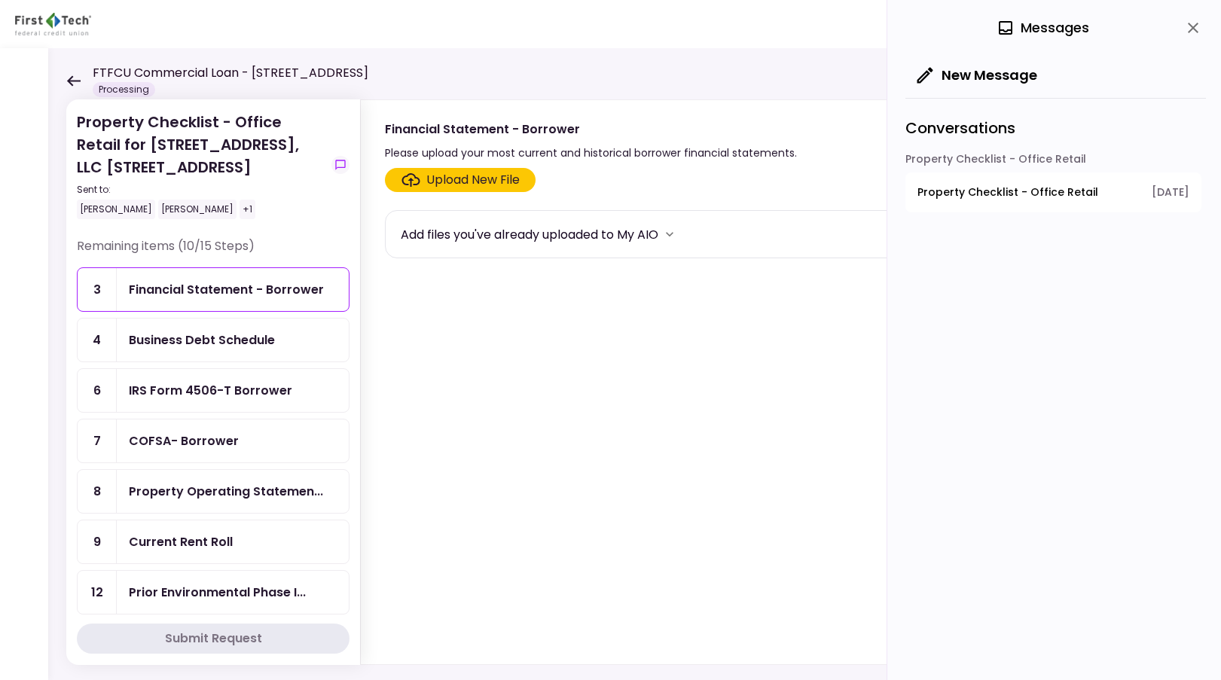
click at [475, 237] on div "Add files you've already uploaded to My AIO" at bounding box center [530, 234] width 258 height 19
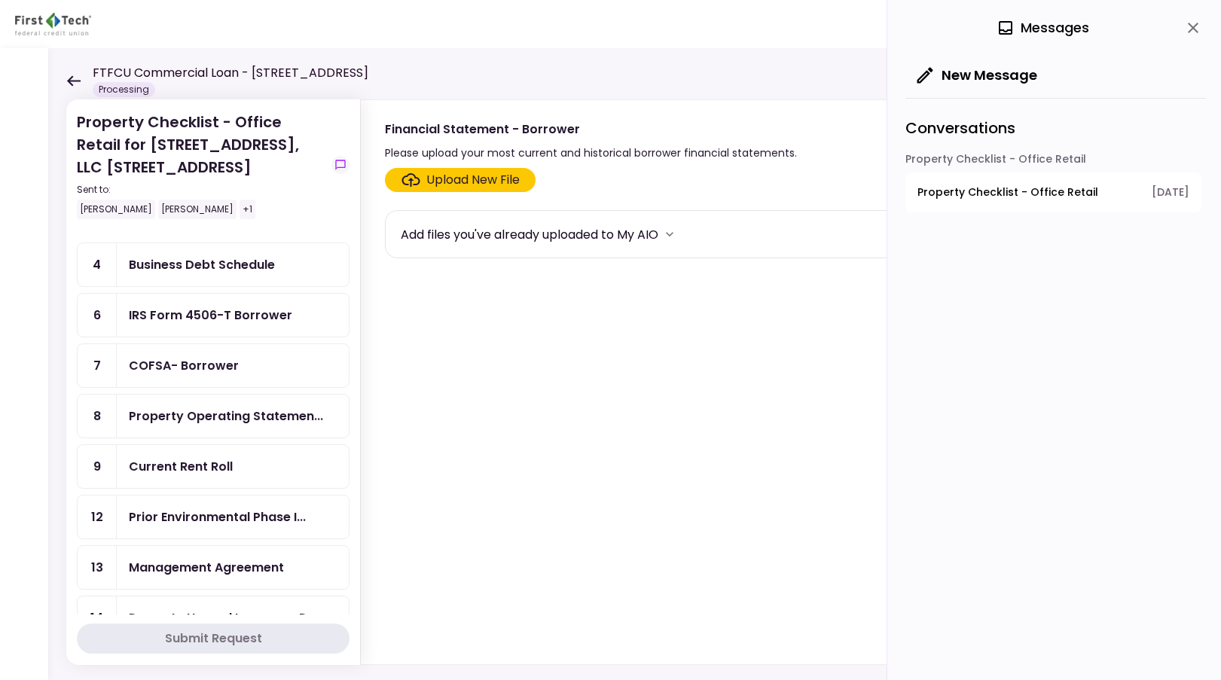
click at [238, 469] on div "Current Rent Roll" at bounding box center [233, 466] width 208 height 19
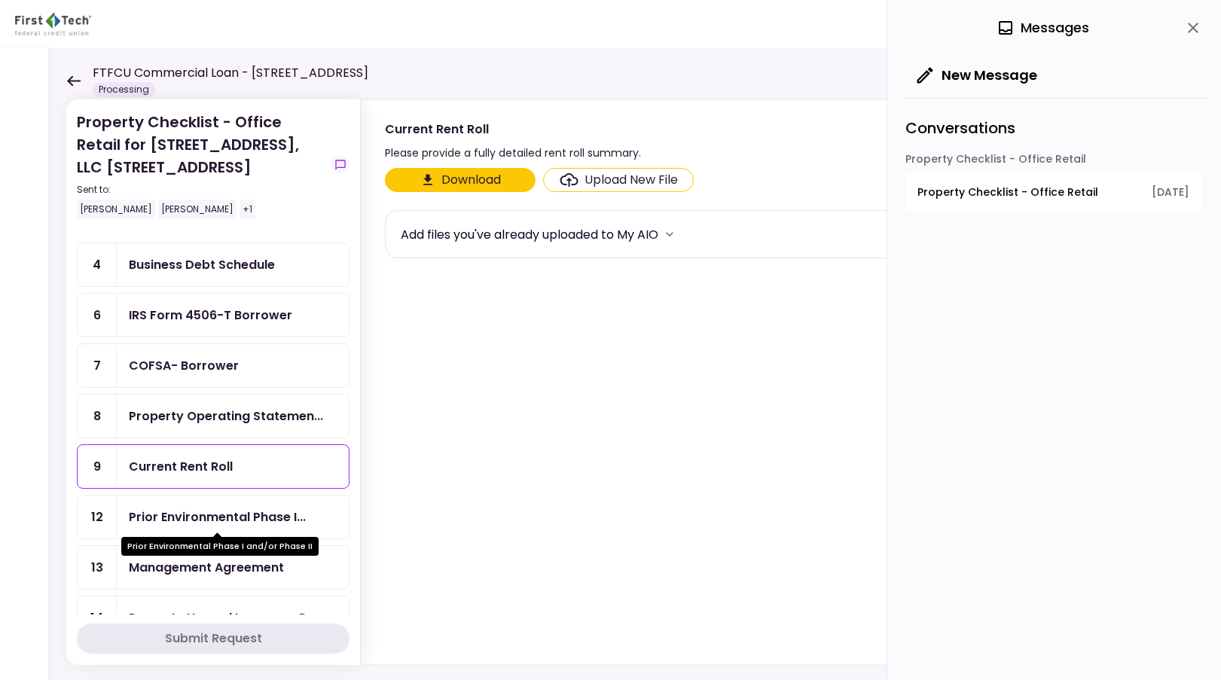
click at [270, 512] on div "Prior Environmental Phase I..." at bounding box center [217, 517] width 177 height 19
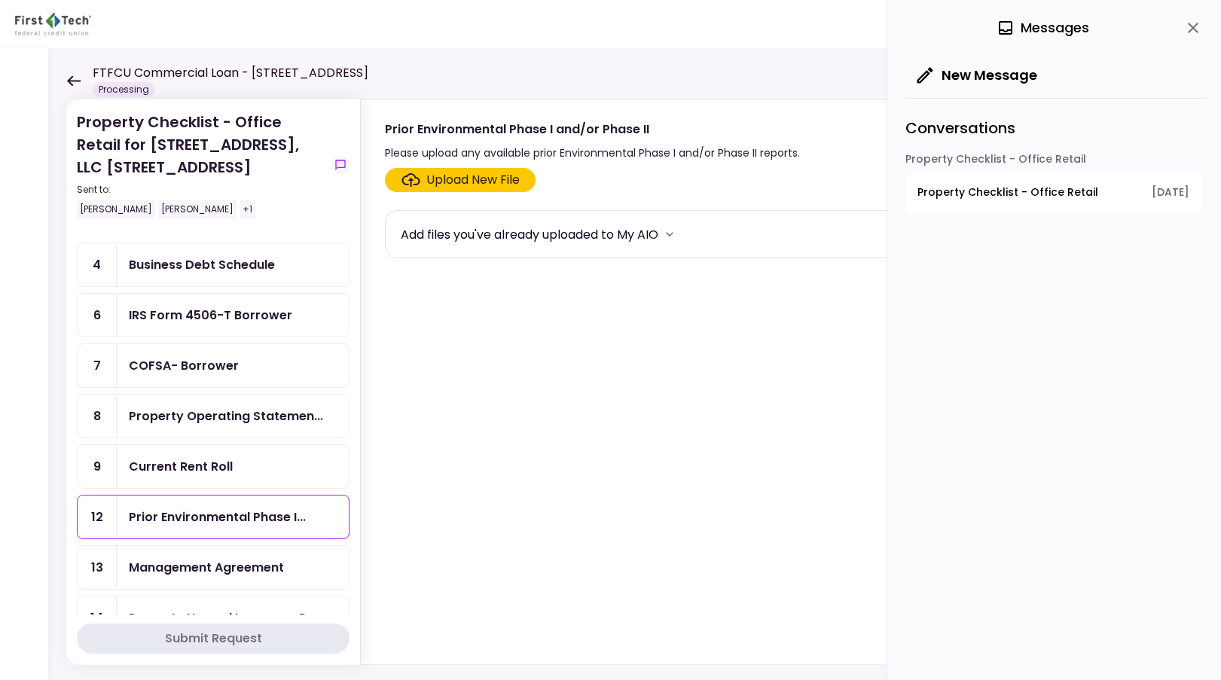
click at [478, 177] on div "Upload New File" at bounding box center [472, 180] width 93 height 18
click at [0, 0] on input "Upload New File" at bounding box center [0, 0] width 0 height 0
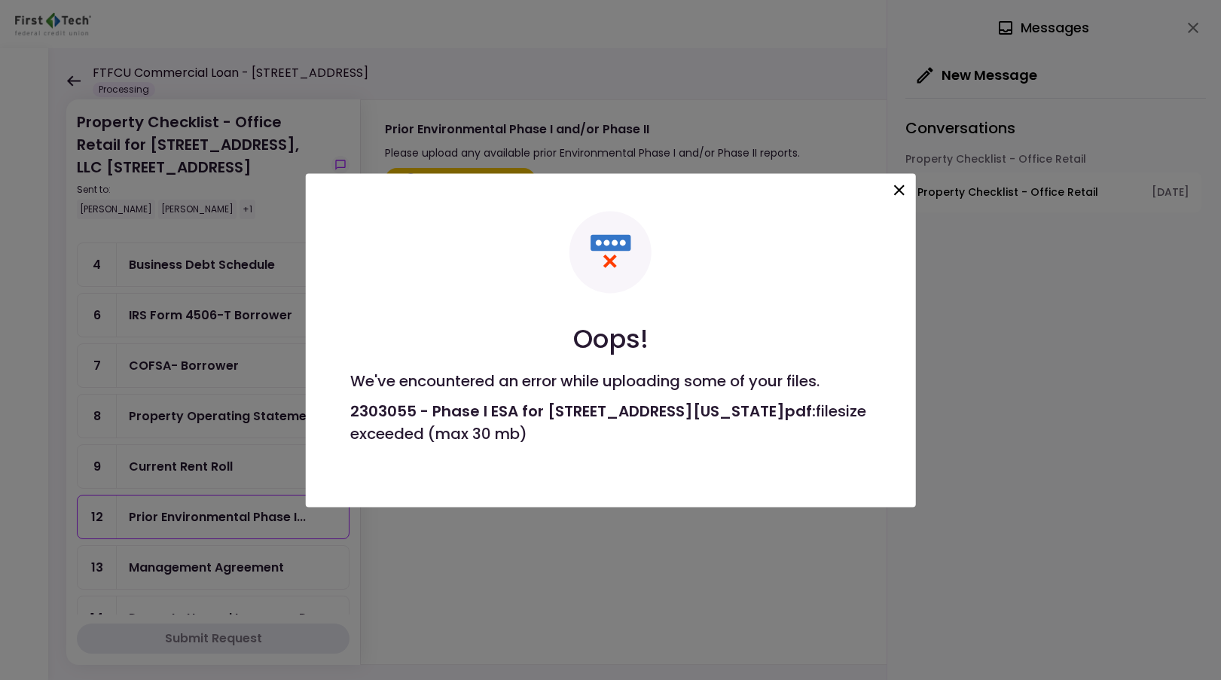
click at [899, 191] on icon at bounding box center [899, 190] width 11 height 11
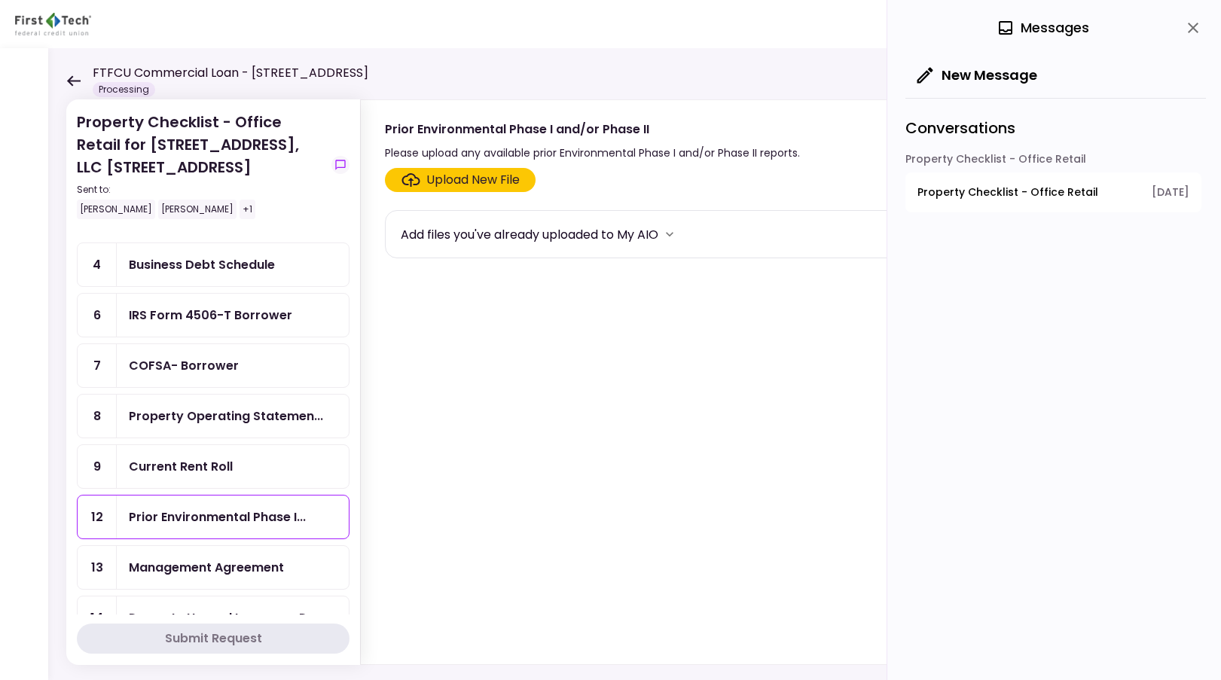
click at [250, 322] on div "IRS Form 4506-T Borrower" at bounding box center [211, 315] width 164 height 19
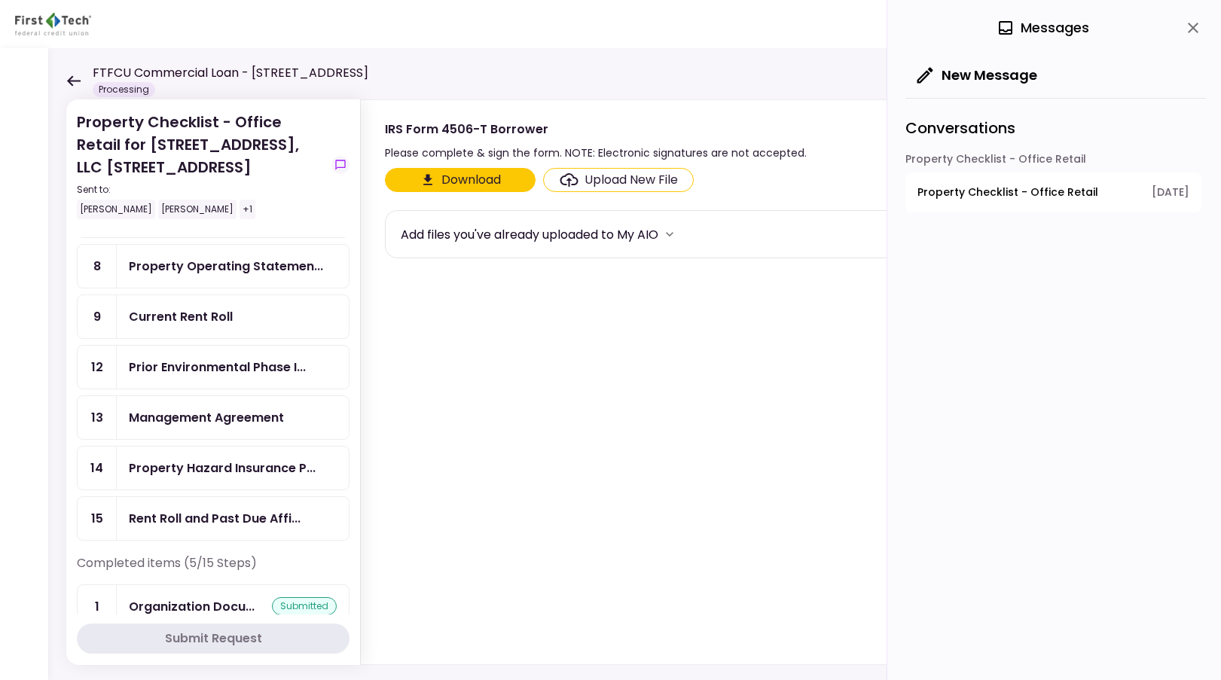
scroll to position [226, 0]
click at [500, 179] on button "Download" at bounding box center [460, 180] width 151 height 24
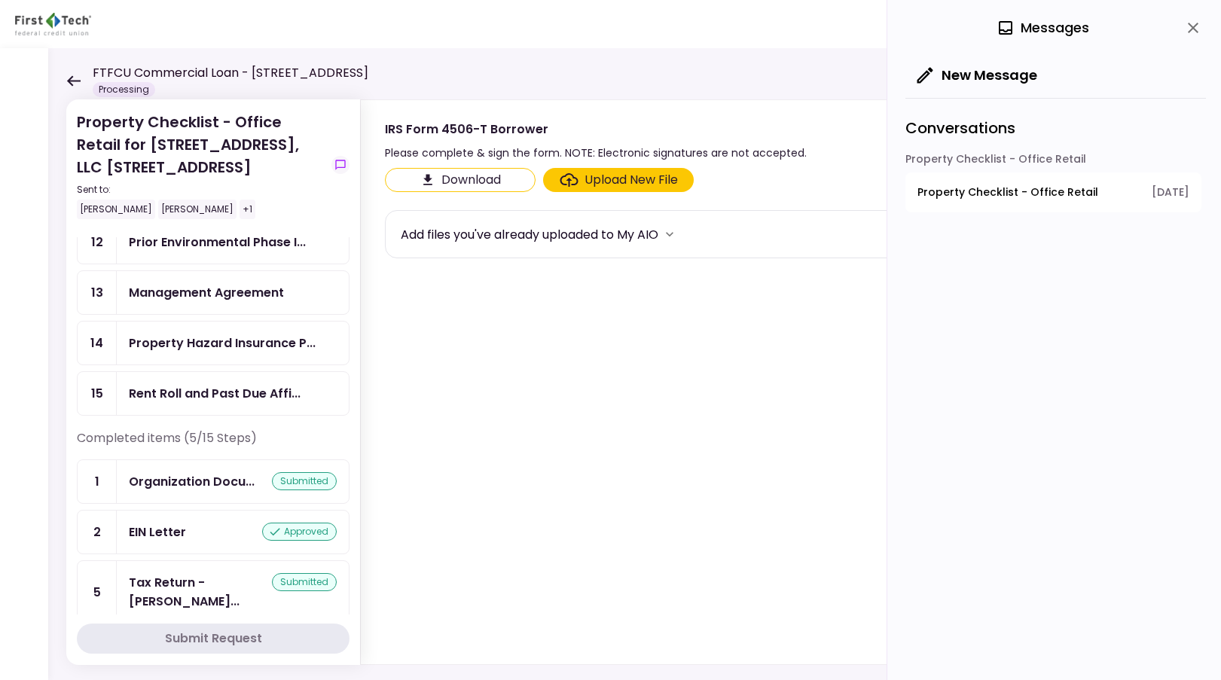
scroll to position [377, 0]
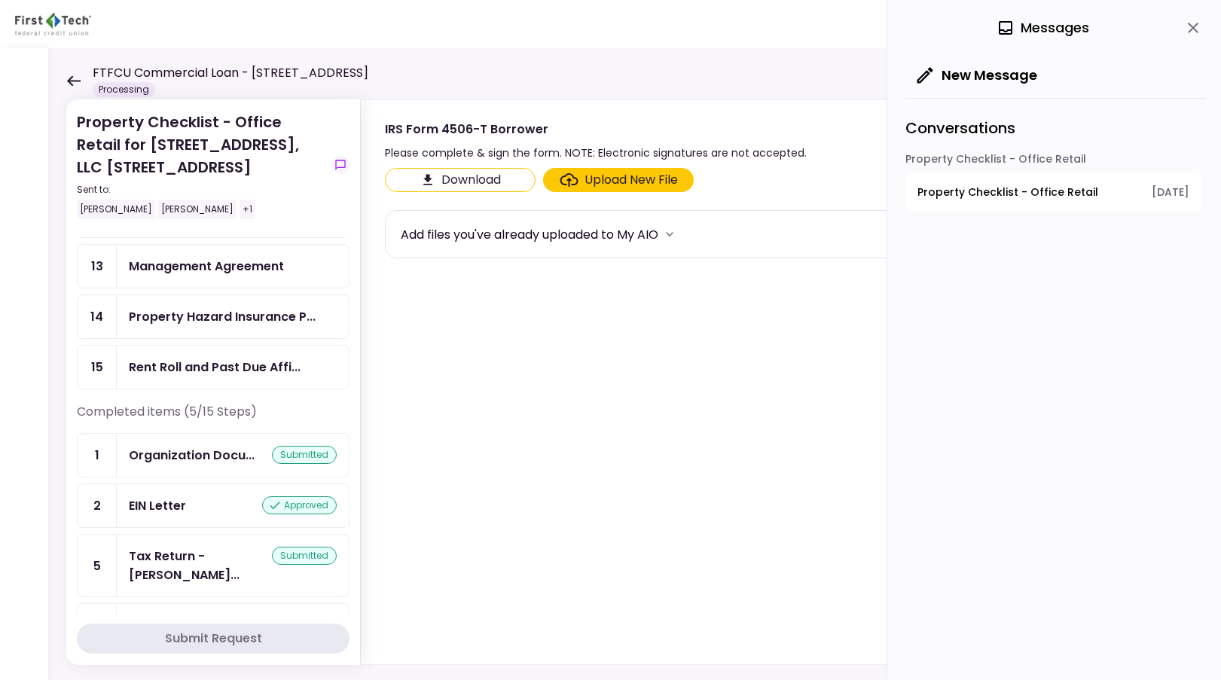
click at [75, 84] on icon at bounding box center [73, 80] width 14 height 11
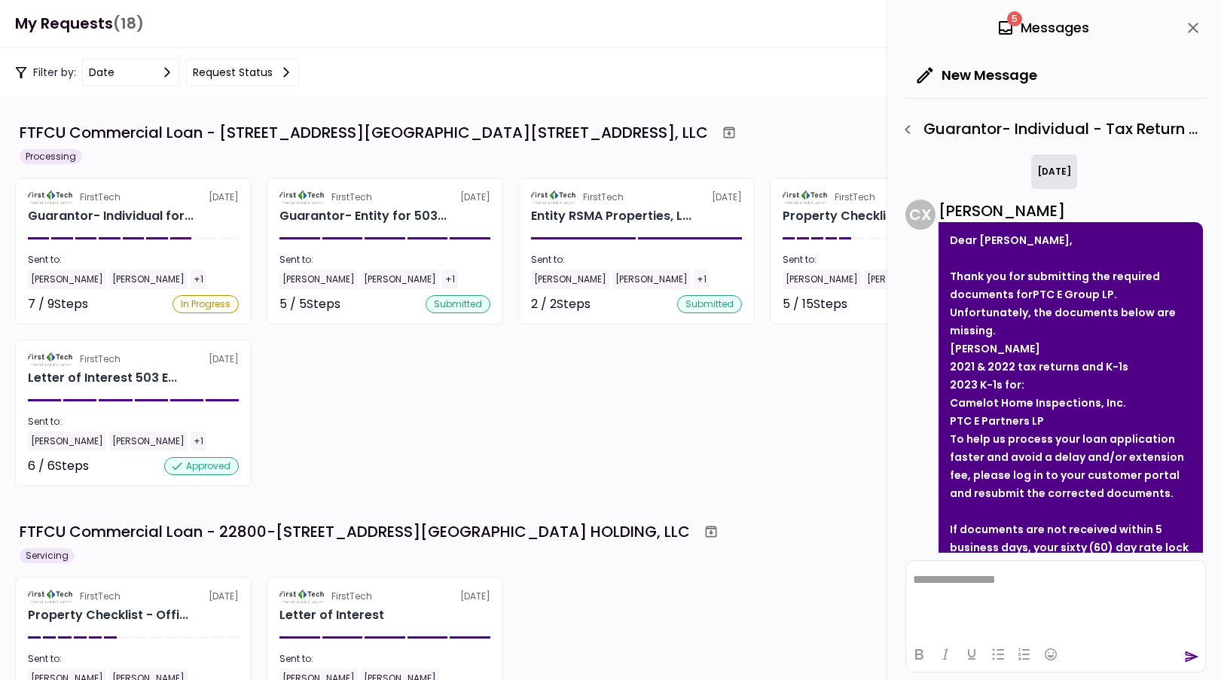
scroll to position [1377, 0]
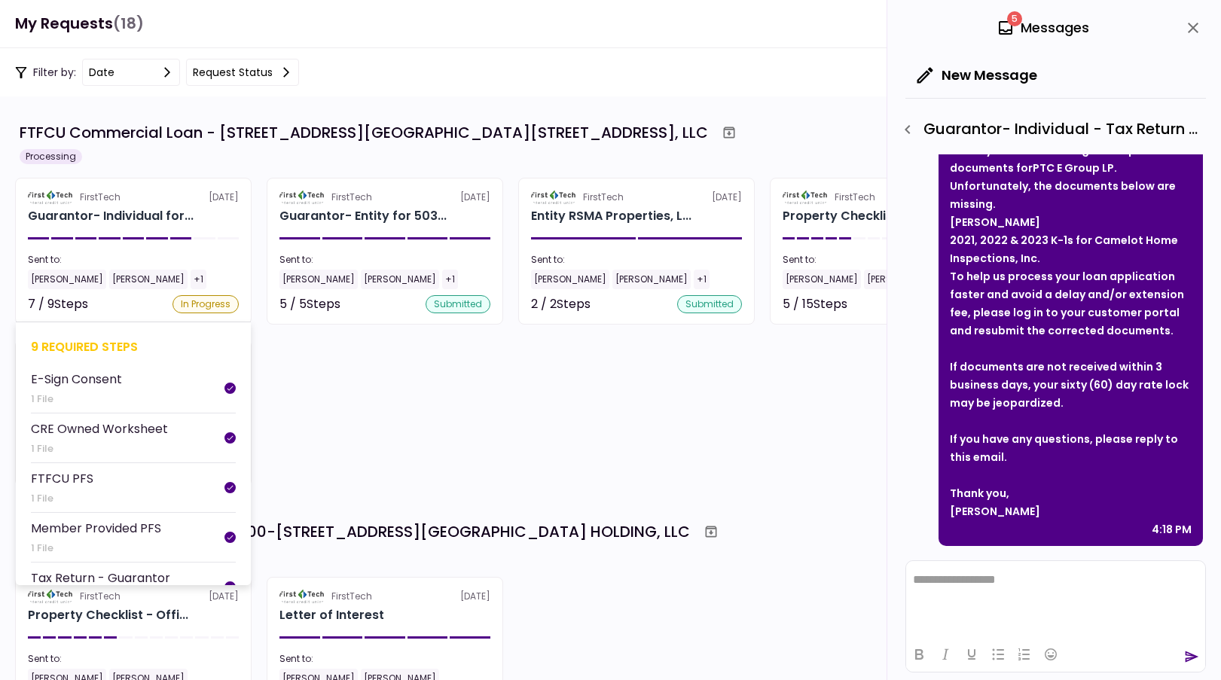
click at [147, 201] on div "FirstTech [DATE]" at bounding box center [133, 198] width 211 height 14
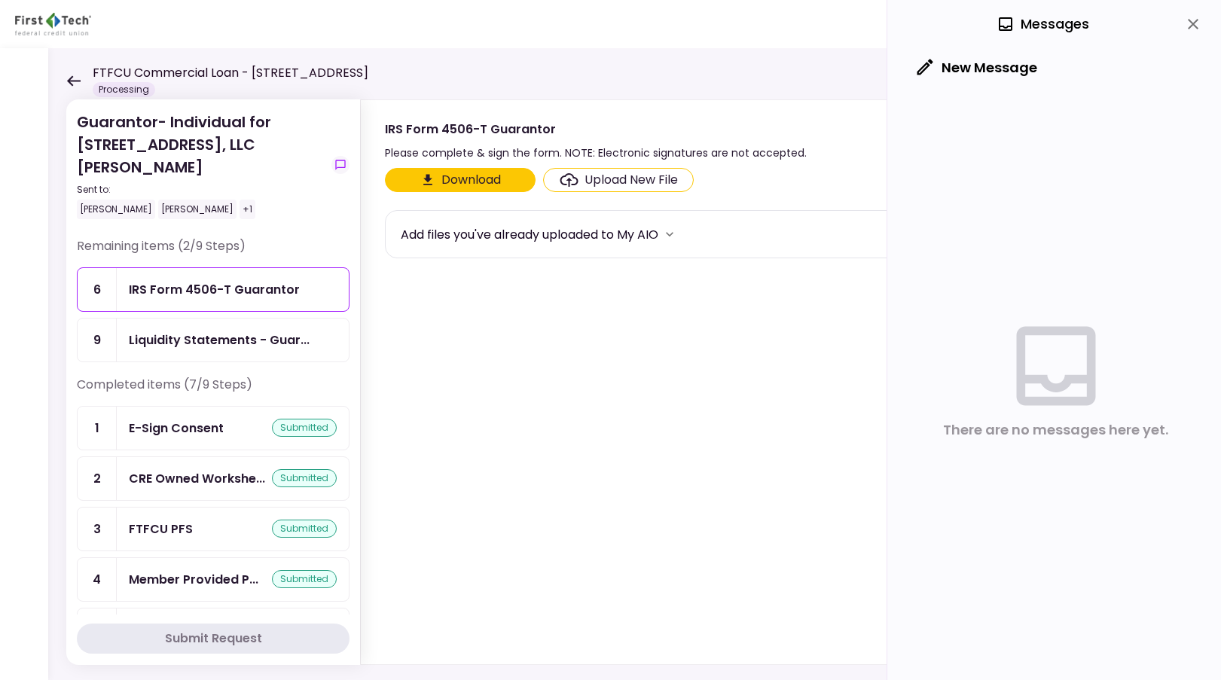
click at [77, 87] on div "FTFCU Commercial Loan - [STREET_ADDRESS] Processing" at bounding box center [217, 80] width 302 height 33
click at [72, 81] on icon at bounding box center [74, 80] width 14 height 11
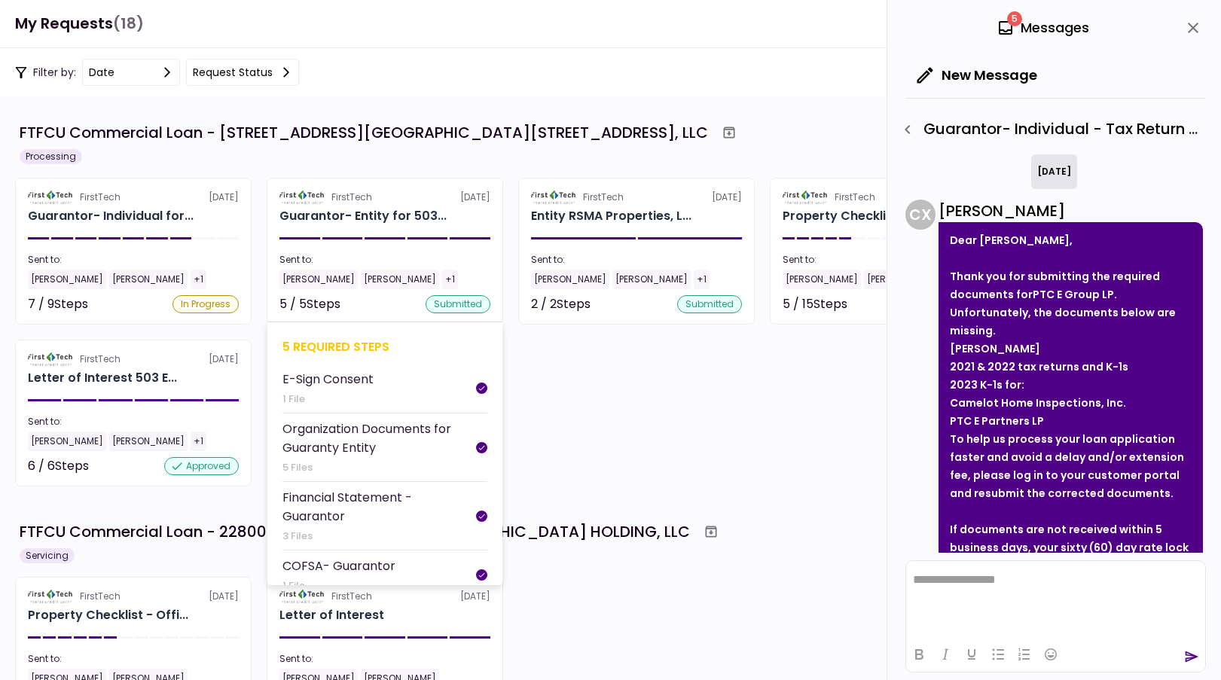
scroll to position [1377, 0]
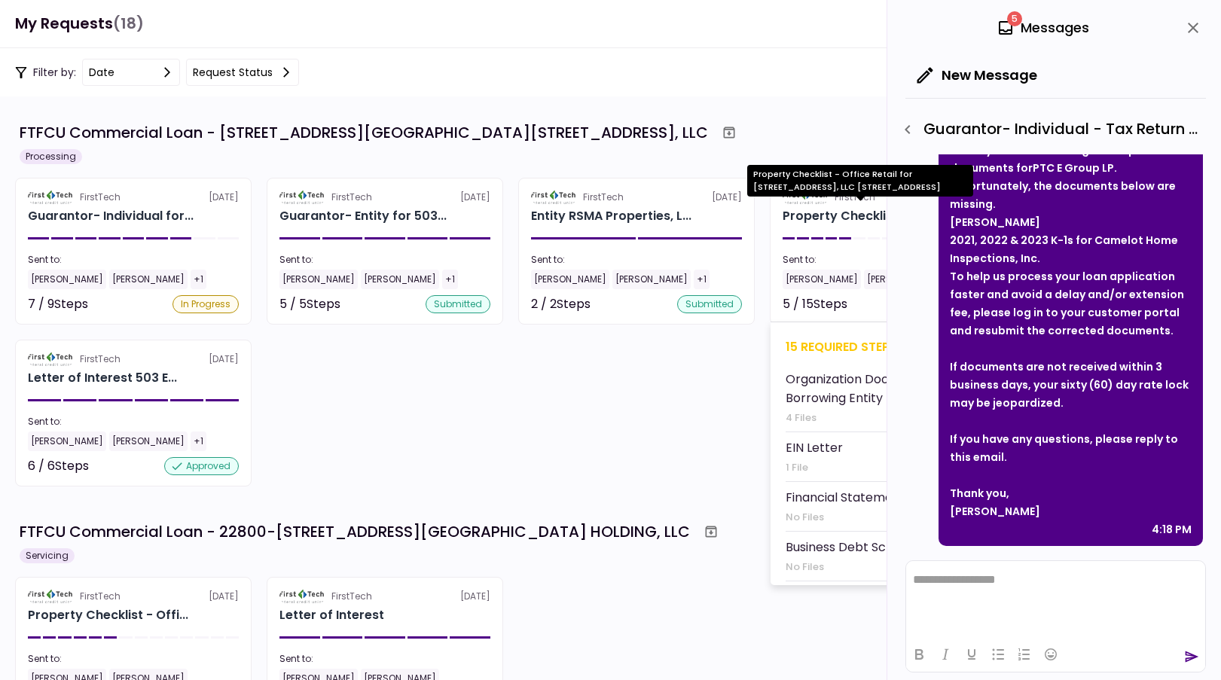
click at [840, 219] on div "Property Checklist - Offi..." at bounding box center [863, 216] width 160 height 18
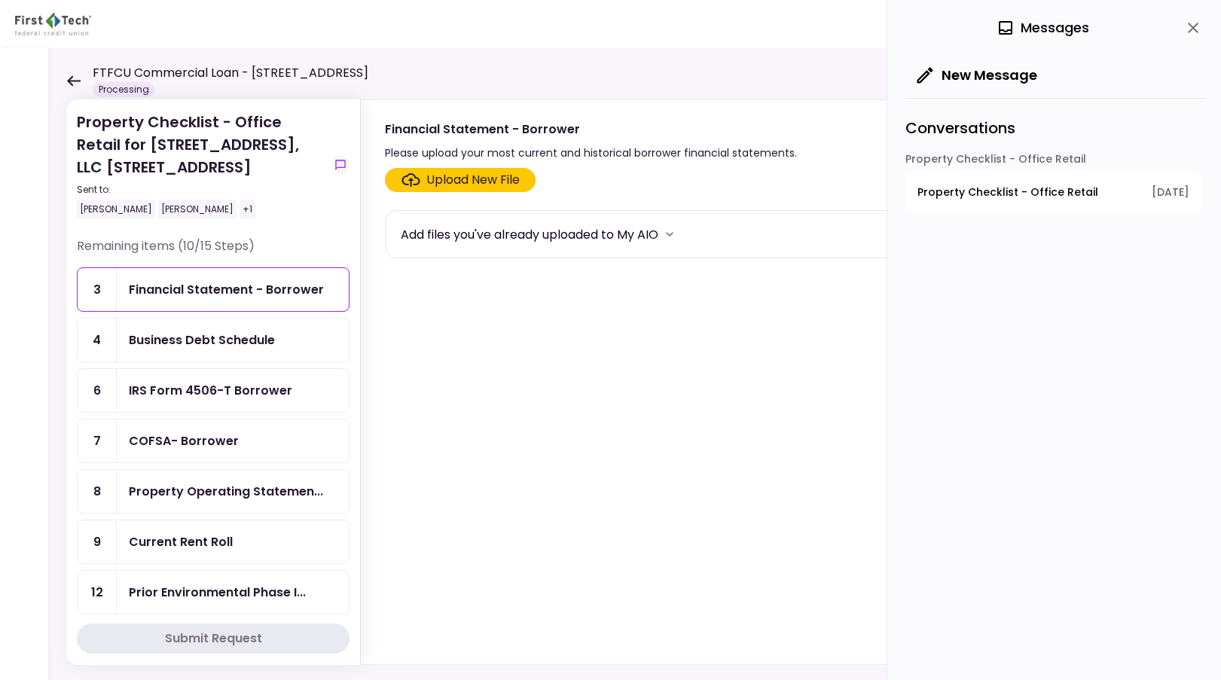
click at [70, 84] on icon at bounding box center [74, 80] width 14 height 11
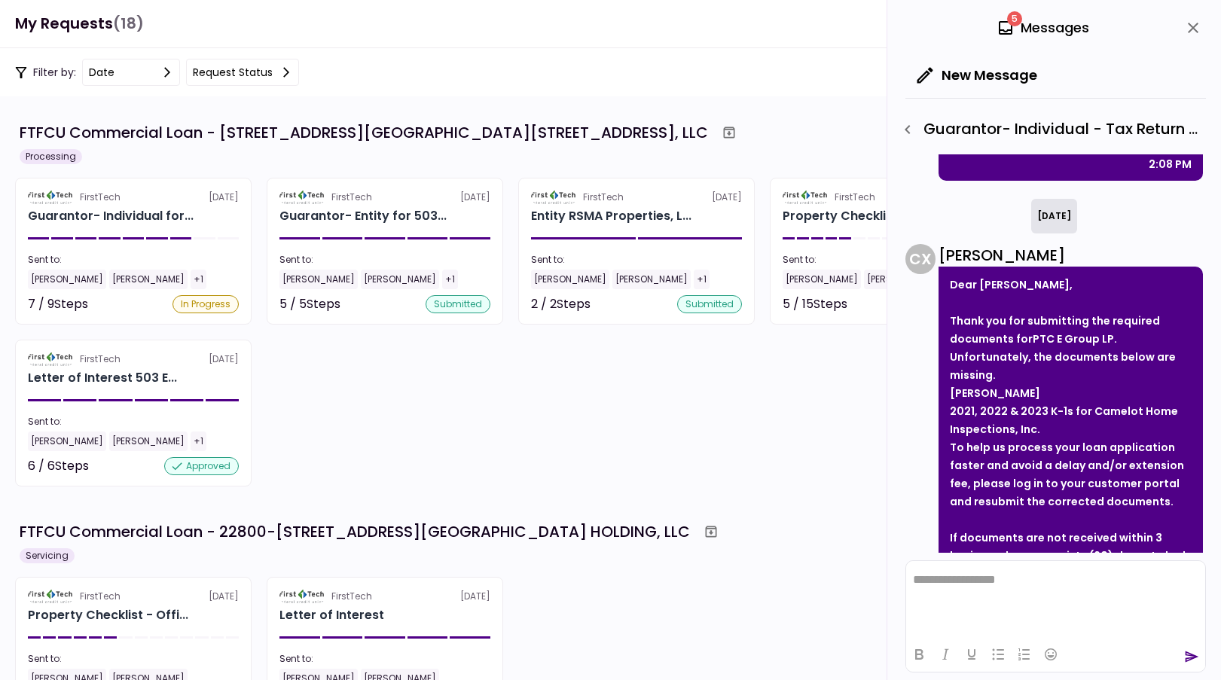
scroll to position [1377, 0]
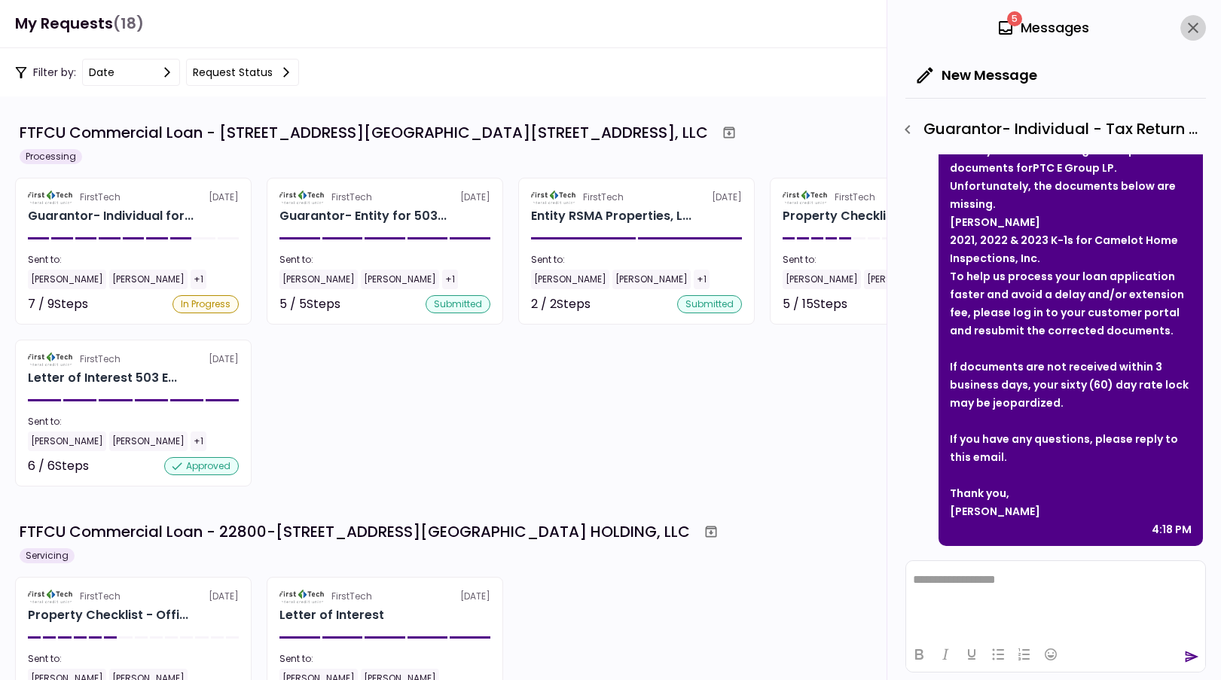
click at [1190, 26] on icon "close" at bounding box center [1193, 28] width 18 height 18
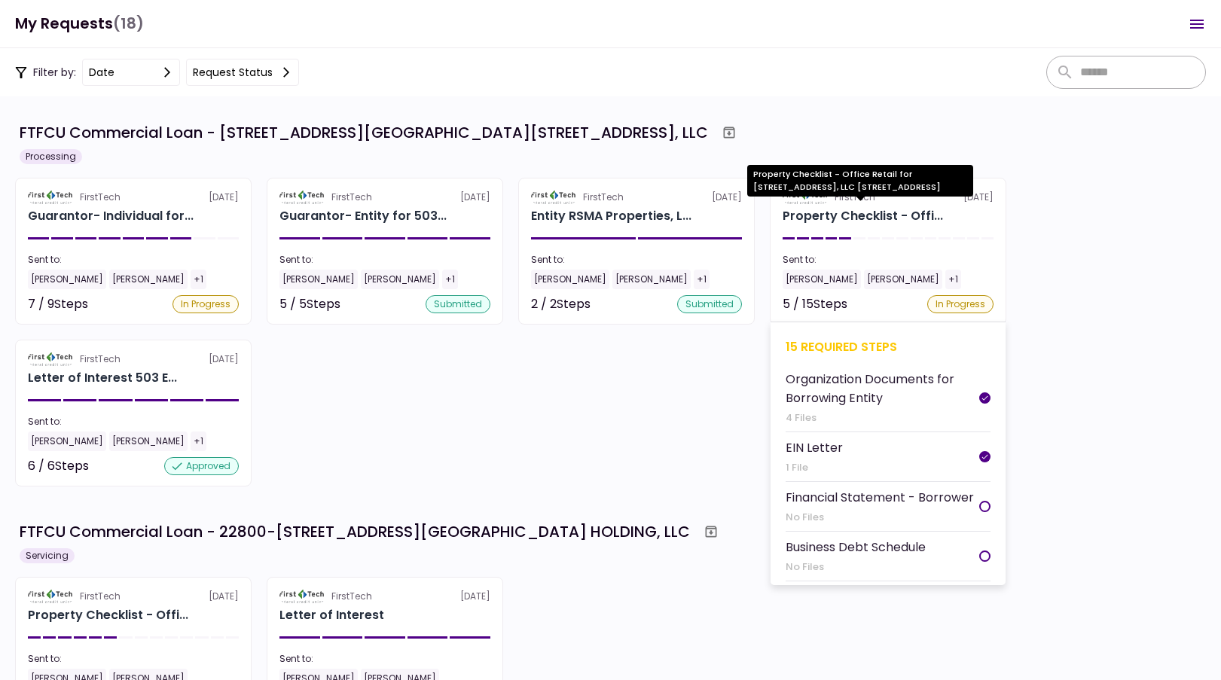
click at [886, 219] on div "Property Checklist - Offi..." at bounding box center [863, 216] width 160 height 18
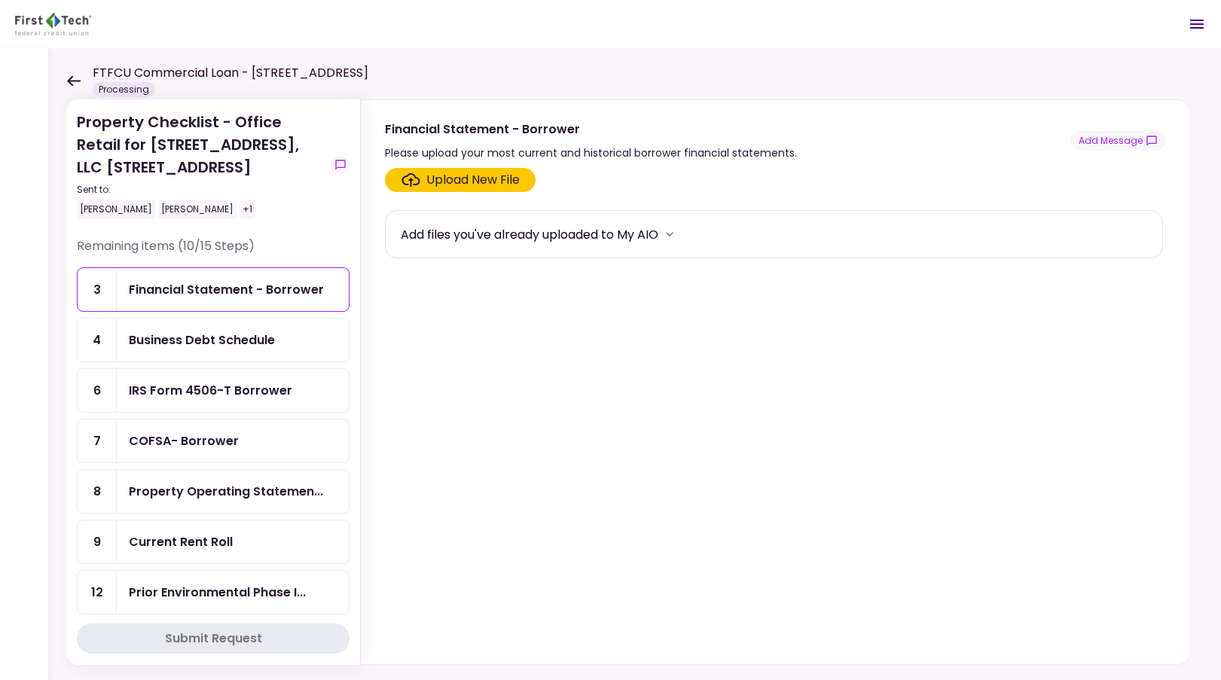
click at [74, 79] on icon at bounding box center [73, 80] width 14 height 11
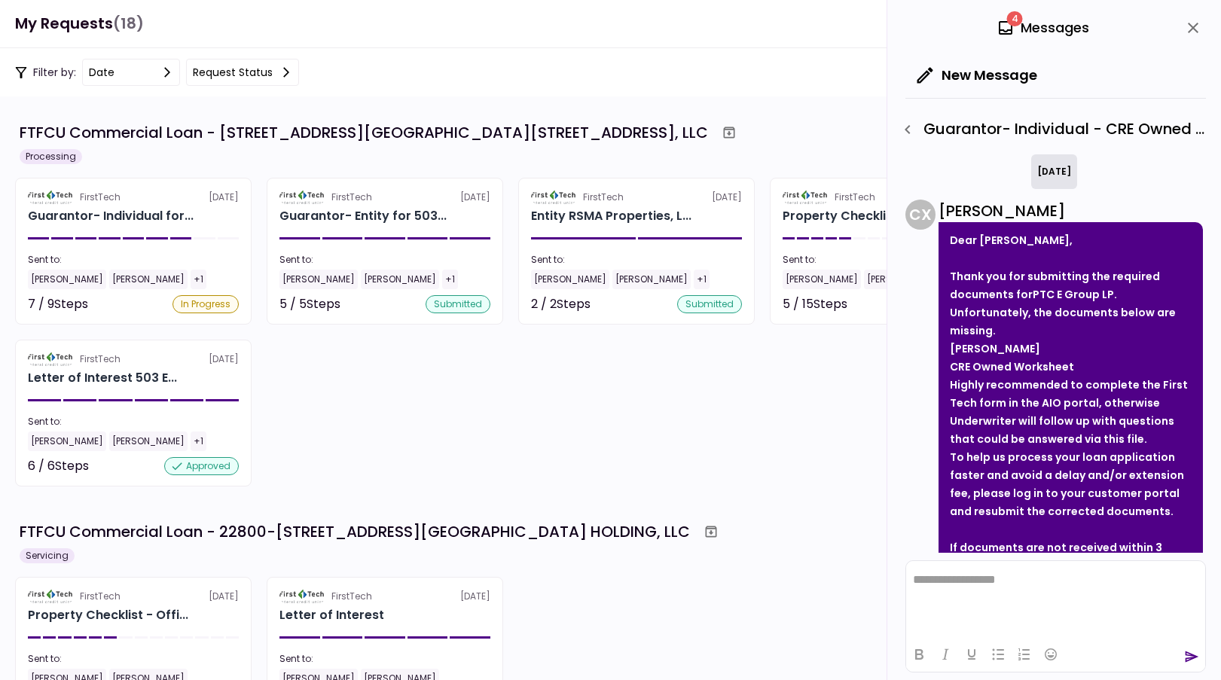
scroll to position [181, 0]
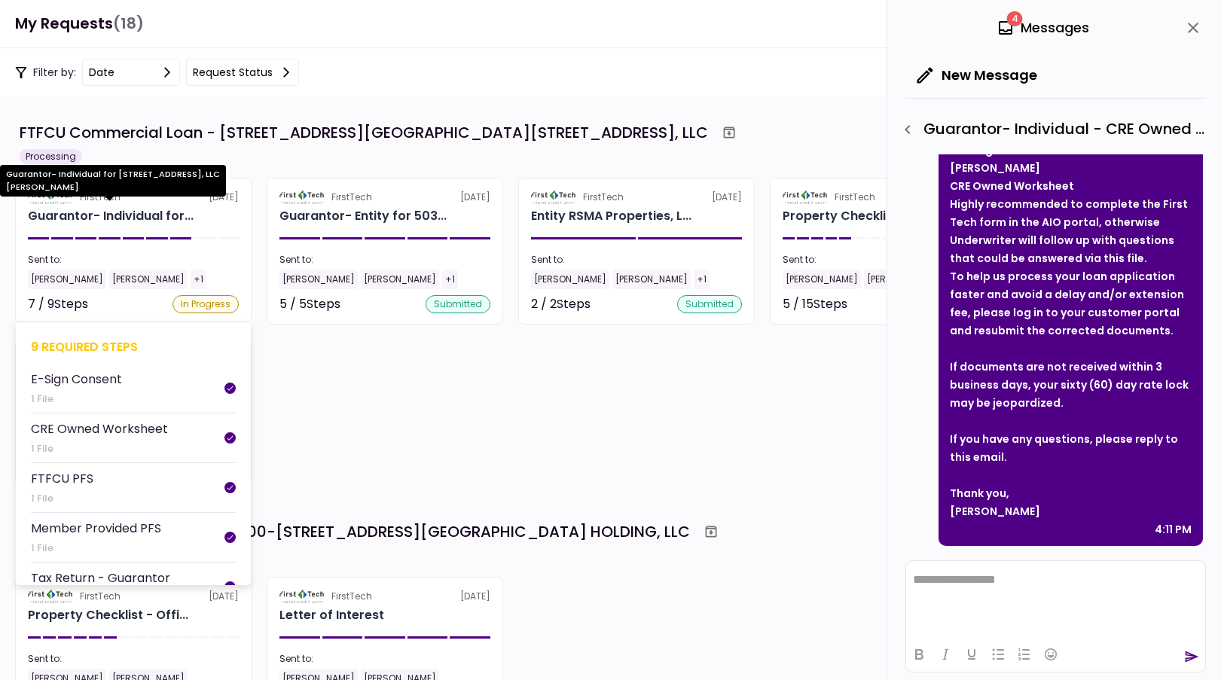
click at [161, 215] on div "Guarantor- Individual for..." at bounding box center [111, 216] width 166 height 18
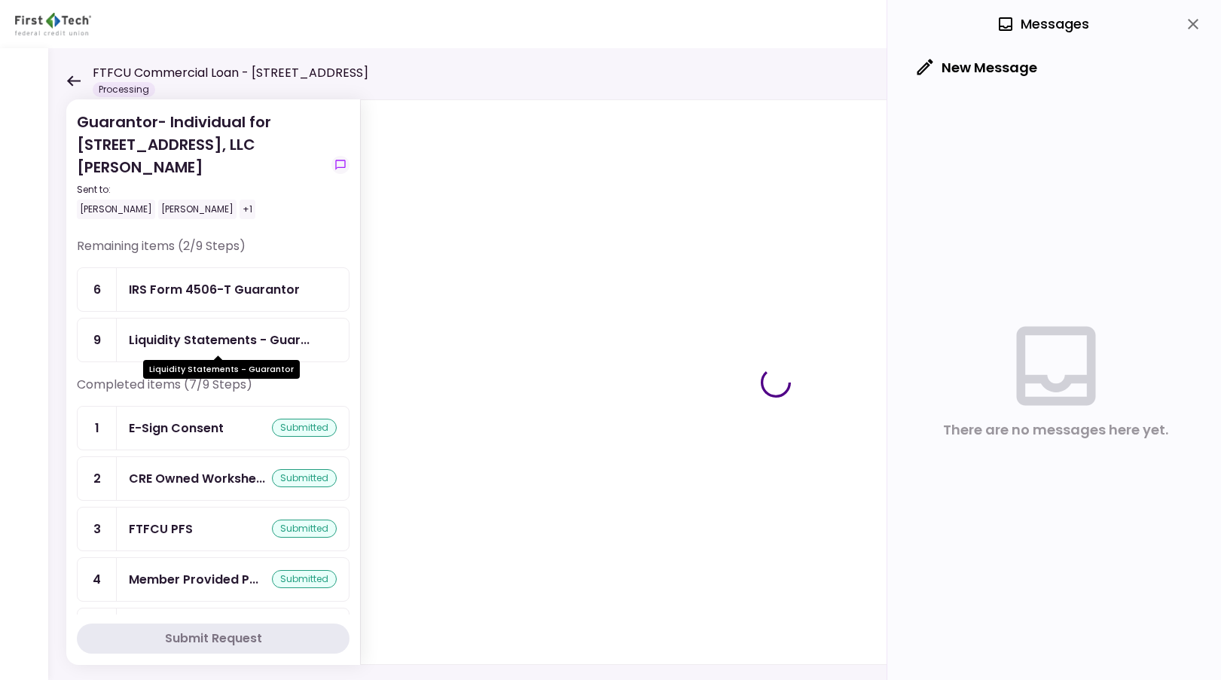
click at [194, 345] on div "Liquidity Statements - Guar..." at bounding box center [219, 340] width 181 height 19
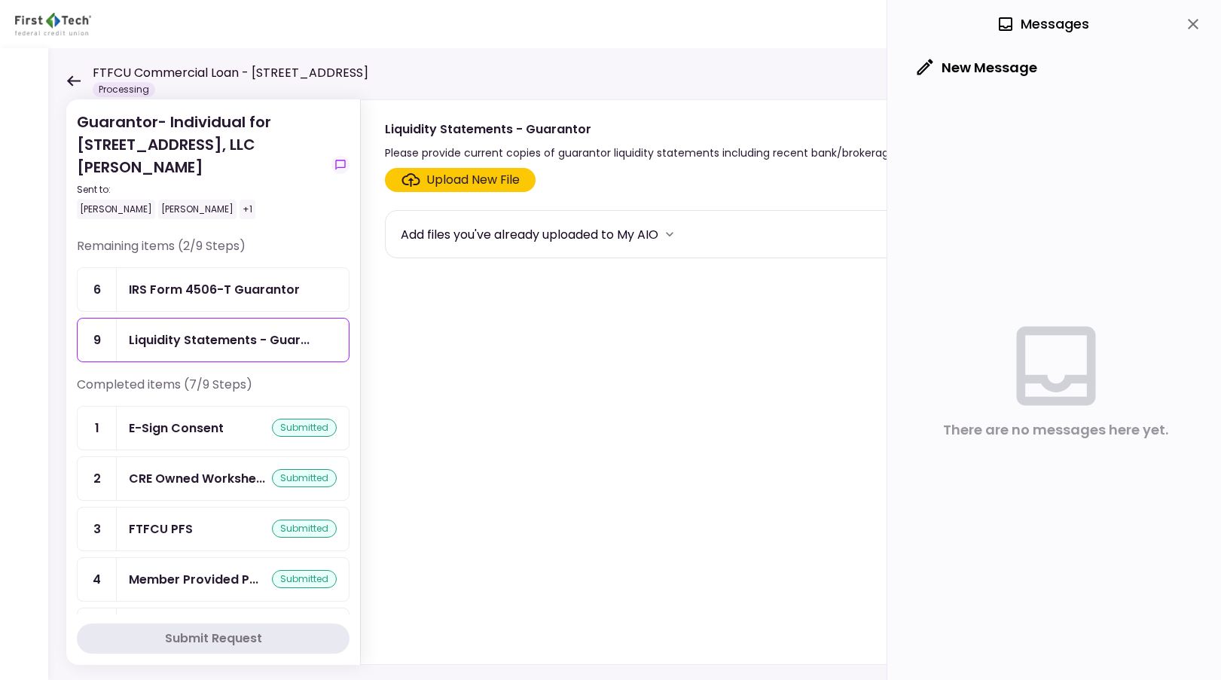
click at [468, 176] on div "Upload New File" at bounding box center [472, 180] width 93 height 18
click at [0, 0] on input "Upload New File" at bounding box center [0, 0] width 0 height 0
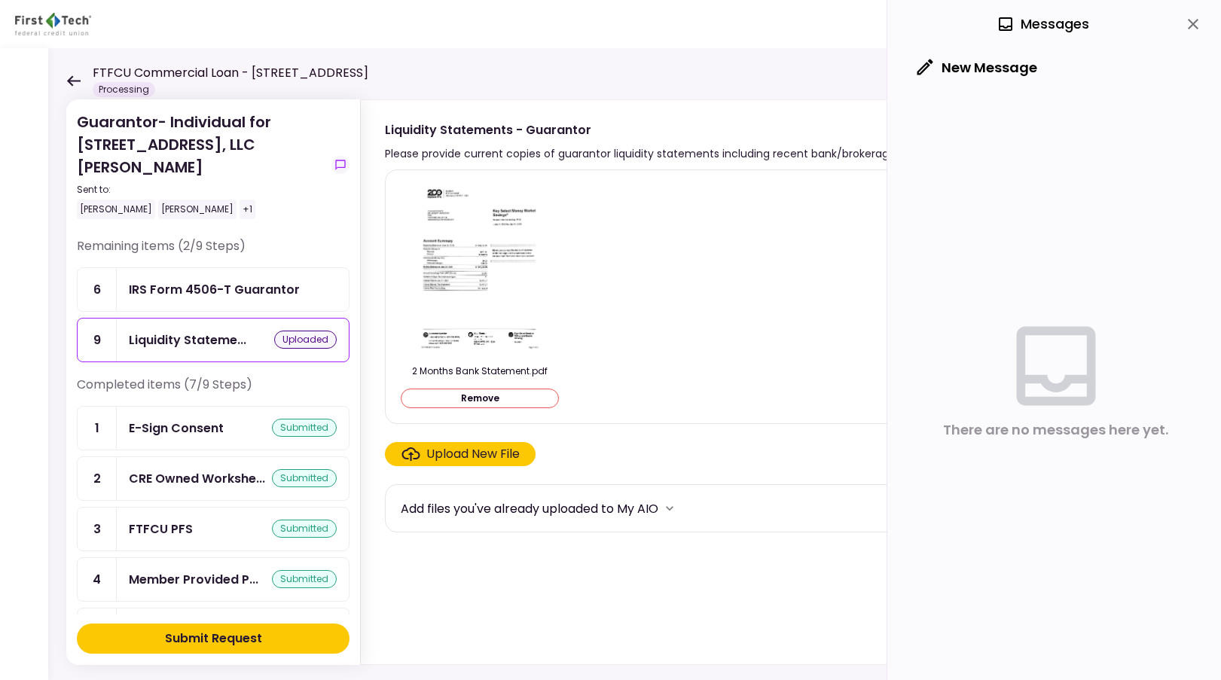
click at [237, 638] on div "Submit Request" at bounding box center [213, 639] width 97 height 18
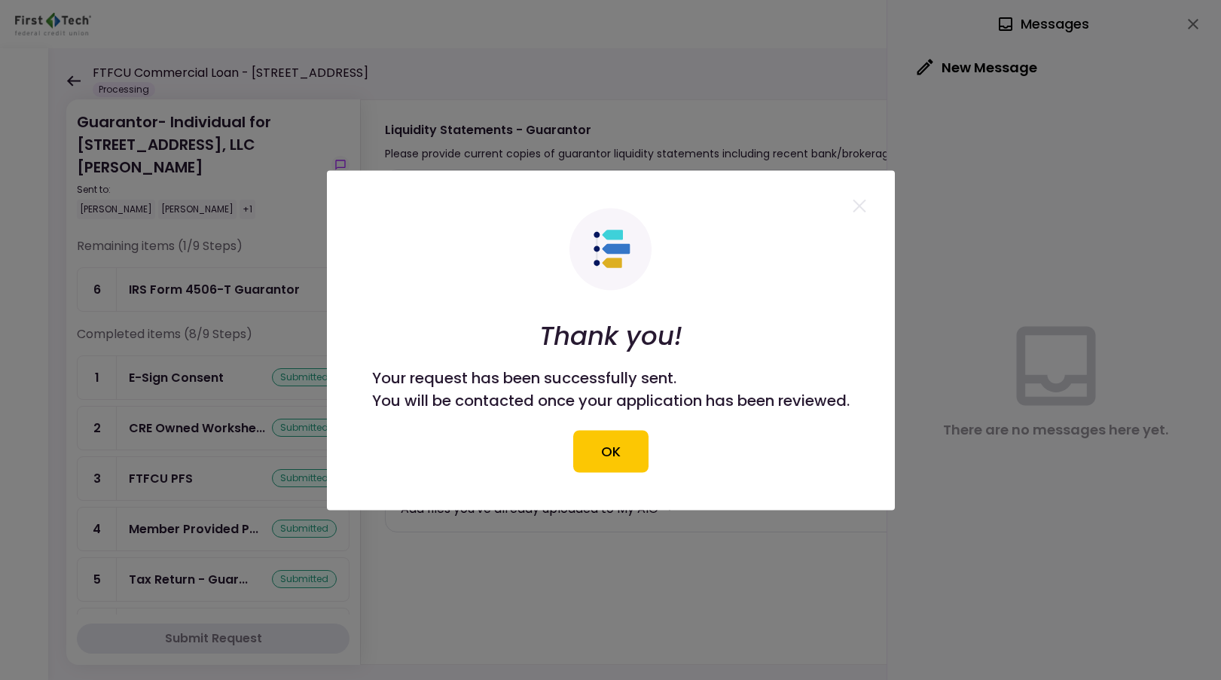
click at [594, 464] on button "OK" at bounding box center [610, 451] width 75 height 42
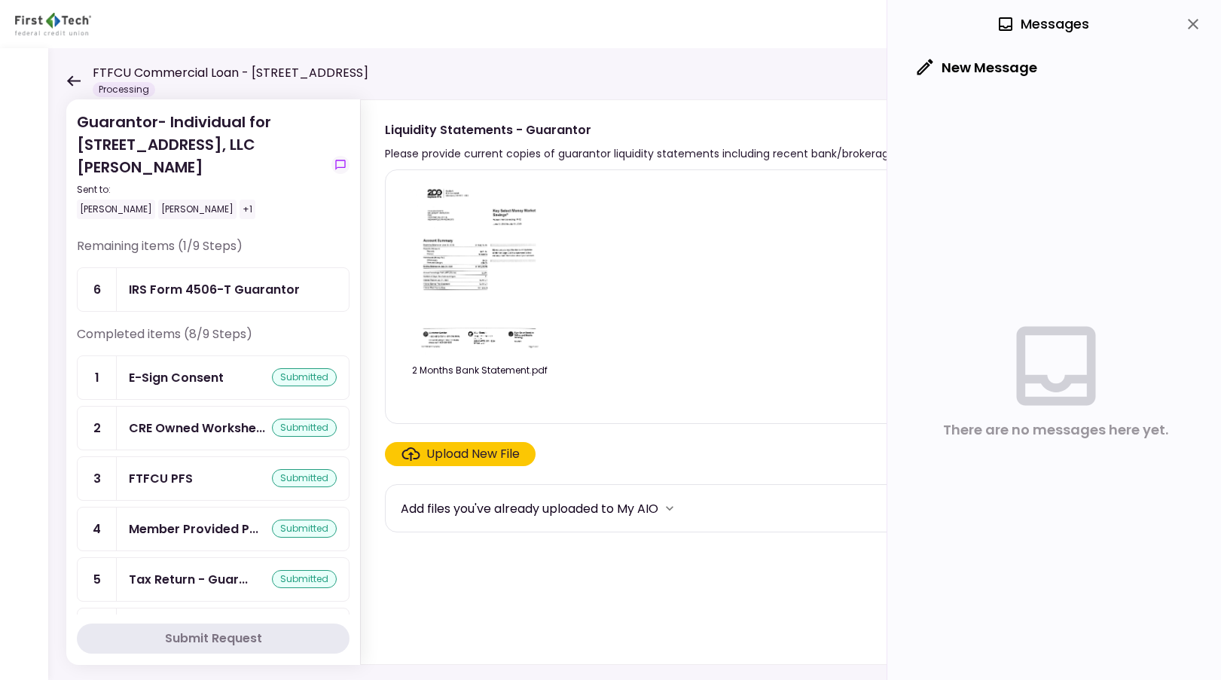
click at [73, 80] on icon at bounding box center [74, 80] width 14 height 11
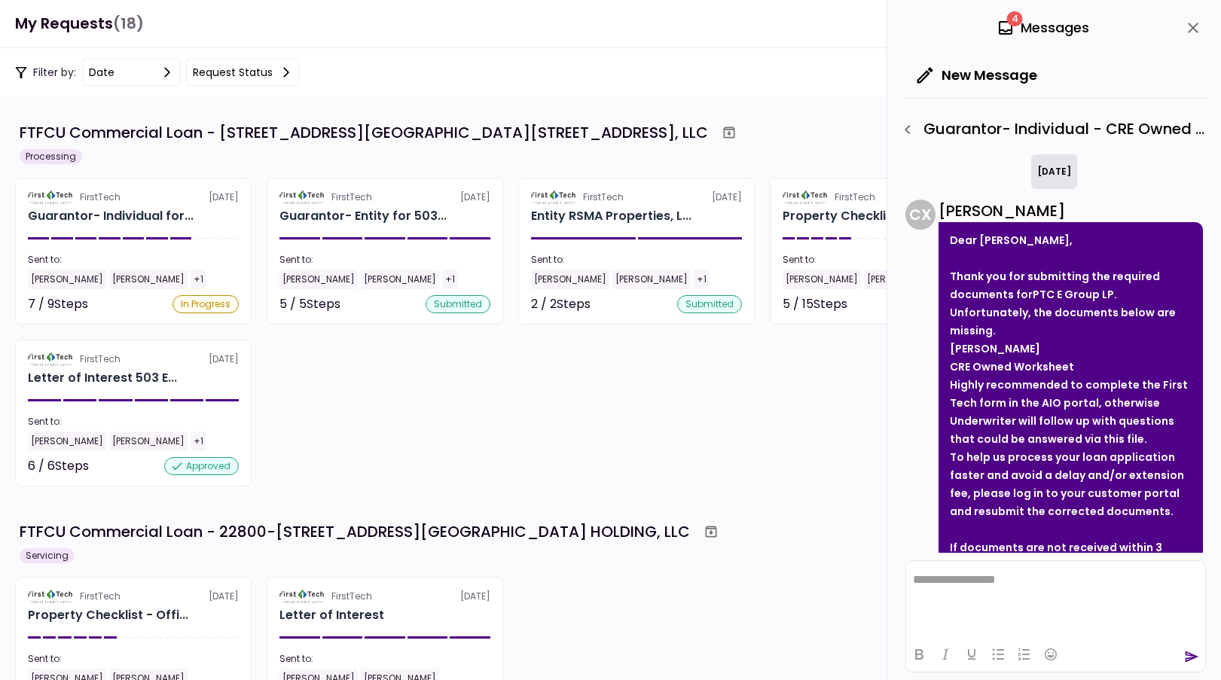
scroll to position [181, 0]
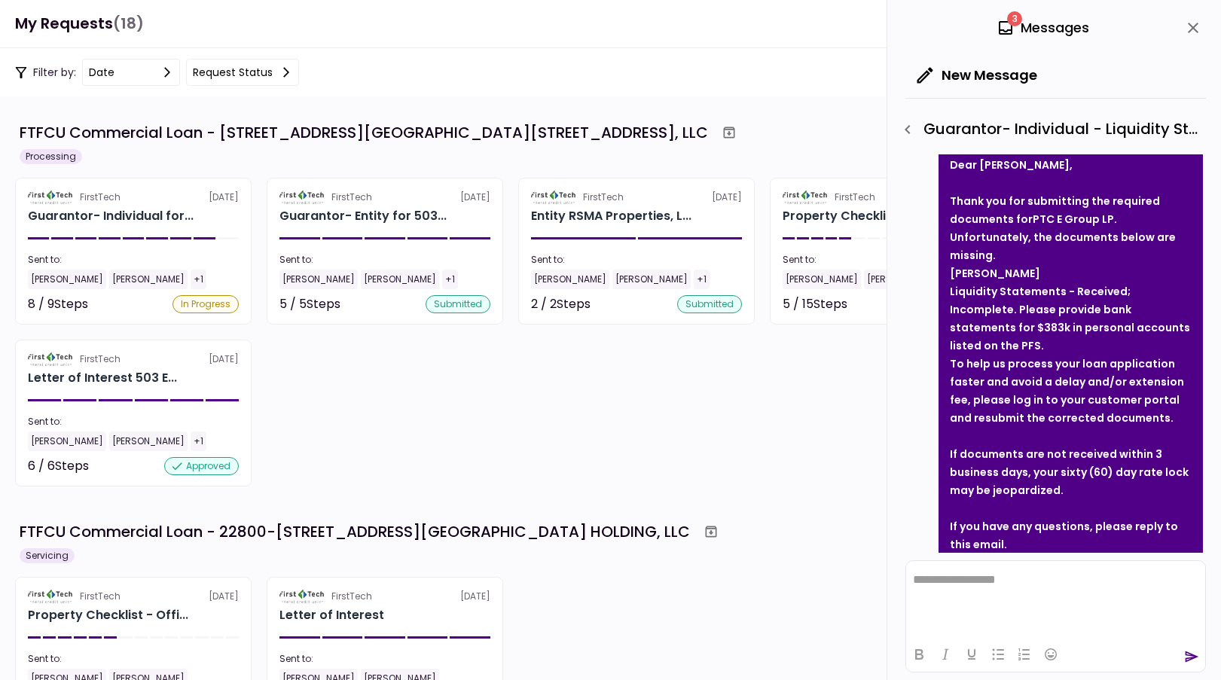
scroll to position [163, 0]
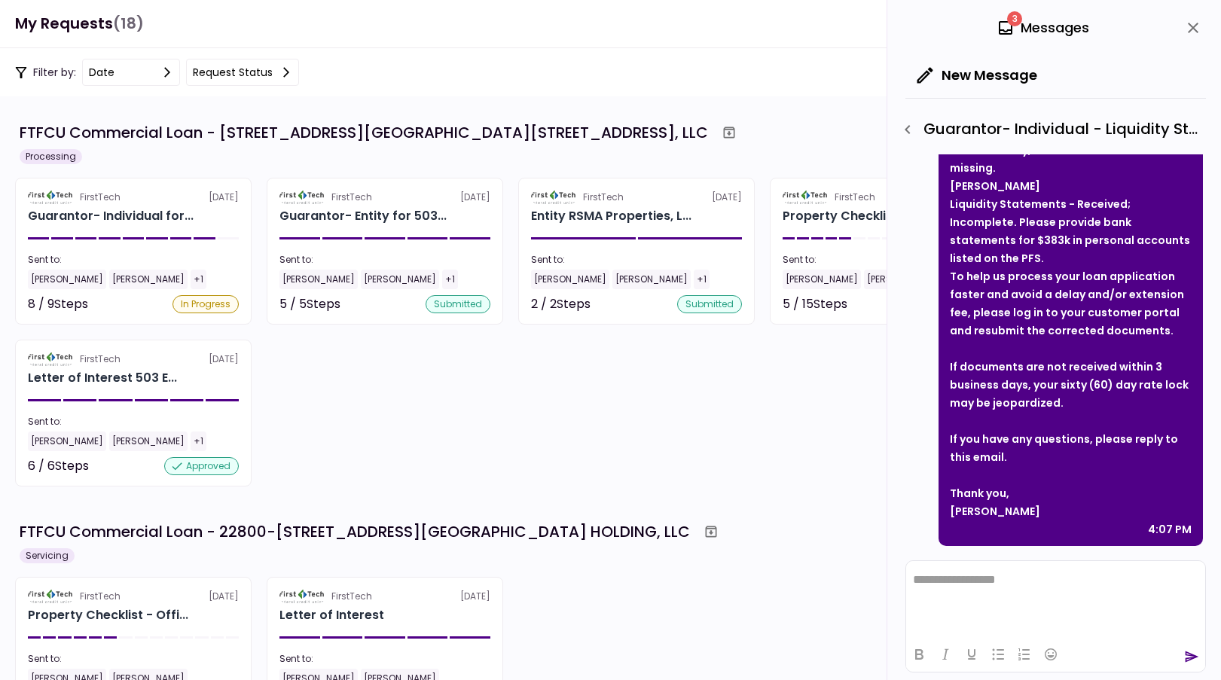
click at [1038, 23] on div "3 Messages" at bounding box center [1043, 28] width 93 height 23
click at [904, 136] on icon "button" at bounding box center [908, 130] width 18 height 18
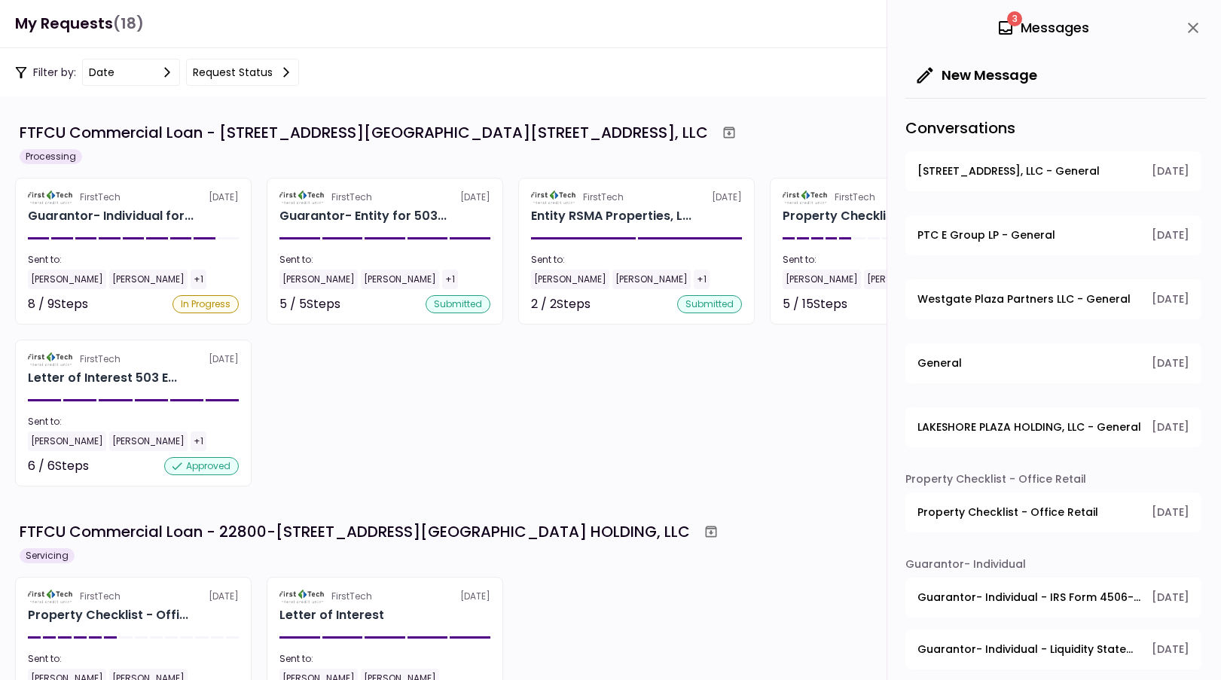
click at [1189, 29] on icon "close" at bounding box center [1193, 28] width 18 height 18
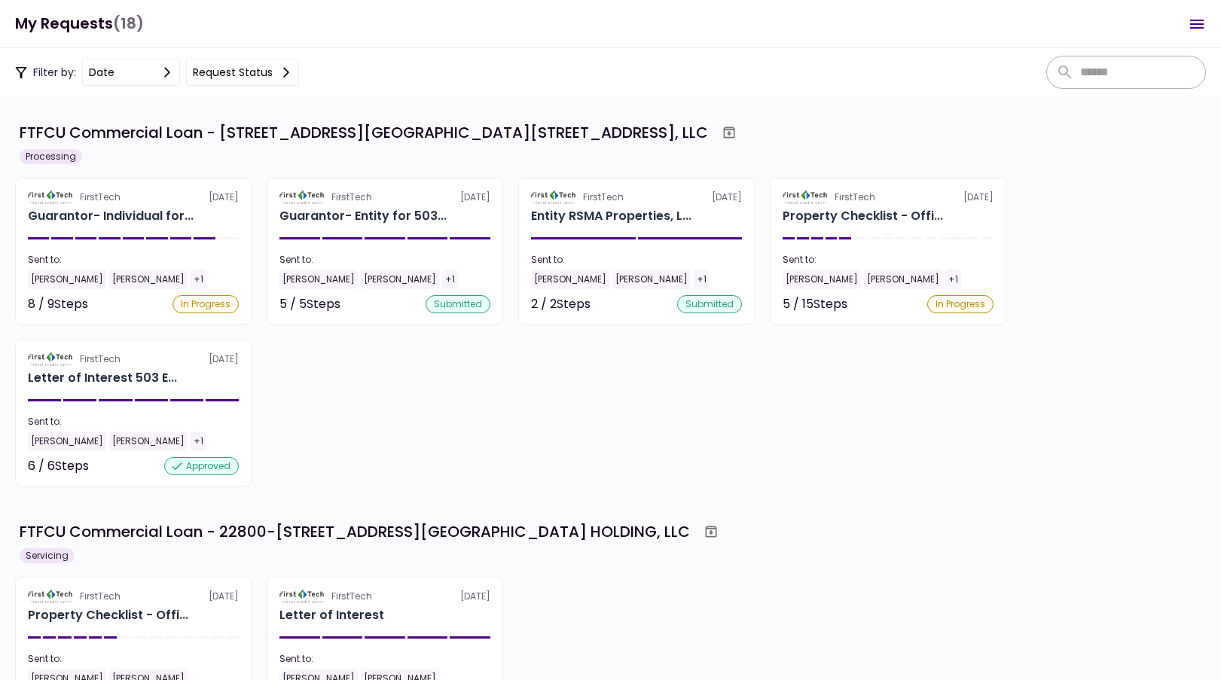
click at [678, 393] on div "FirstTech 15 Sep Guarantor- Individual for... Sent to: Jeremy Hamilton Aaron Ma…" at bounding box center [610, 332] width 1191 height 309
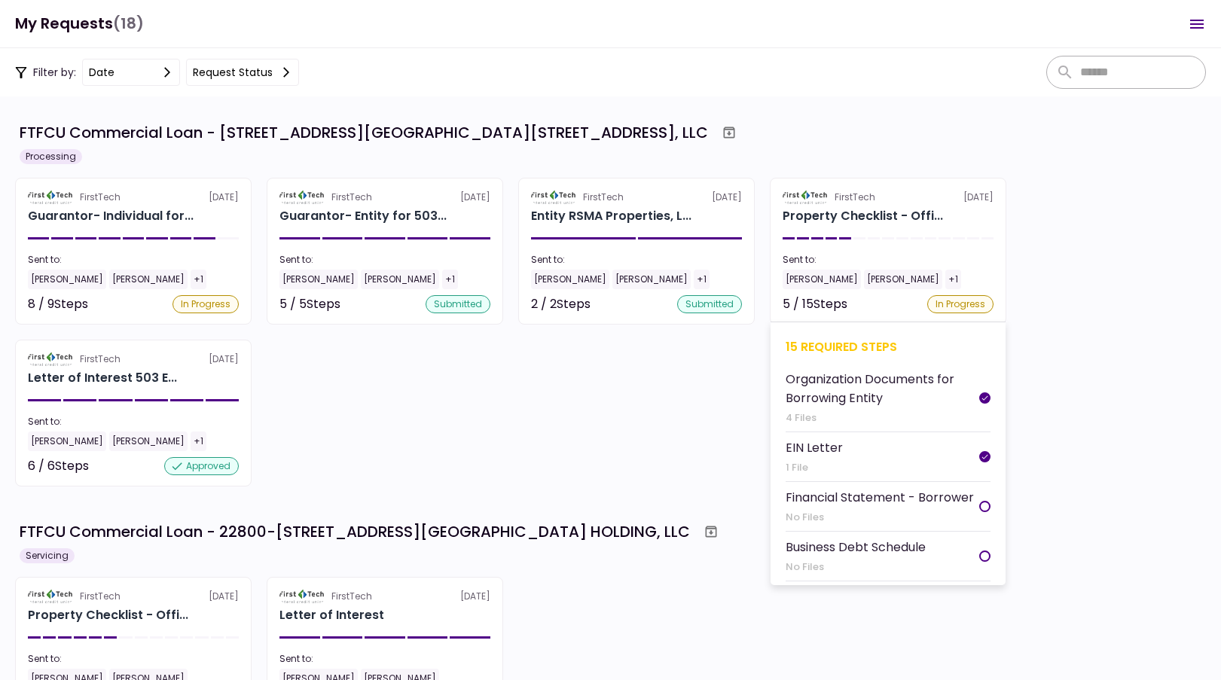
click at [860, 209] on div "Property Checklist - Offi..." at bounding box center [863, 216] width 160 height 18
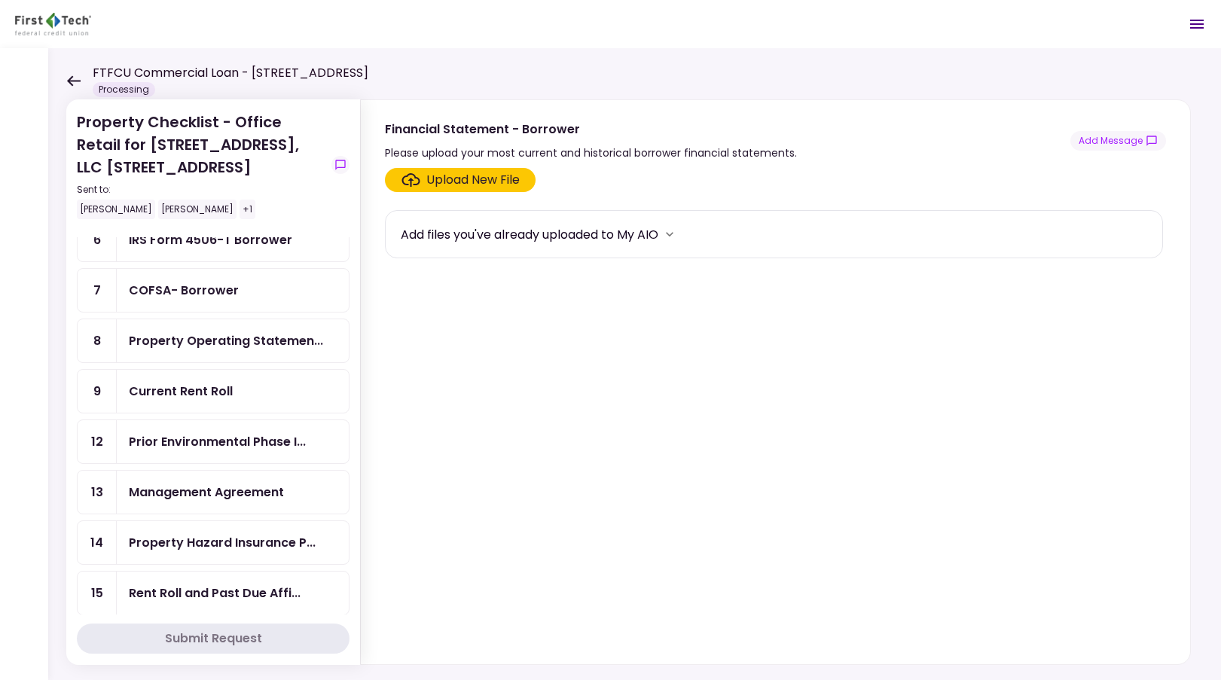
scroll to position [226, 0]
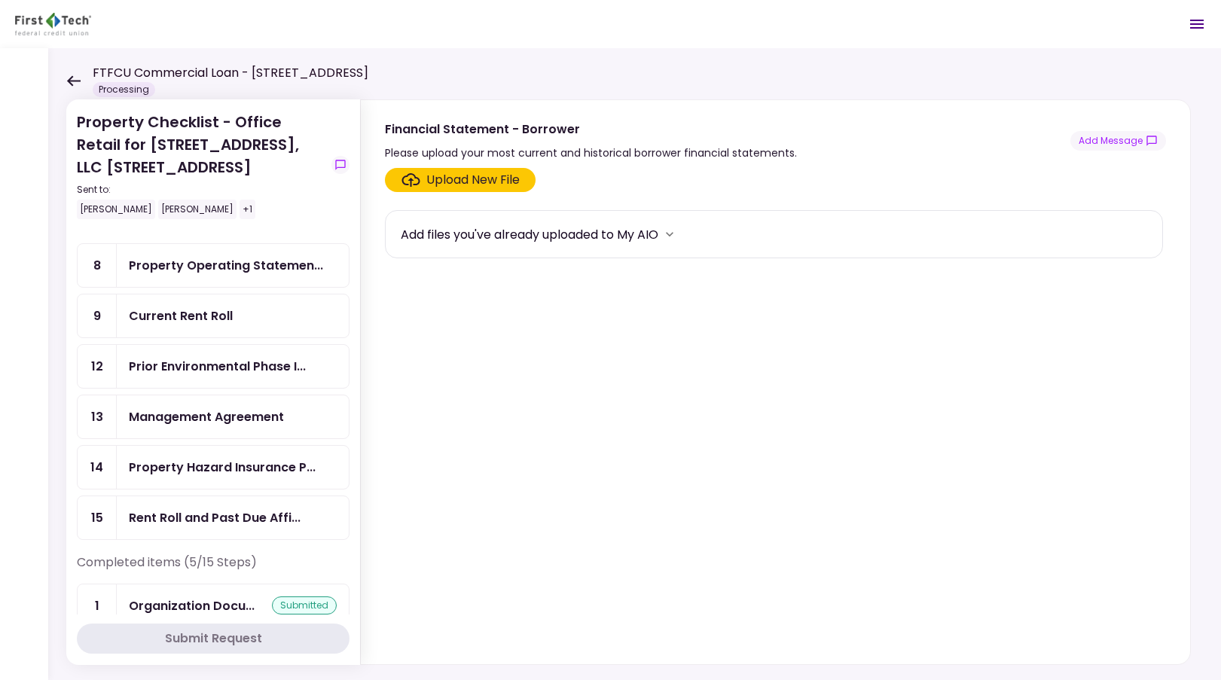
click at [74, 82] on icon at bounding box center [73, 80] width 14 height 11
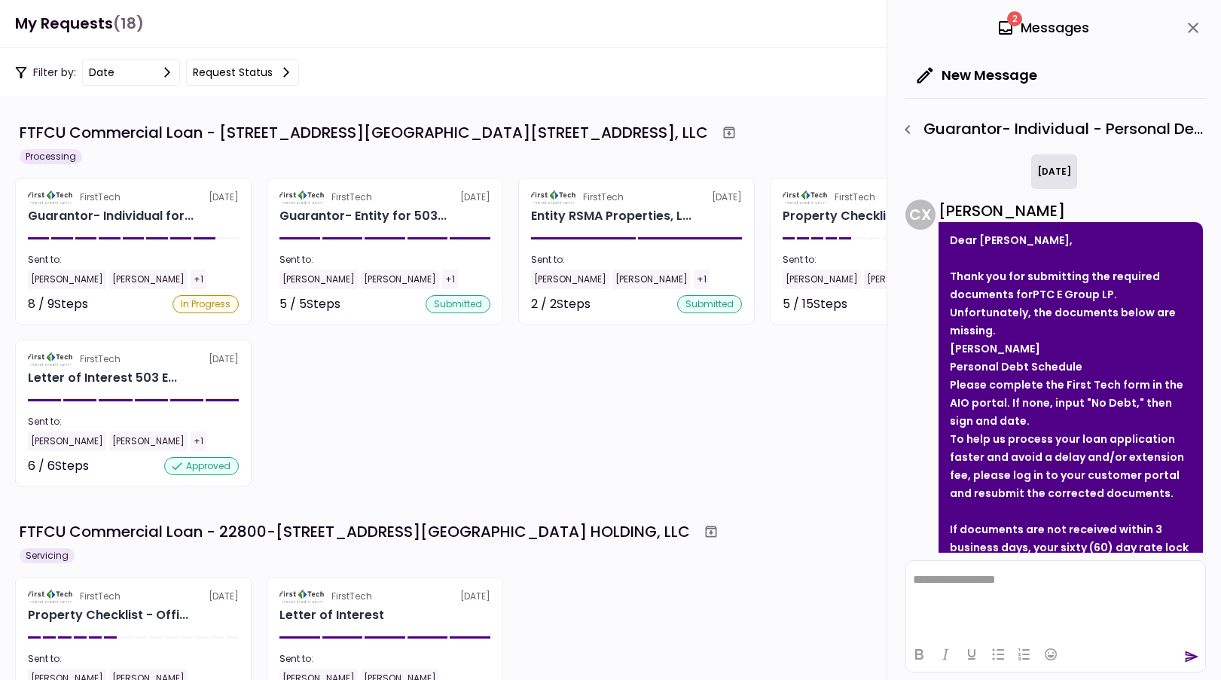
scroll to position [163, 0]
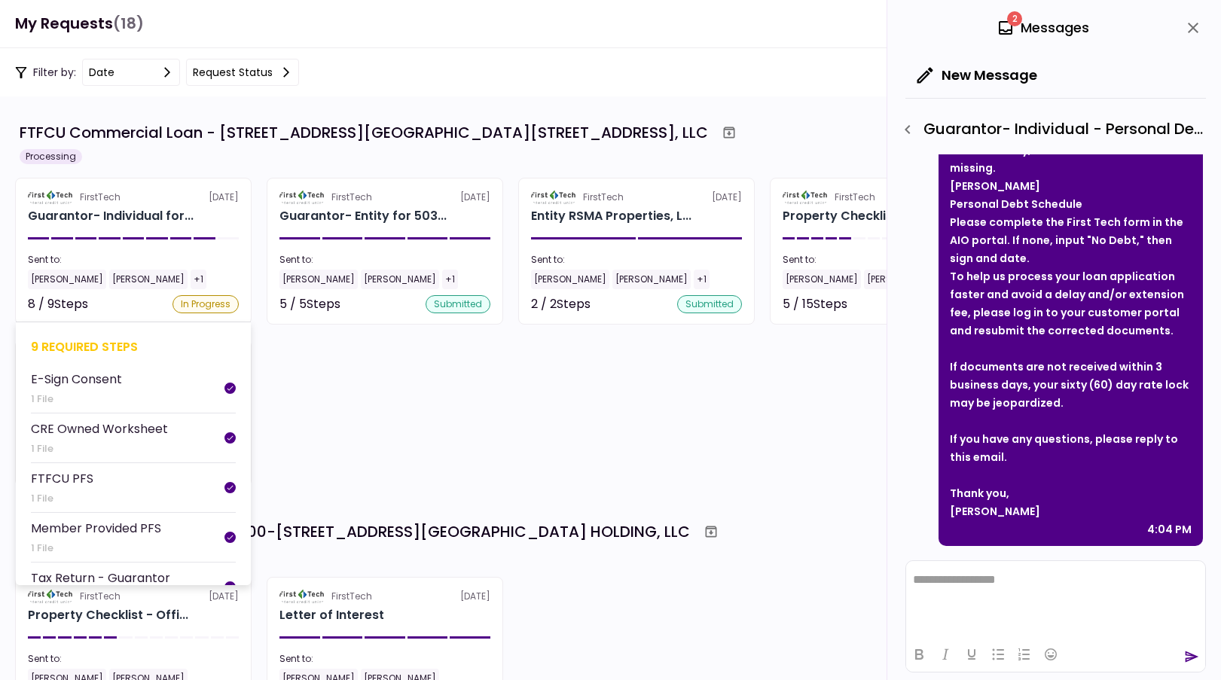
click at [241, 235] on section "FirstTech 15 Sep Guarantor- Individual for... Sent to: Jeremy Hamilton Aaron Ma…" at bounding box center [133, 251] width 237 height 147
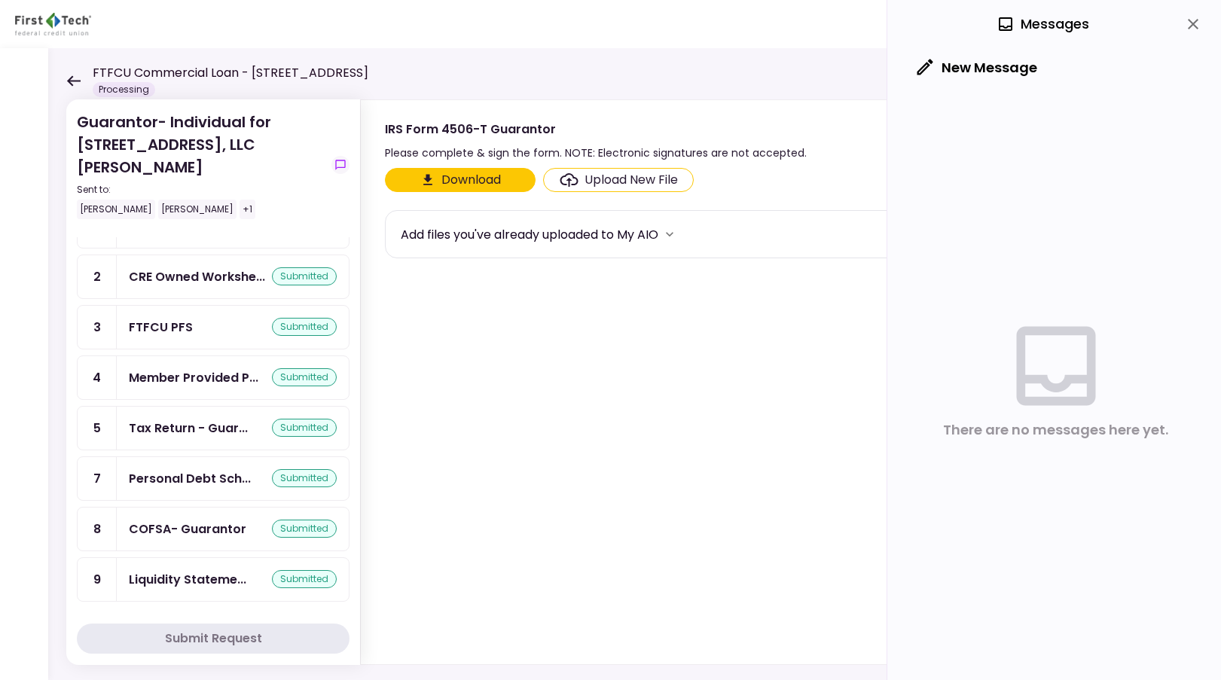
scroll to position [152, 0]
click at [76, 80] on icon at bounding box center [74, 80] width 14 height 11
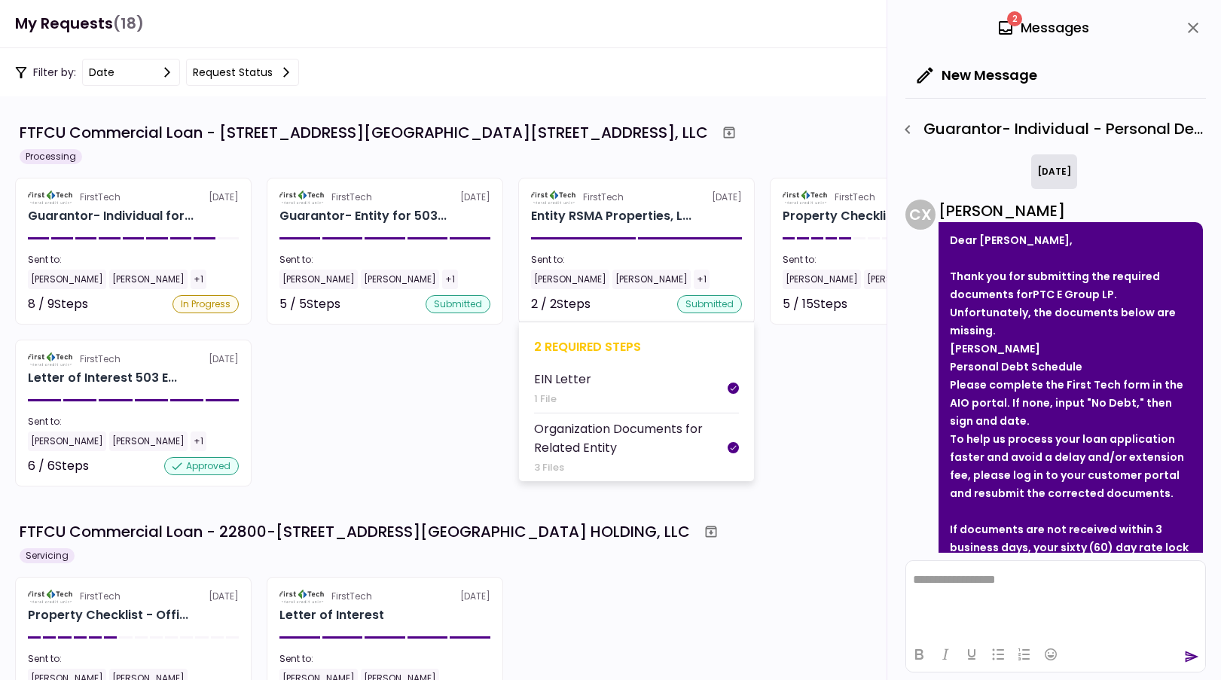
scroll to position [163, 0]
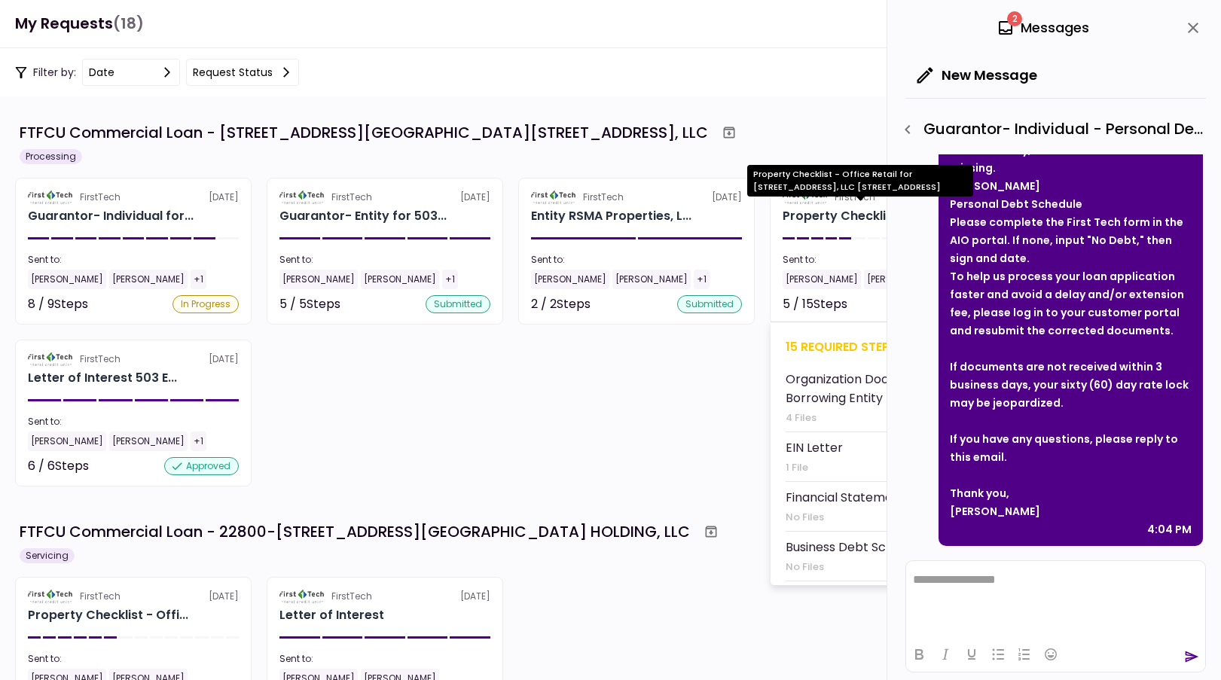
click at [833, 214] on div "Property Checklist - Offi..." at bounding box center [863, 216] width 160 height 18
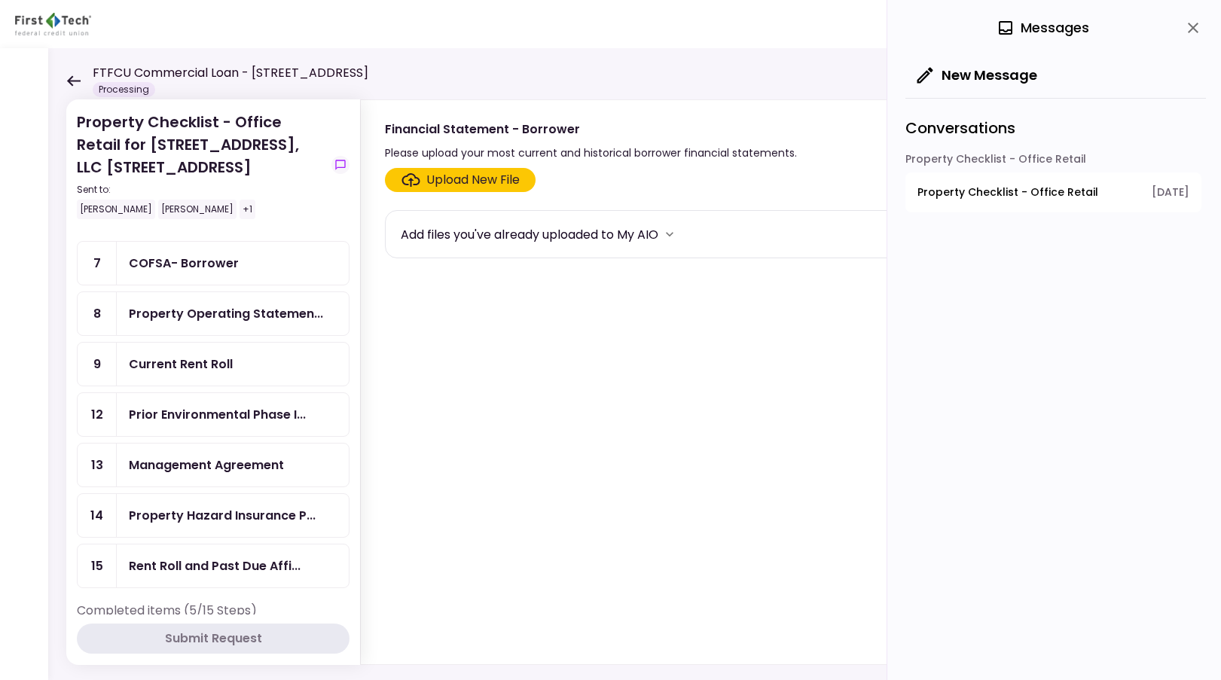
scroll to position [151, 0]
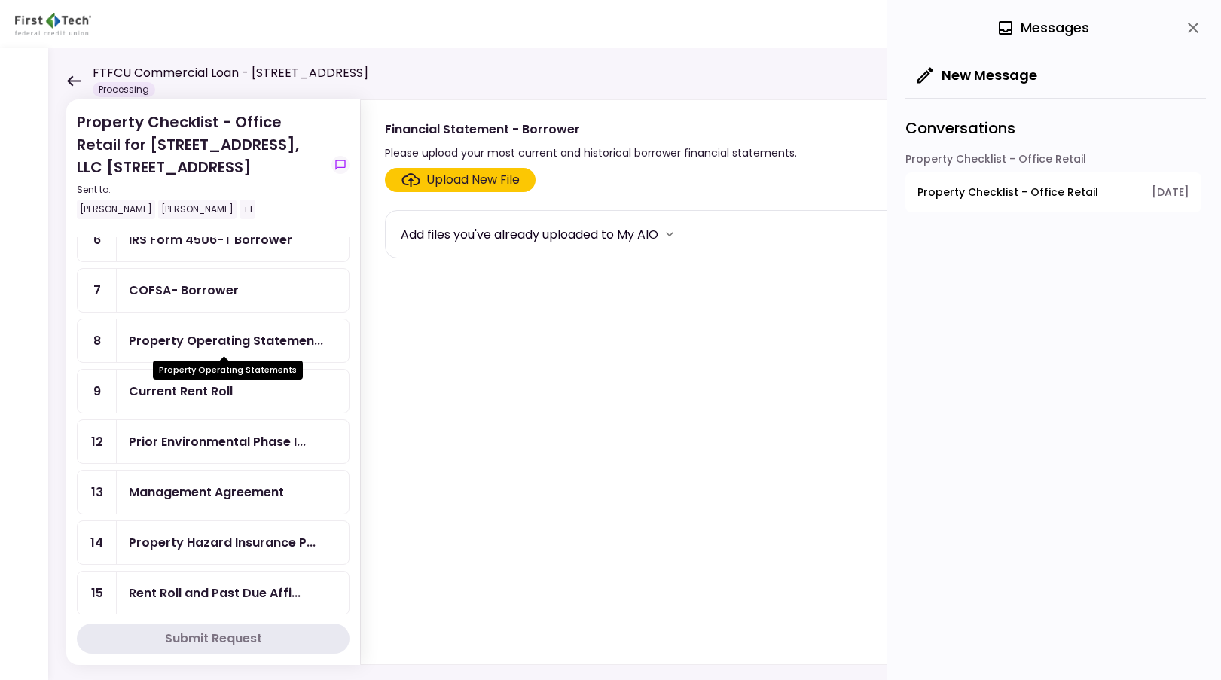
click at [207, 349] on div "Property Operating Statemen..." at bounding box center [226, 341] width 194 height 19
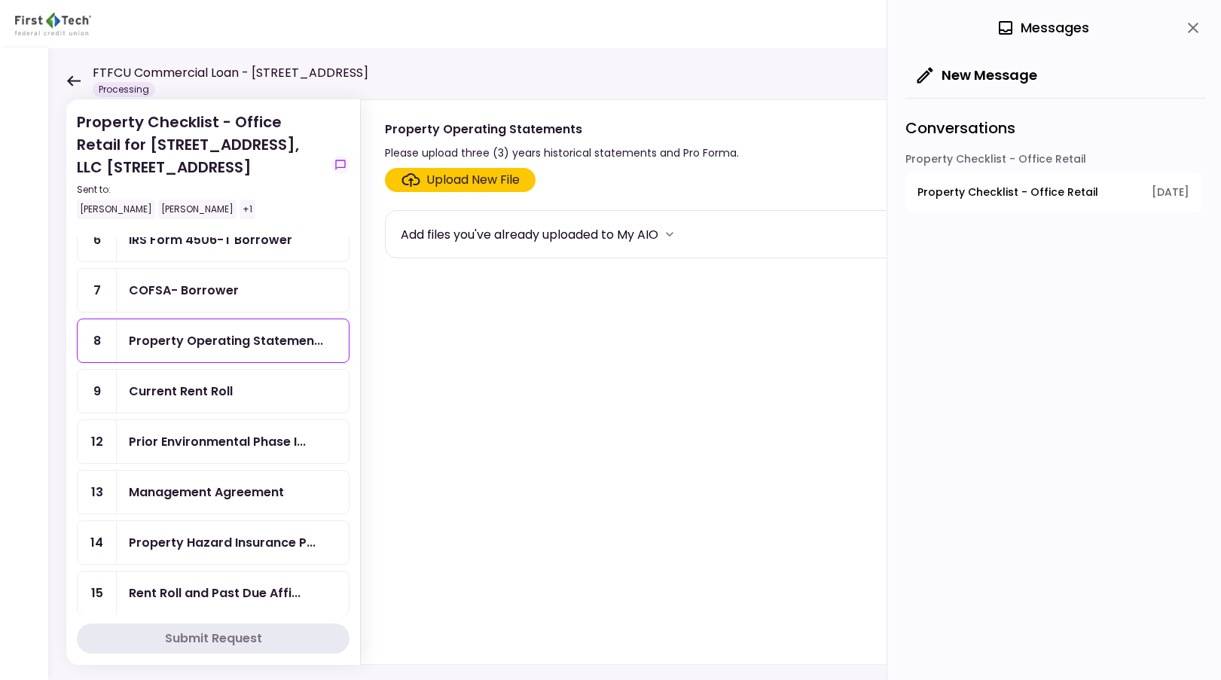
click at [497, 194] on section "Upload New File Add files you've already uploaded to My AIO" at bounding box center [775, 413] width 781 height 491
click at [497, 179] on div "Upload New File" at bounding box center [472, 180] width 93 height 18
click at [0, 0] on input "Upload New File" at bounding box center [0, 0] width 0 height 0
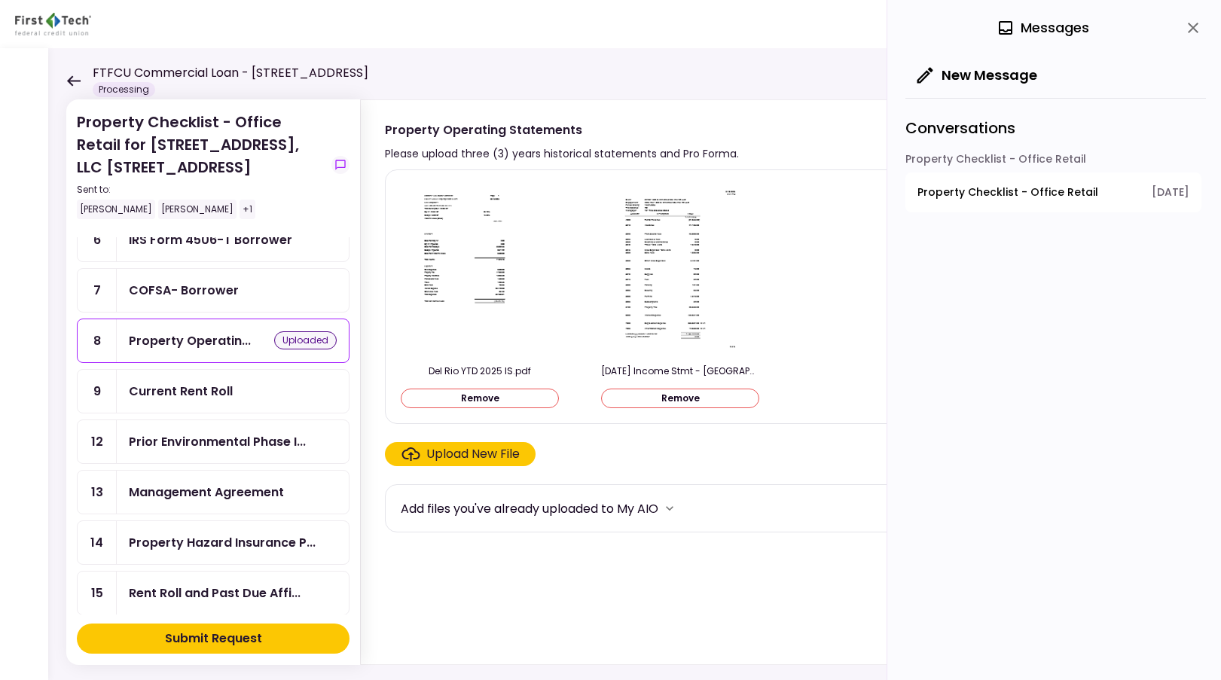
click at [295, 640] on button "Submit Request" at bounding box center [213, 639] width 273 height 30
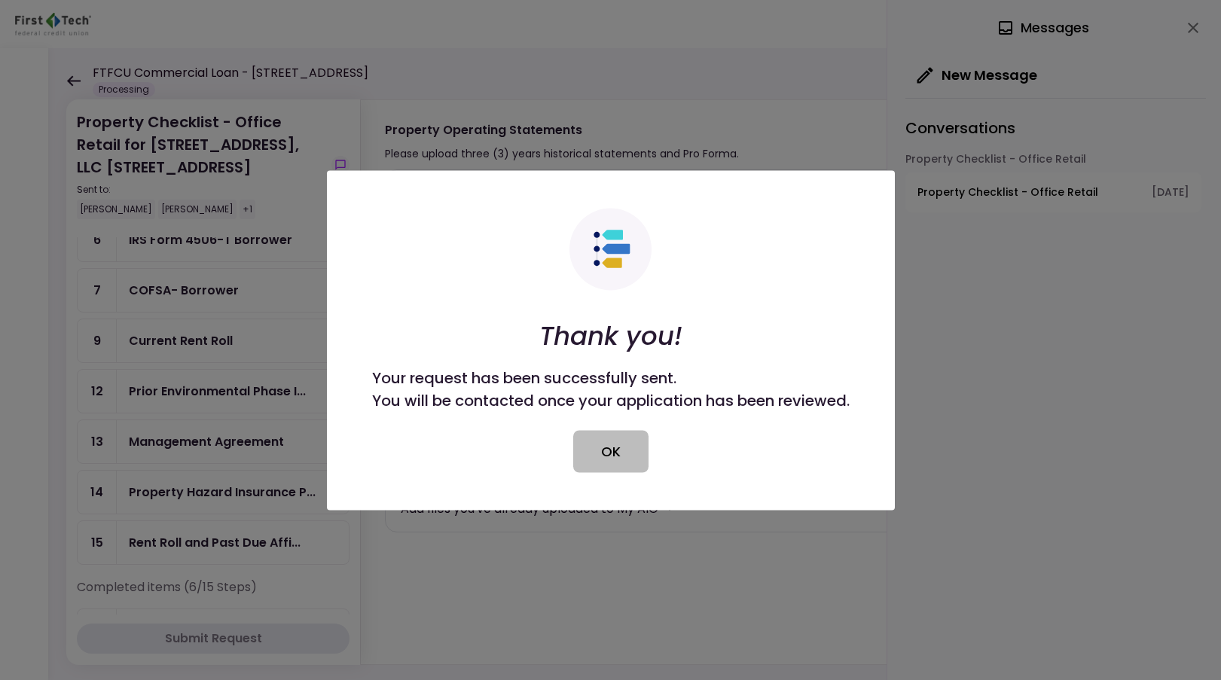
click at [610, 452] on button "OK" at bounding box center [610, 451] width 75 height 42
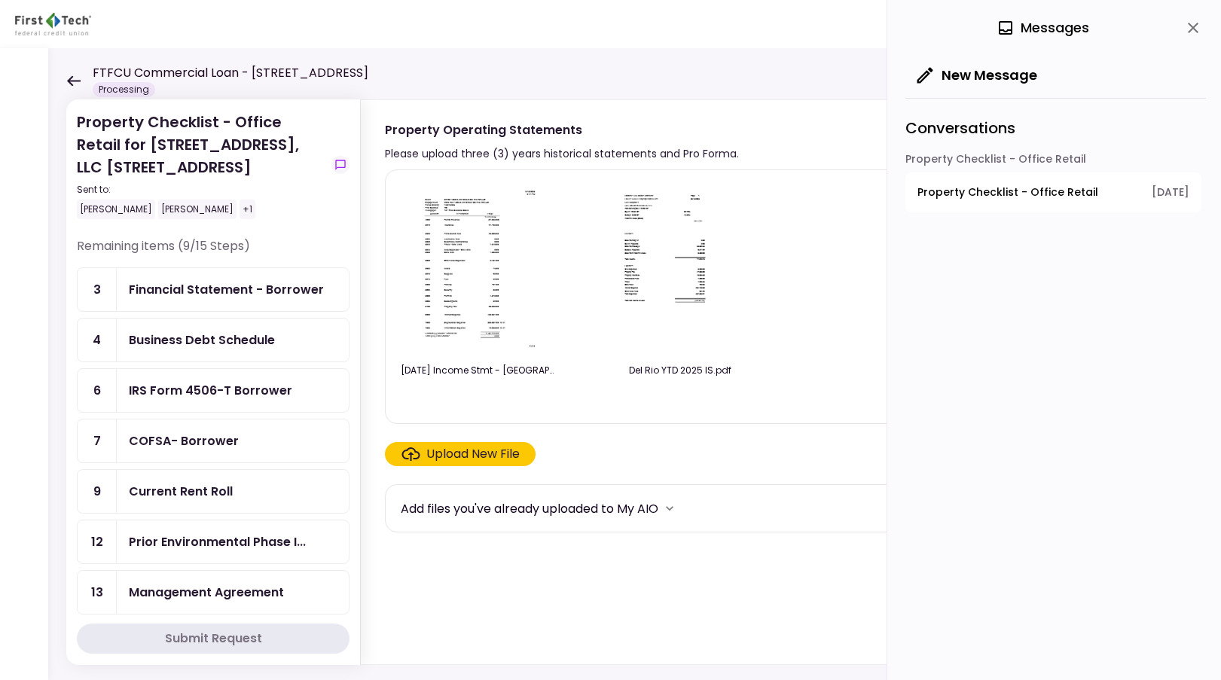
click at [436, 27] on header "FTFCU Commercial Loan - 503 E 6th Street Del Rio Processing 0 Messages New Mess…" at bounding box center [610, 24] width 1221 height 48
click at [74, 74] on div "FTFCU Commercial Loan - 503 E 6th Street Del Rio Processing" at bounding box center [217, 80] width 302 height 33
click at [1197, 27] on icon "close" at bounding box center [1193, 28] width 18 height 18
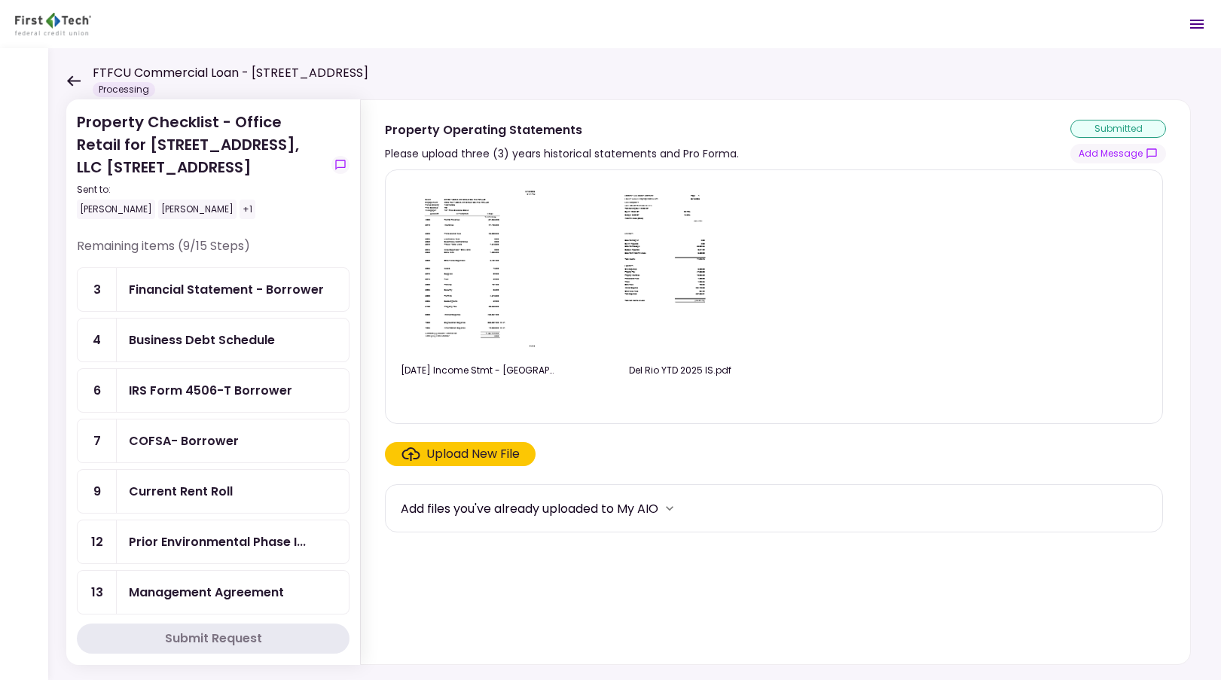
click at [74, 81] on icon at bounding box center [74, 80] width 14 height 11
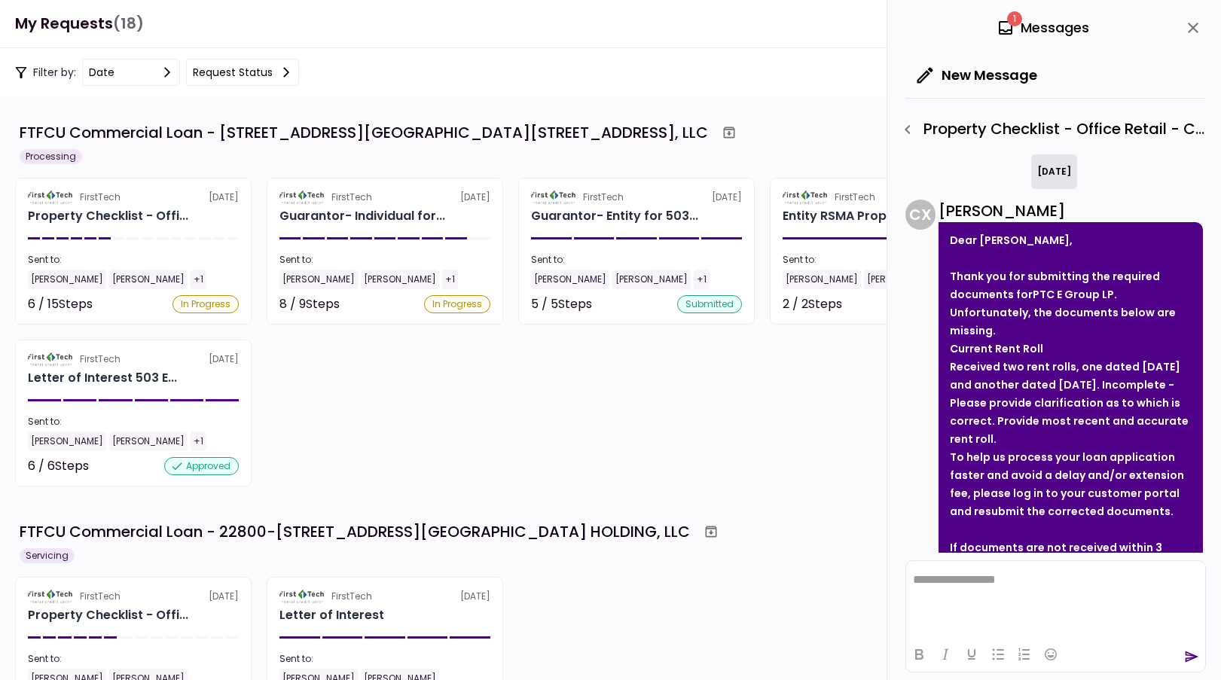
scroll to position [181, 0]
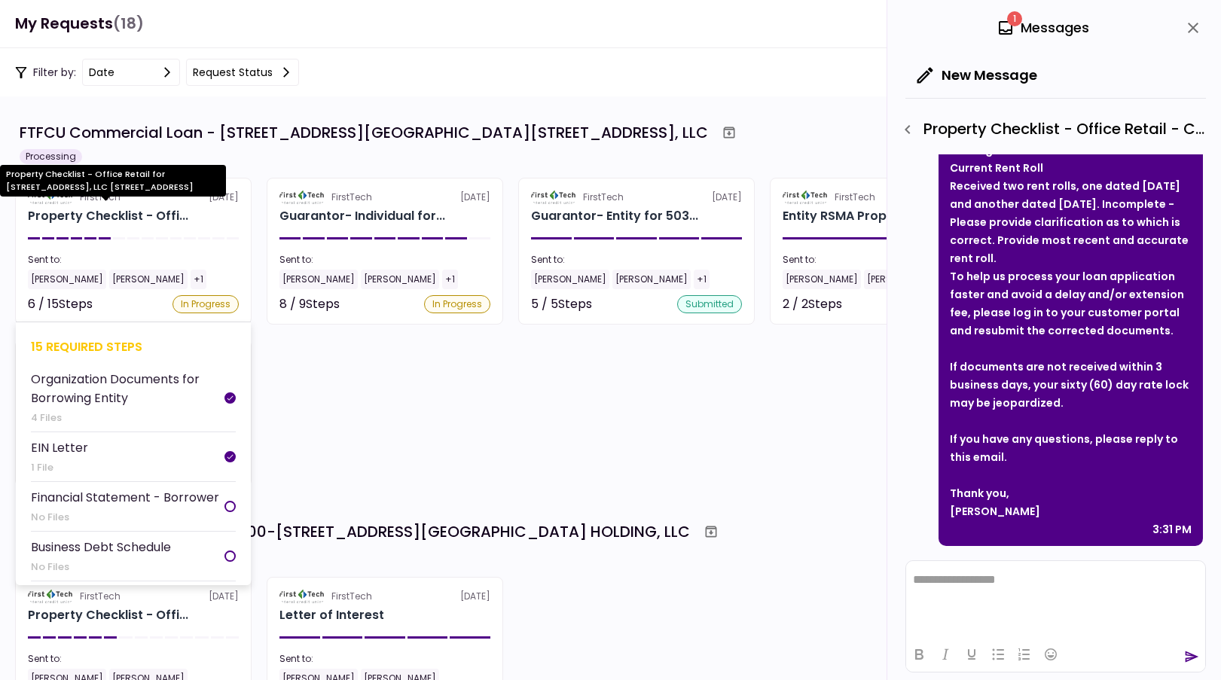
click at [145, 211] on div "Property Checklist - Offi..." at bounding box center [108, 216] width 160 height 18
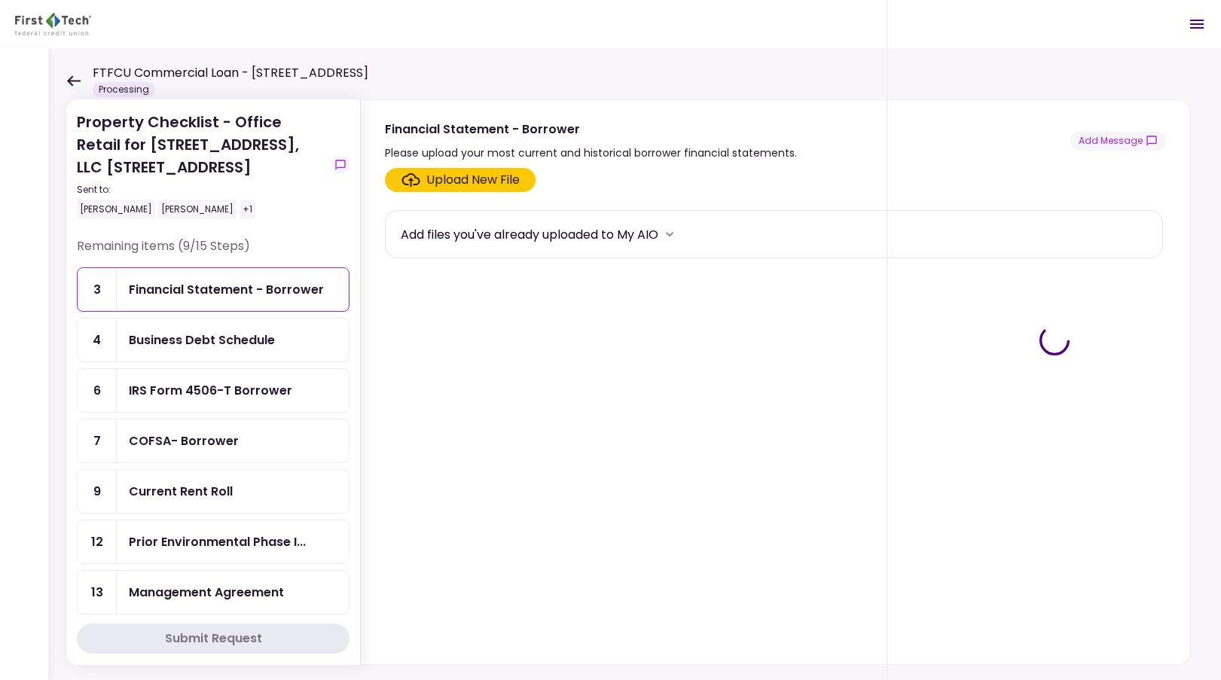
click at [226, 488] on div "Current Rent Roll" at bounding box center [181, 491] width 104 height 19
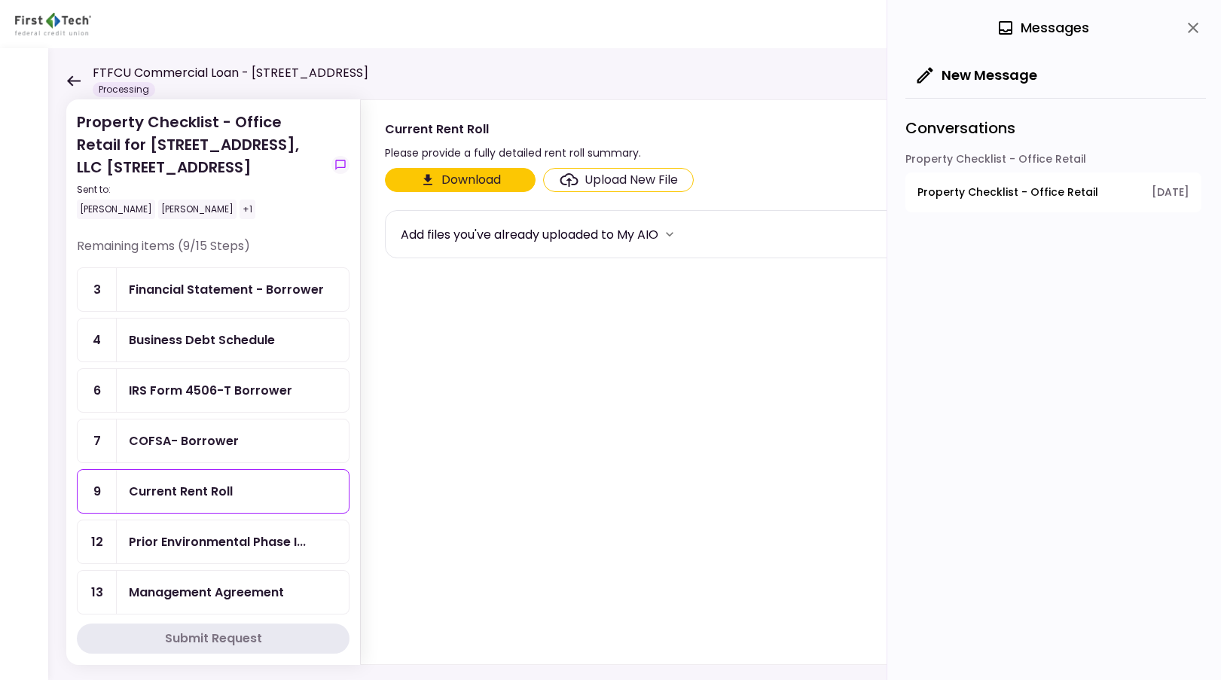
click at [605, 177] on div "Upload New File" at bounding box center [631, 180] width 93 height 18
click at [0, 0] on input "Upload New File" at bounding box center [0, 0] width 0 height 0
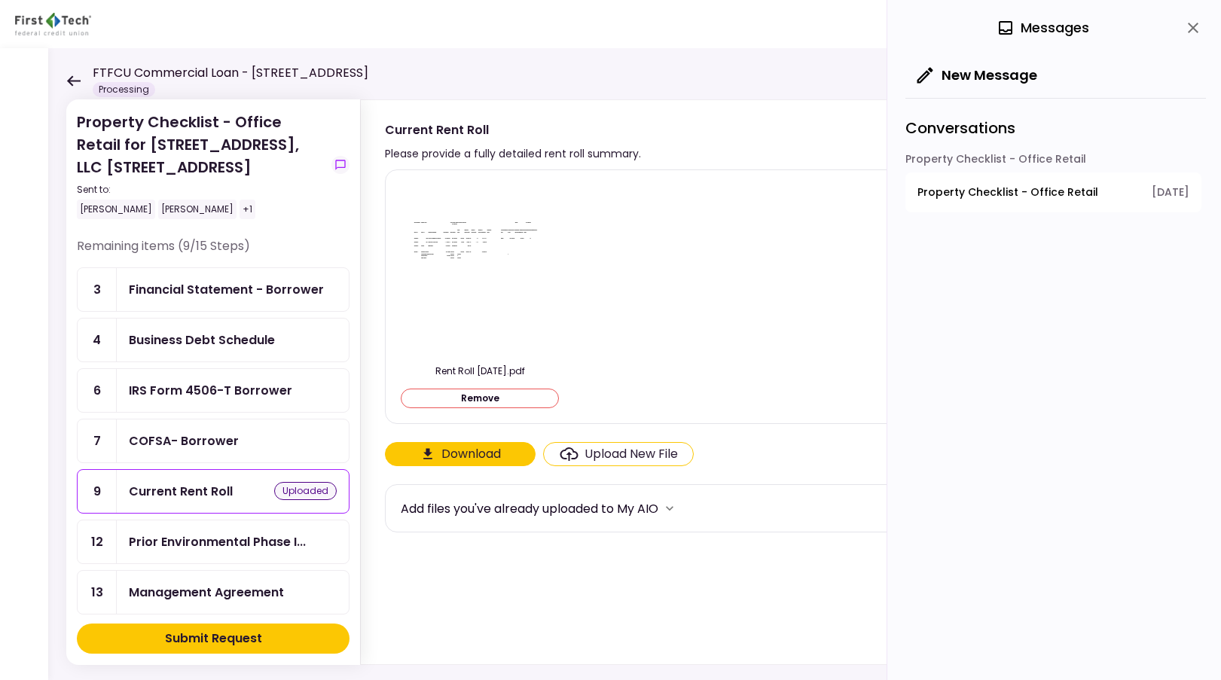
click at [277, 645] on button "Submit Request" at bounding box center [213, 639] width 273 height 30
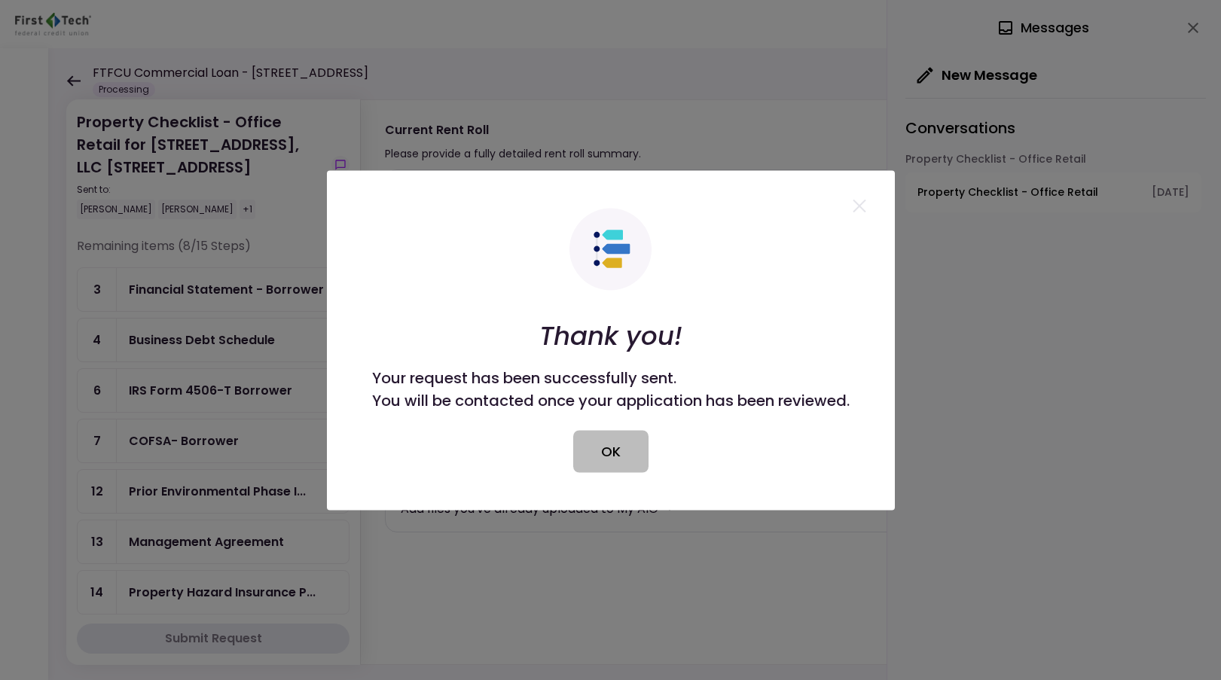
click at [607, 458] on button "OK" at bounding box center [610, 451] width 75 height 42
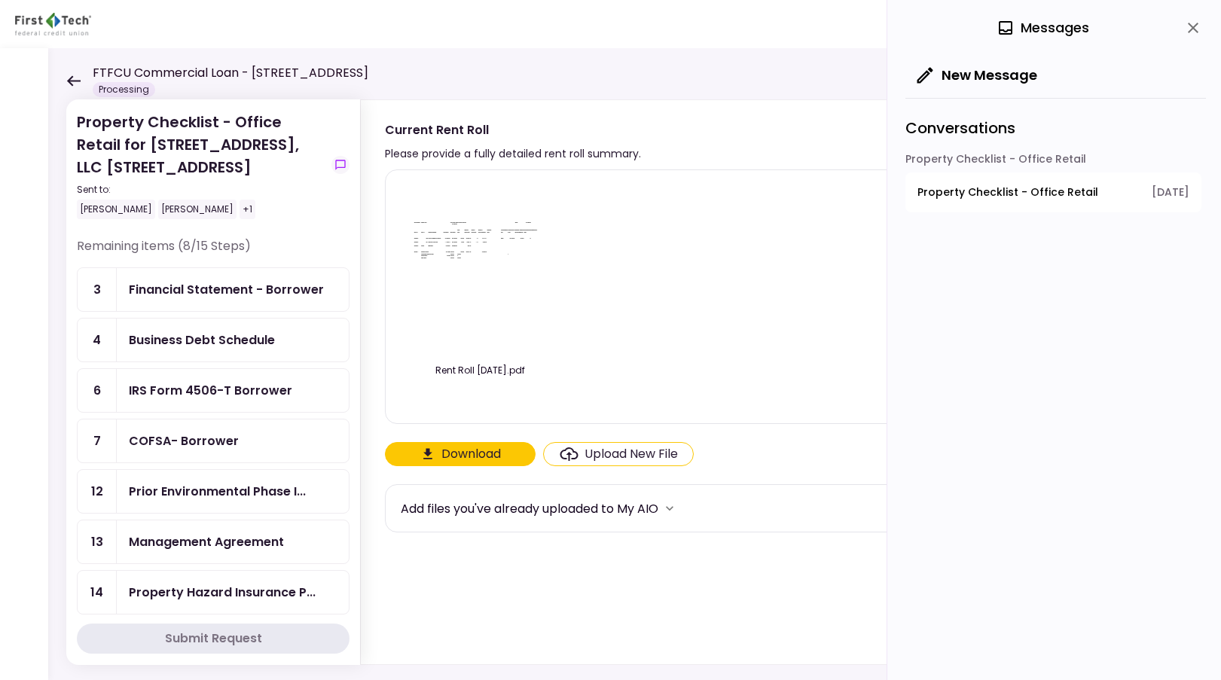
click at [69, 83] on icon at bounding box center [74, 80] width 14 height 11
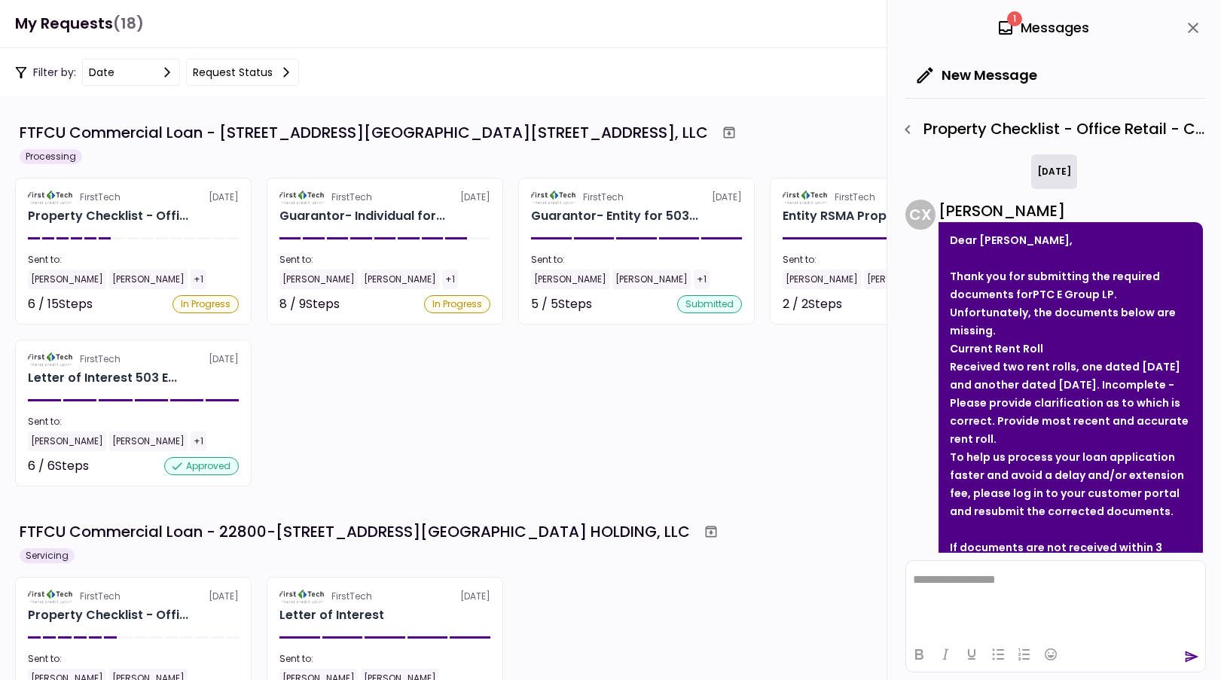
scroll to position [181, 0]
